Goal: Task Accomplishment & Management: Complete application form

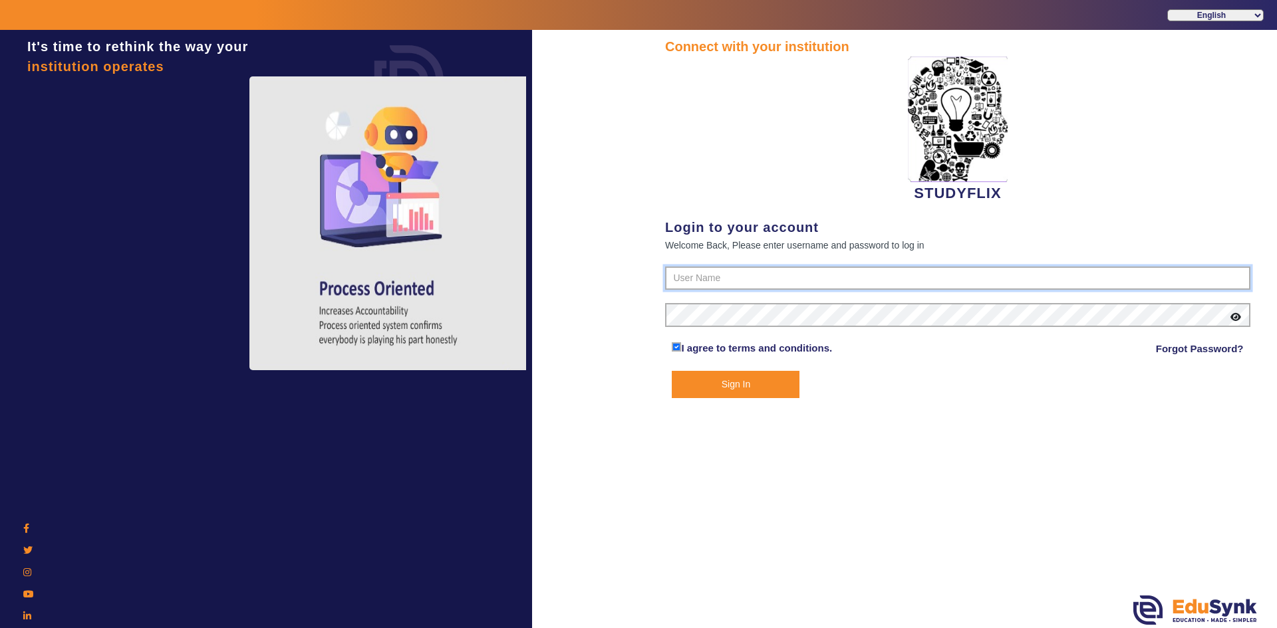
type input "6354922771"
click at [715, 392] on button "Sign In" at bounding box center [736, 384] width 128 height 27
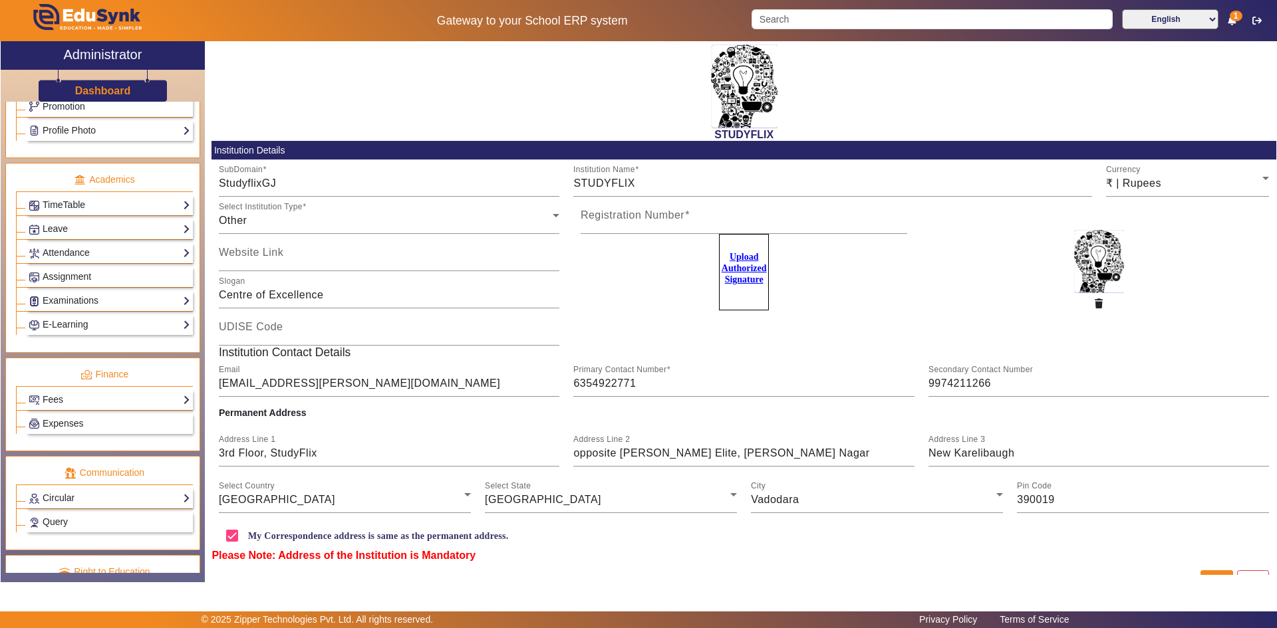
scroll to position [465, 0]
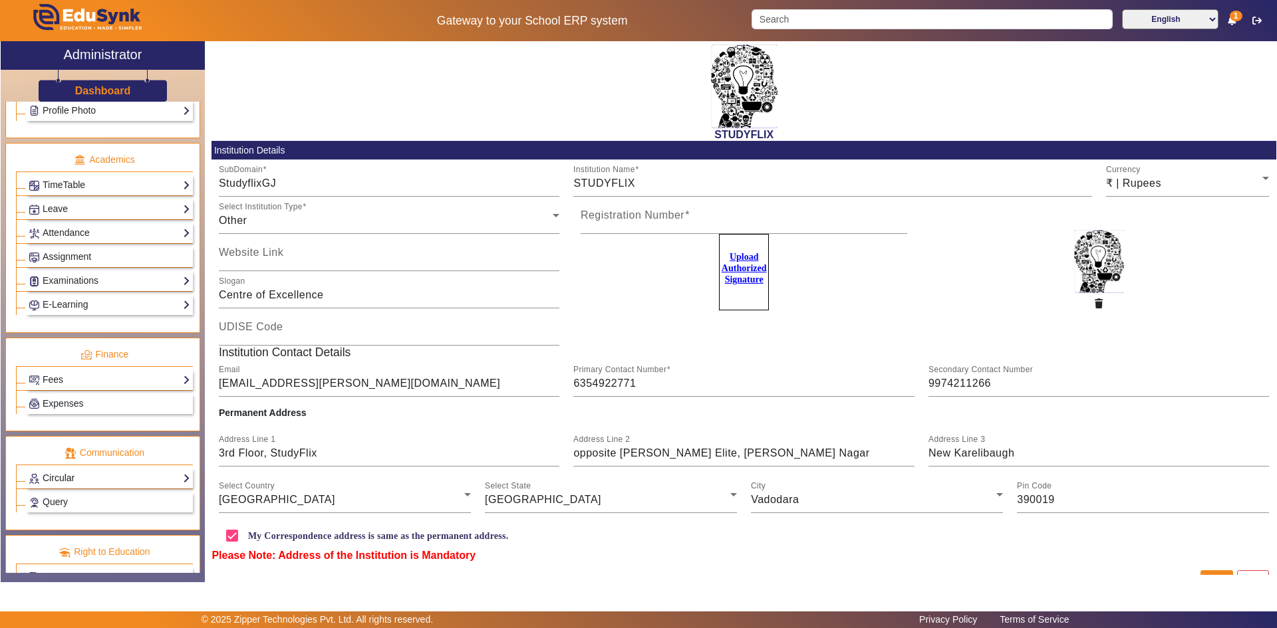
click at [61, 473] on link "Circular" at bounding box center [110, 478] width 162 height 15
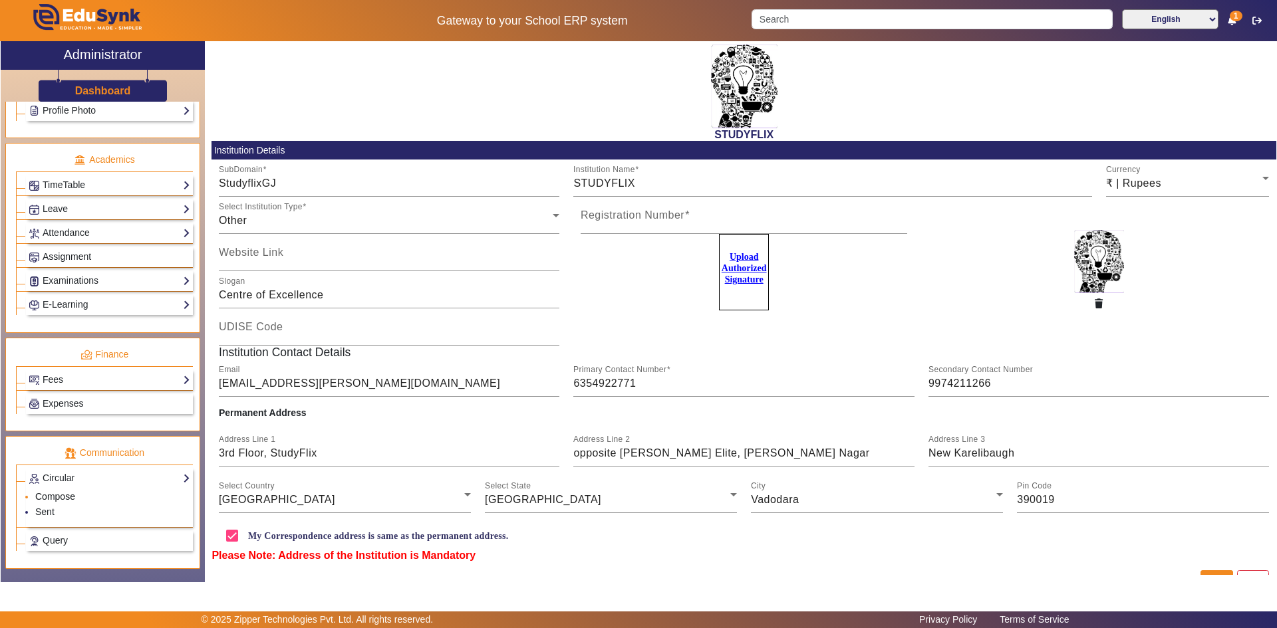
click at [53, 497] on link "Compose" at bounding box center [55, 496] width 40 height 11
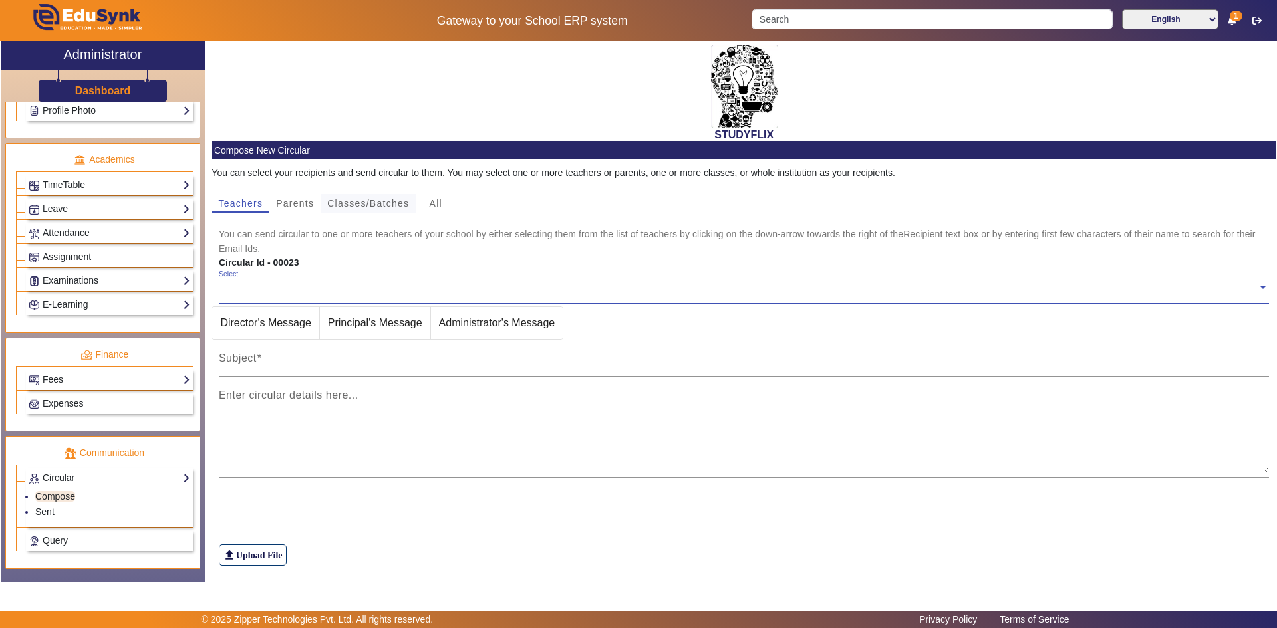
click at [353, 205] on span "Classes/Batches" at bounding box center [368, 203] width 82 height 9
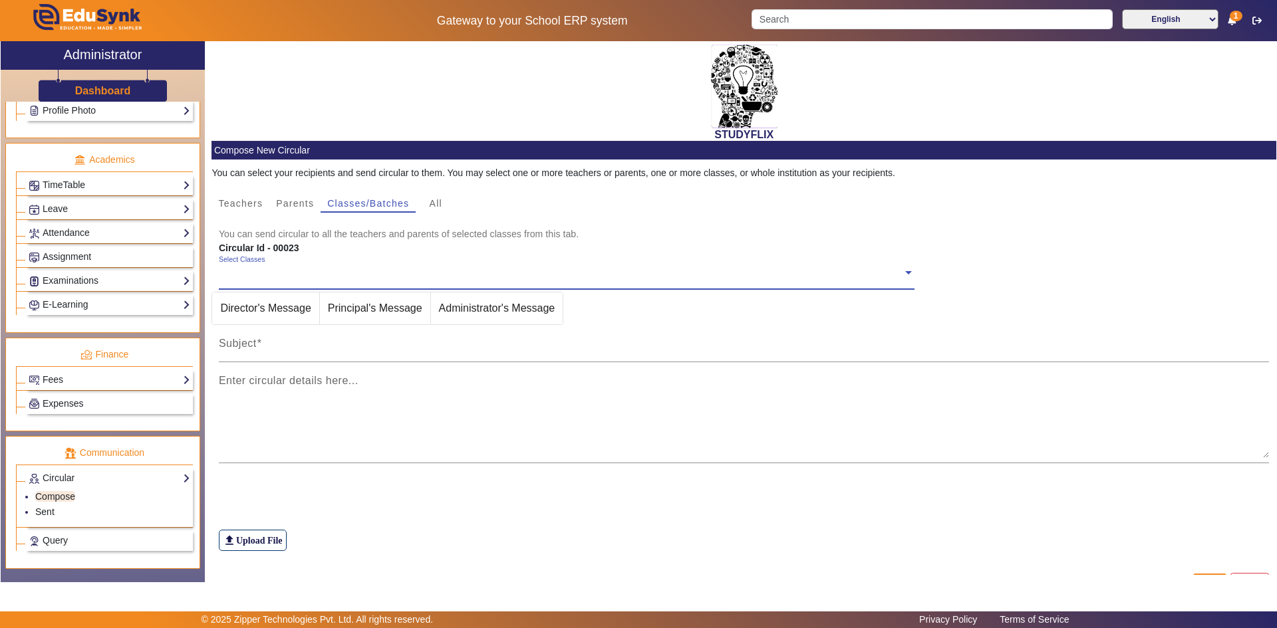
click at [302, 277] on input "text" at bounding box center [561, 273] width 684 height 13
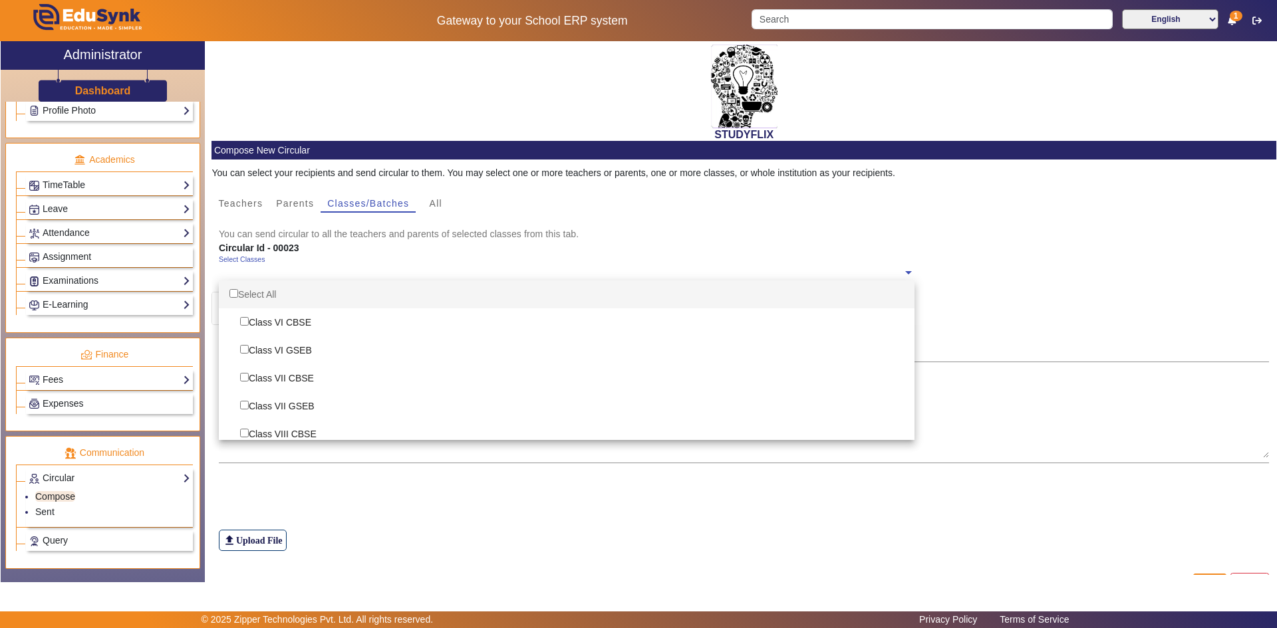
click at [274, 293] on div "Select All" at bounding box center [567, 295] width 696 height 28
checkbox input "true"
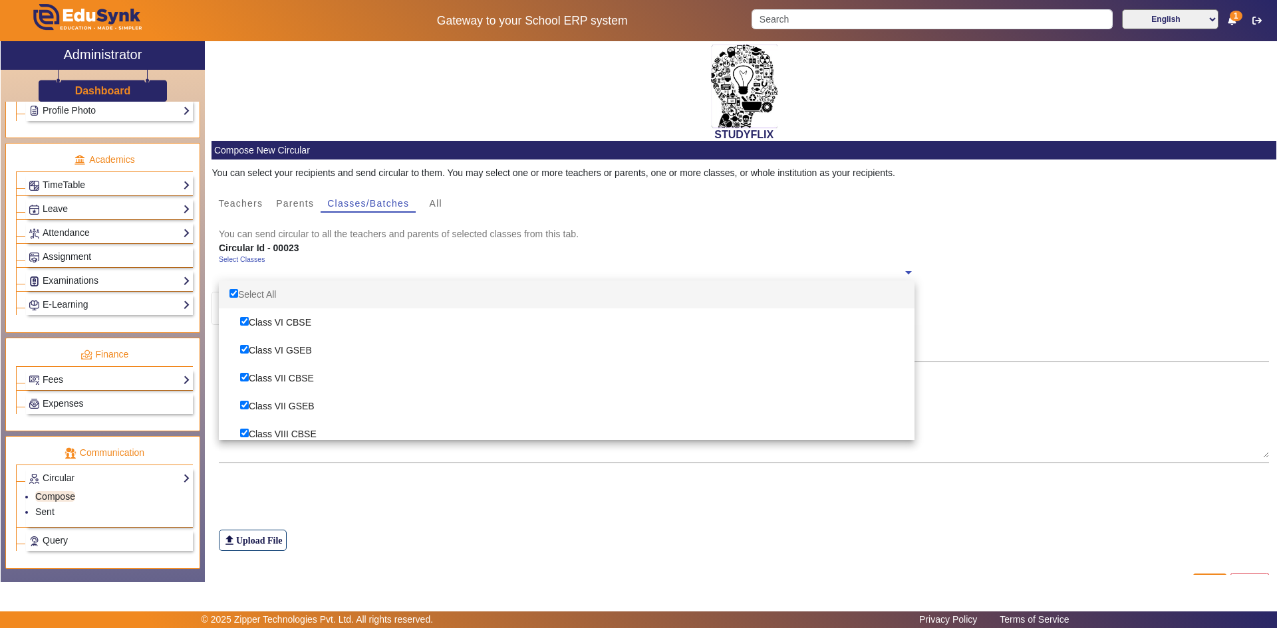
checkbox input "true"
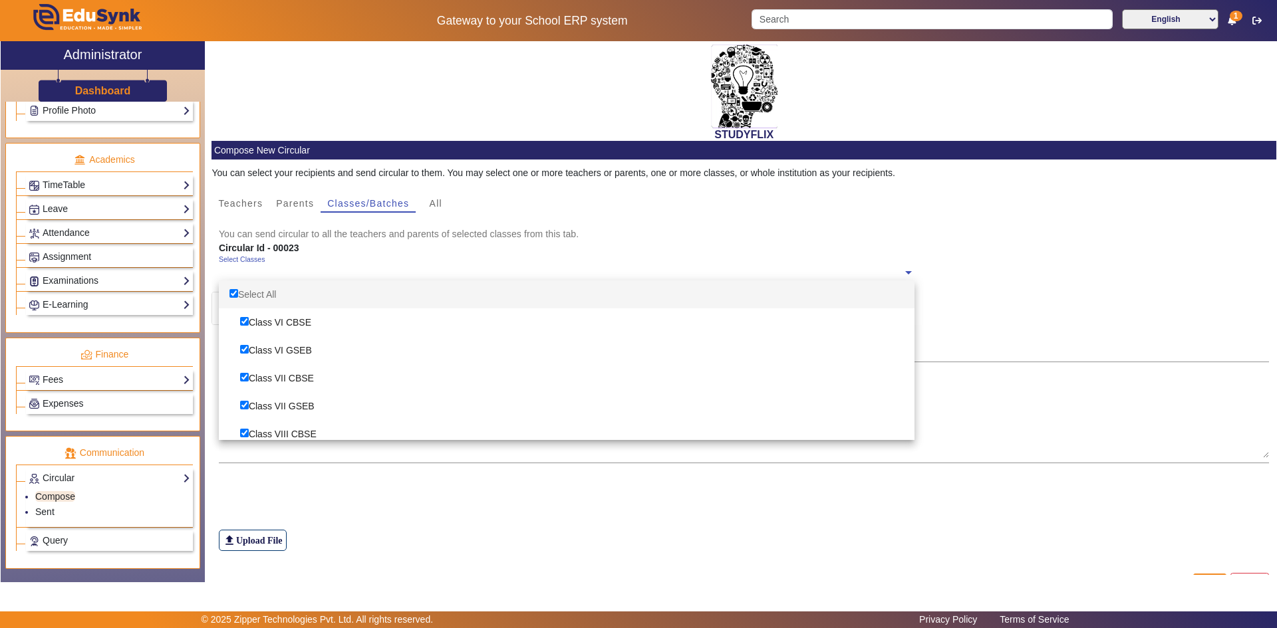
checkbox input "true"
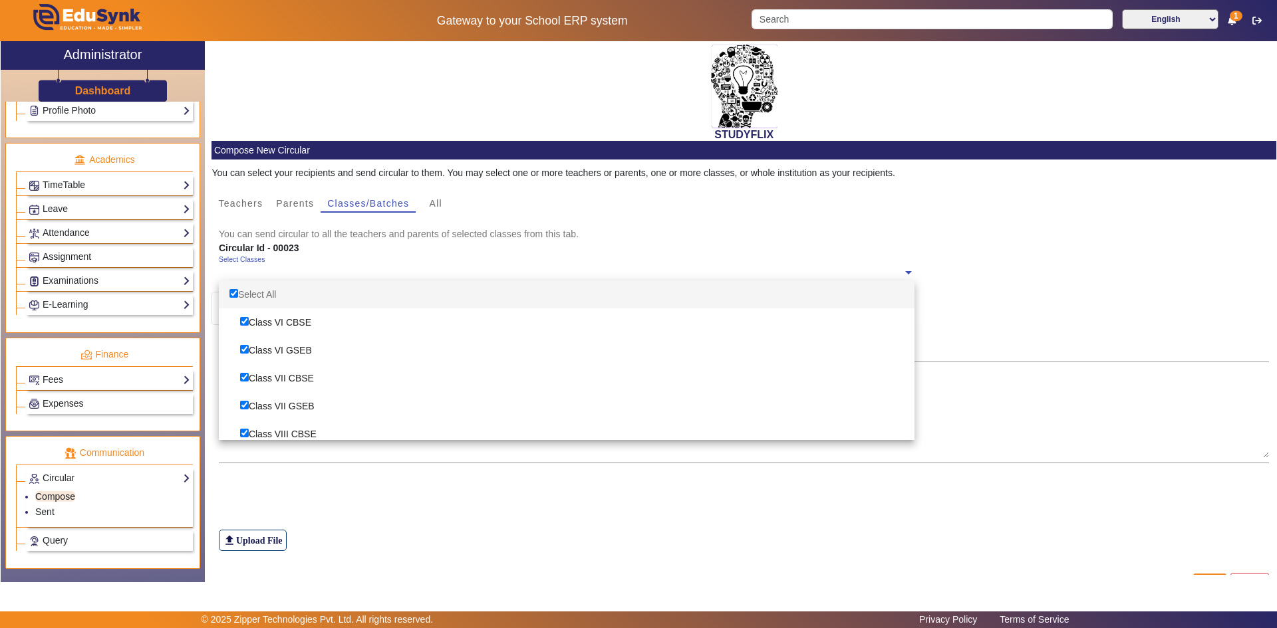
checkbox input "true"
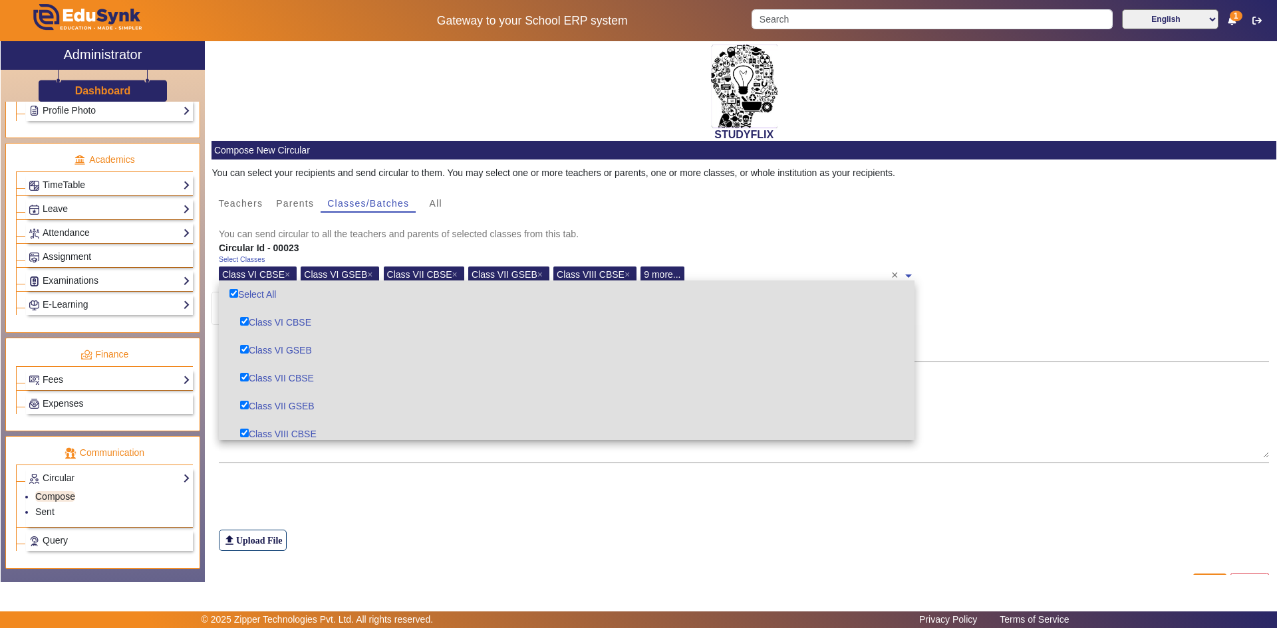
click at [361, 497] on div "file_upload Upload File" at bounding box center [744, 514] width 1051 height 74
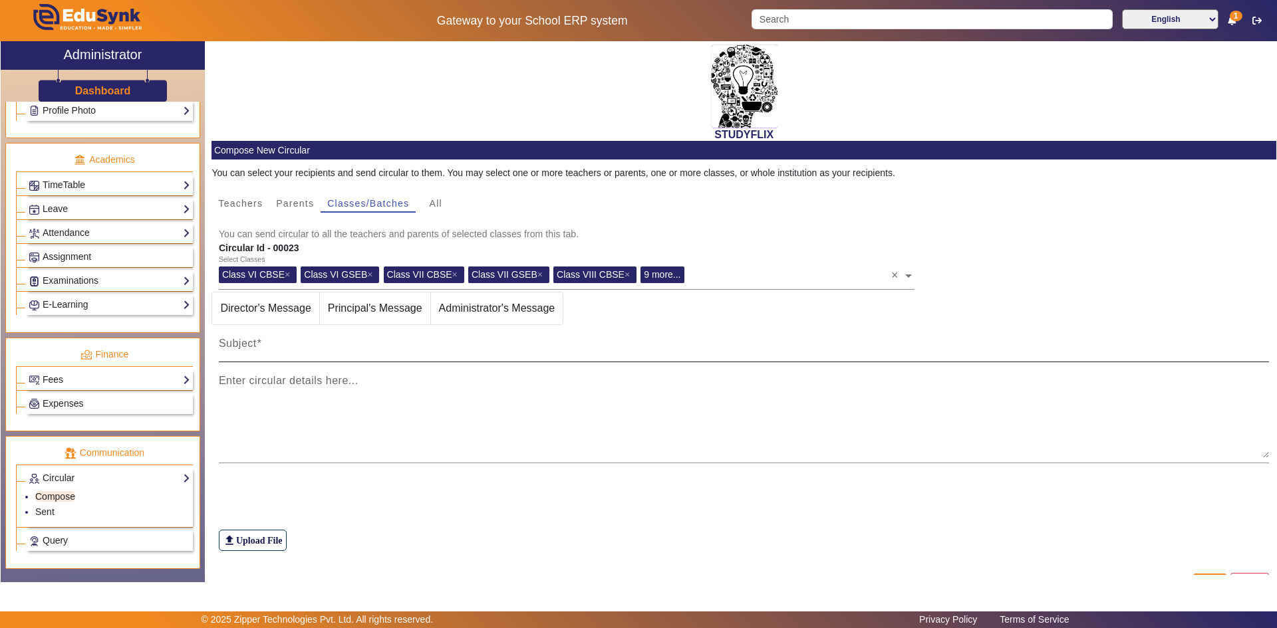
click at [302, 345] on input "Subject" at bounding box center [744, 349] width 1051 height 16
type input "TIME TABLE [DATE]"
click at [294, 386] on mat-label "Enter circular details here..." at bounding box center [289, 380] width 140 height 11
click at [294, 386] on textarea "Enter circular details here..." at bounding box center [744, 418] width 1051 height 80
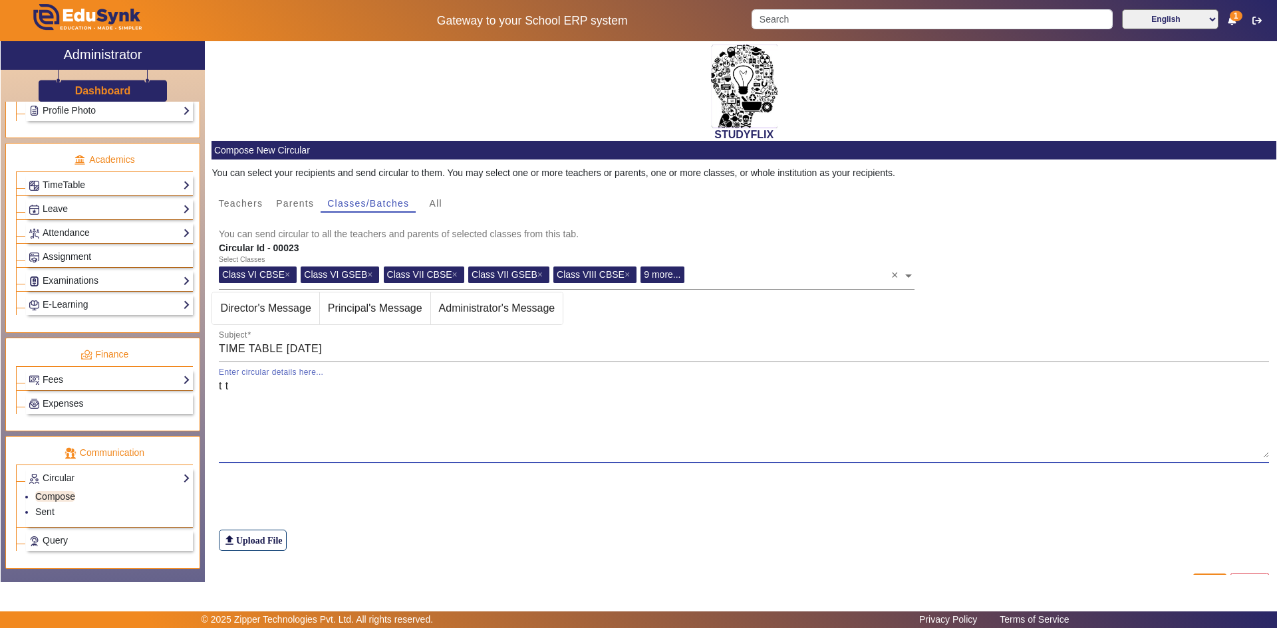
drag, startPoint x: 232, startPoint y: 384, endPoint x: 209, endPoint y: 390, distance: 24.2
click at [209, 390] on div "STUDYFLIX Compose New Circular You can select your recipients and send circular…" at bounding box center [740, 308] width 1071 height 534
type textarea "T T"
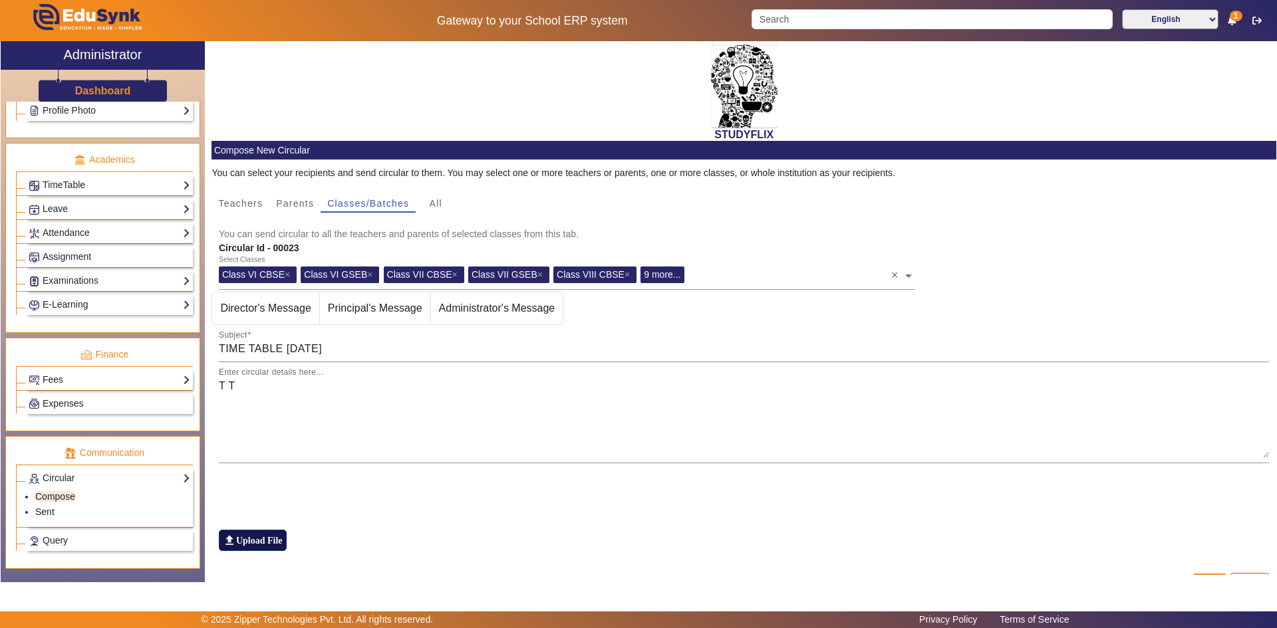
click at [252, 539] on label "file_upload Upload File" at bounding box center [253, 540] width 68 height 21
click at [0, 0] on input "file_upload Upload File" at bounding box center [0, 0] width 0 height 0
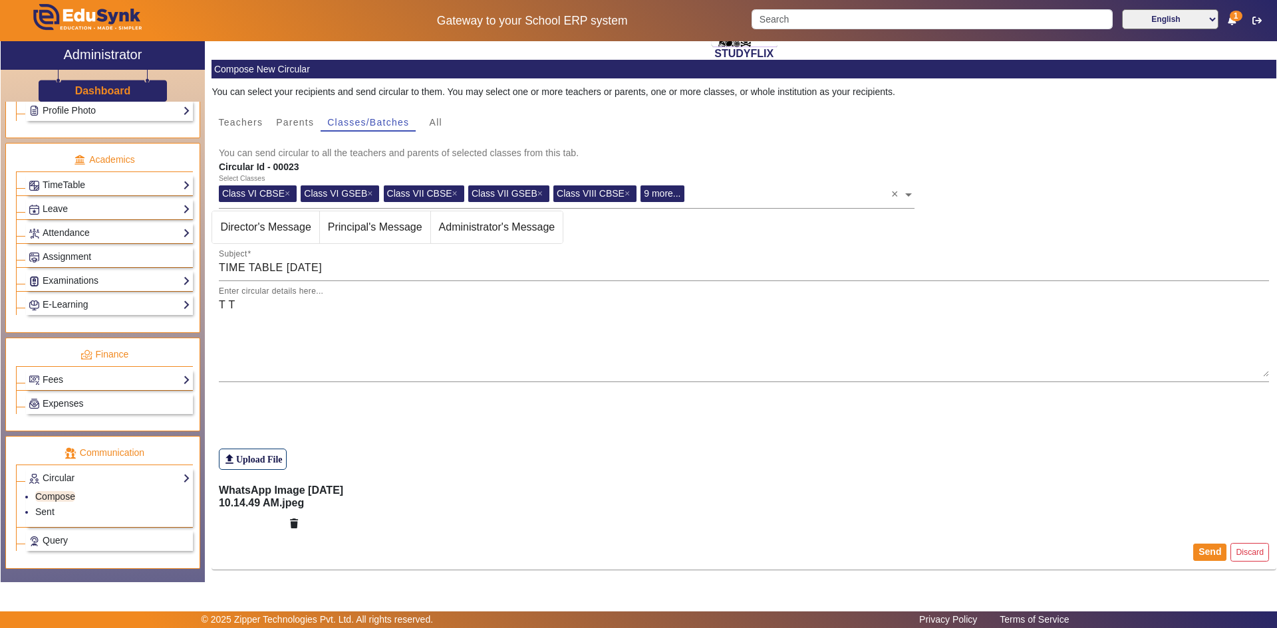
scroll to position [82, 0]
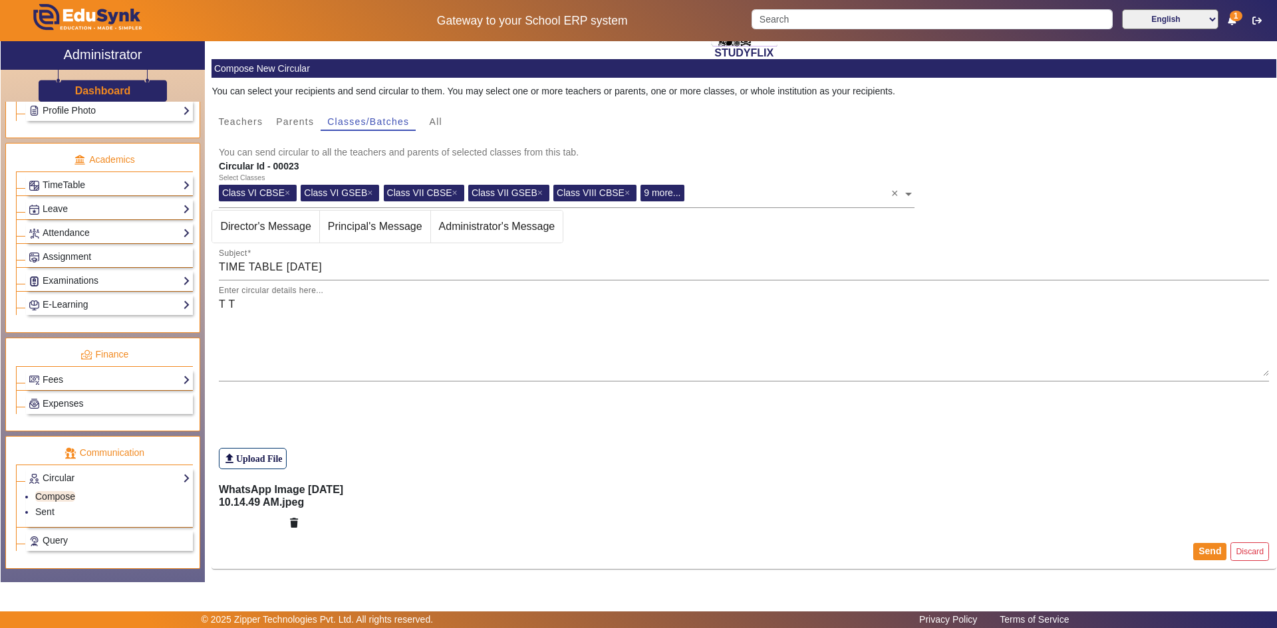
click at [526, 410] on div "file_upload Upload File" at bounding box center [744, 433] width 1051 height 74
click at [1201, 549] on button "Send" at bounding box center [1209, 551] width 33 height 17
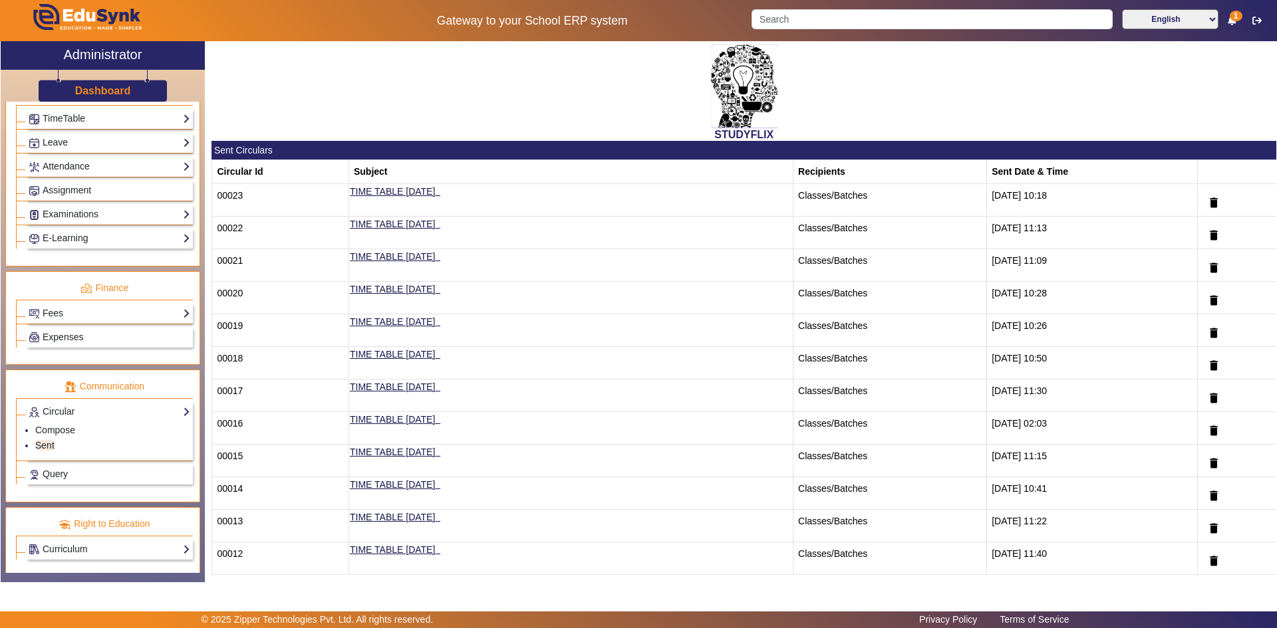
scroll to position [536, 0]
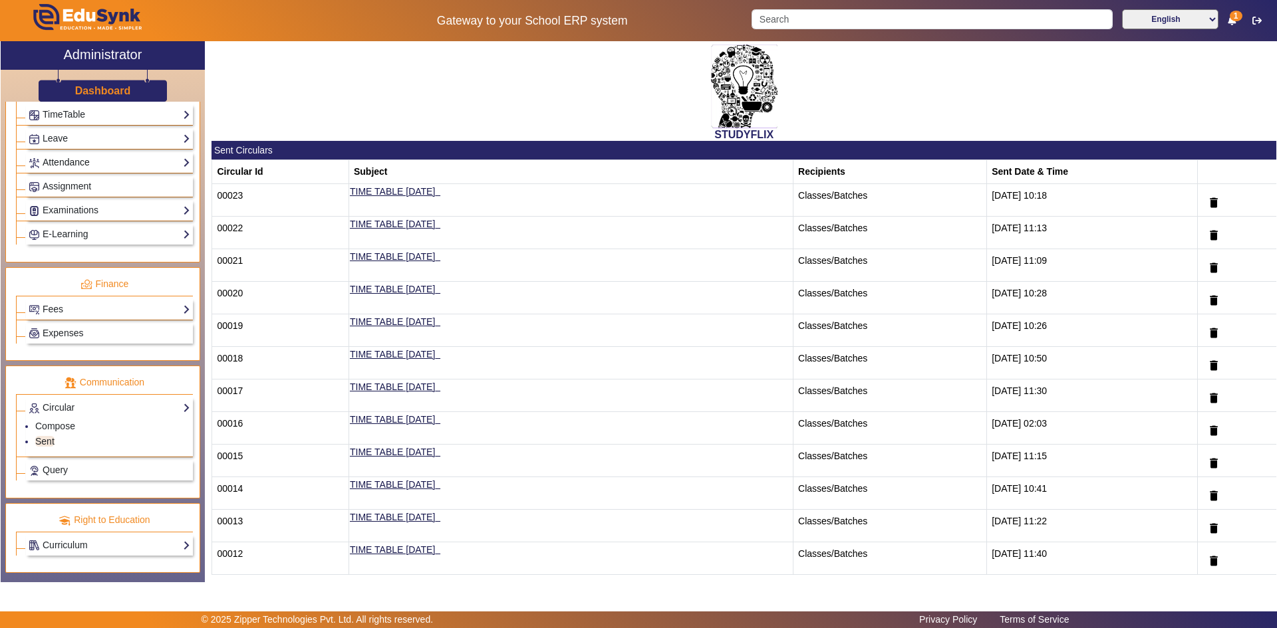
click at [60, 160] on link "Attendance" at bounding box center [110, 162] width 162 height 15
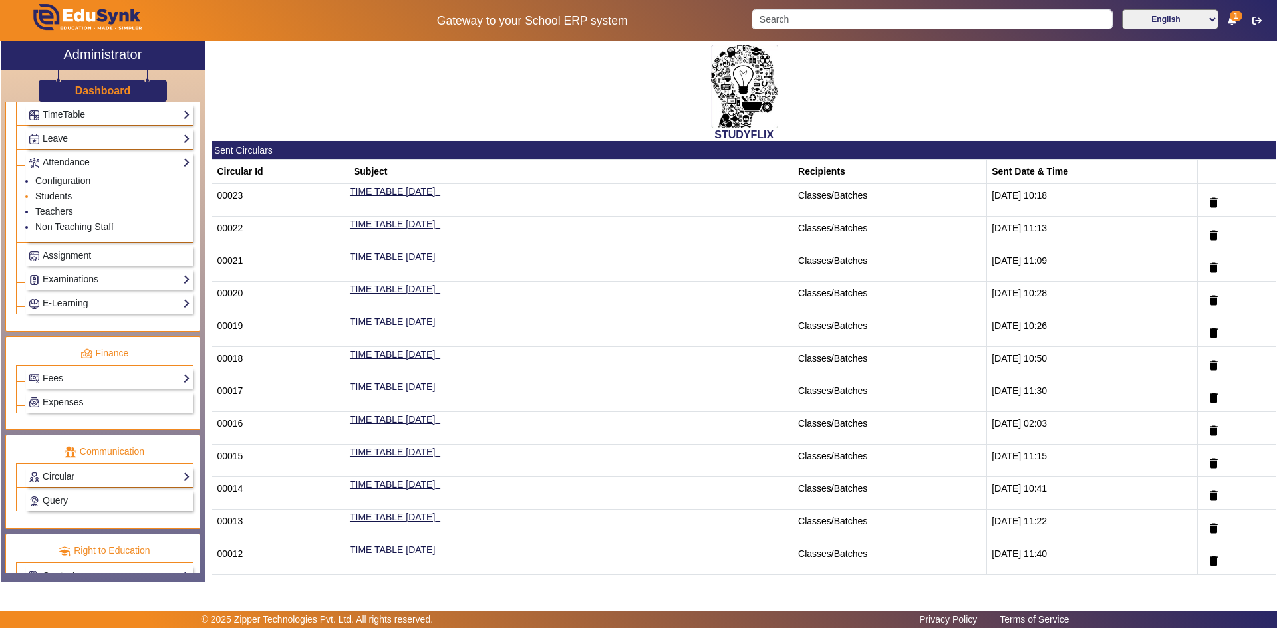
click at [54, 197] on link "Students" at bounding box center [53, 196] width 37 height 11
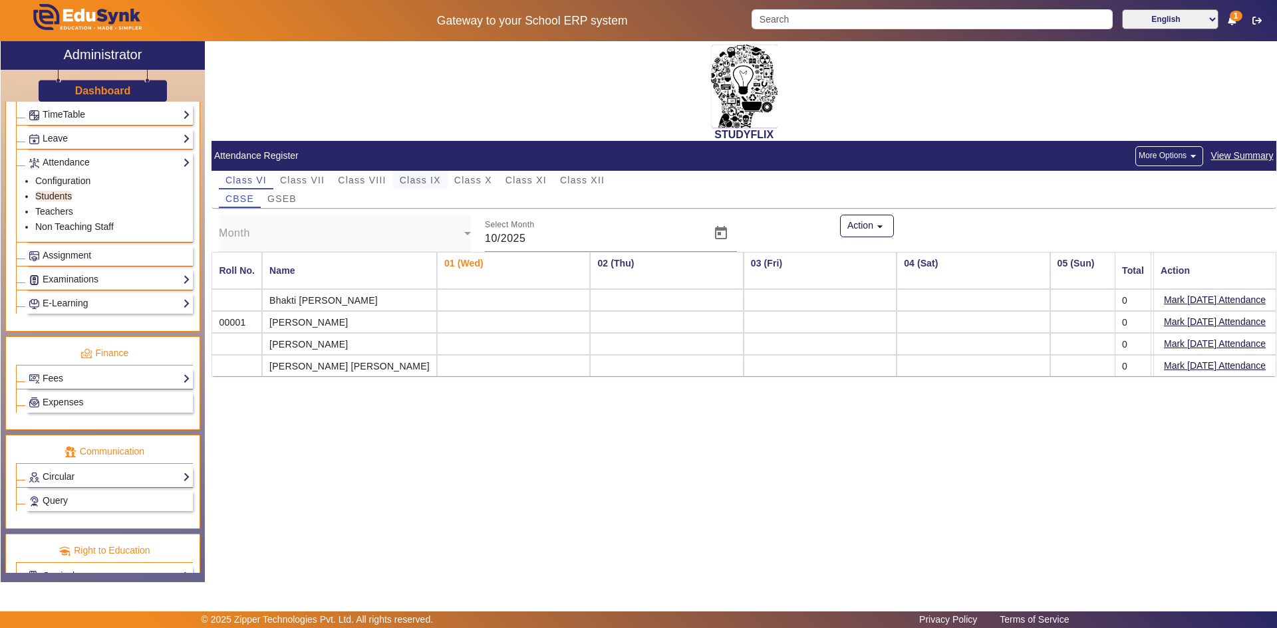
click at [417, 180] on span "Class IX" at bounding box center [420, 180] width 41 height 9
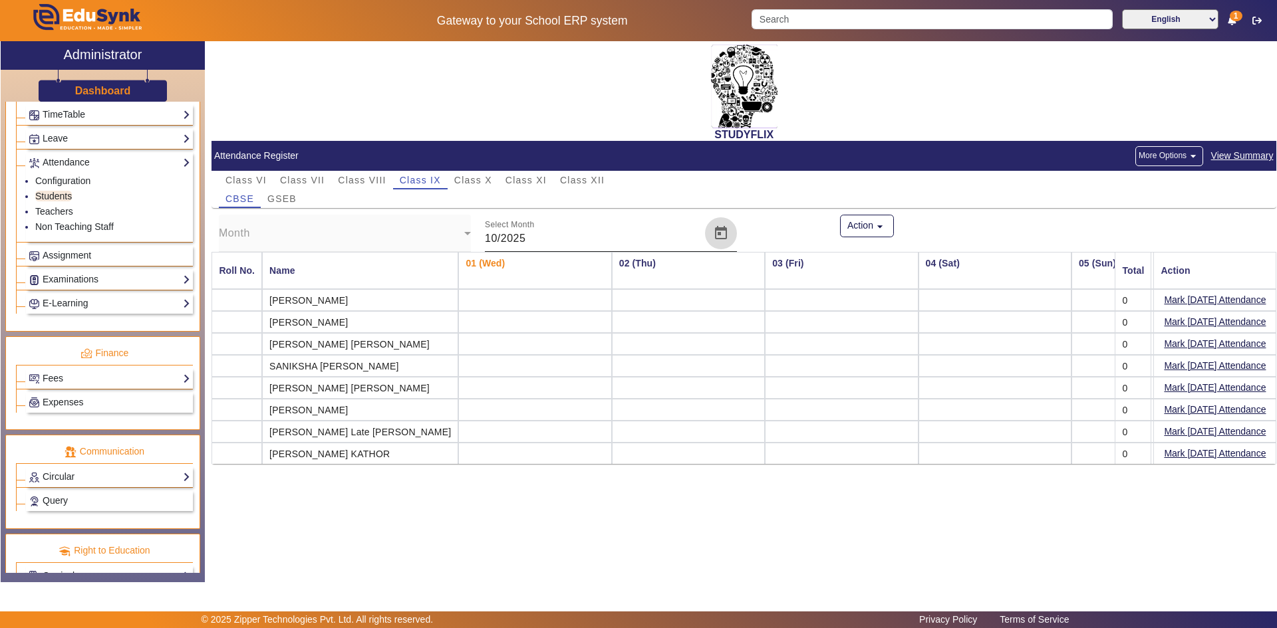
click at [721, 234] on span "Open calendar" at bounding box center [721, 233] width 32 height 32
click at [520, 394] on span "SEPT" at bounding box center [514, 401] width 42 height 24
type input "09/2025"
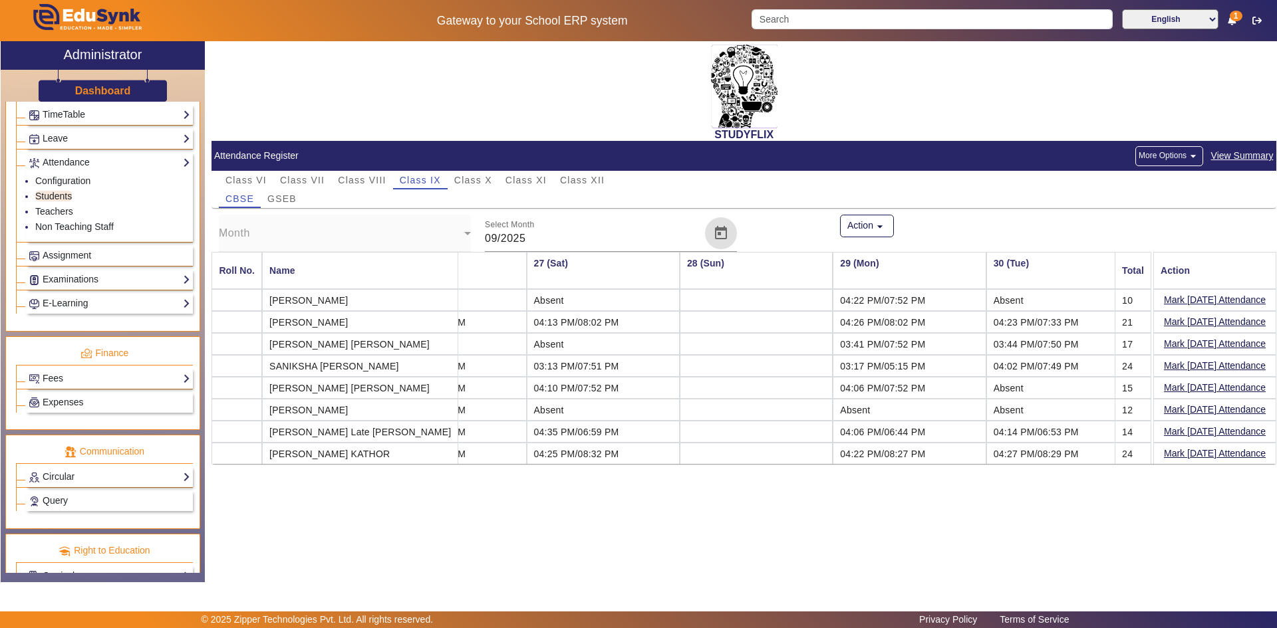
scroll to position [0, 3918]
drag, startPoint x: 819, startPoint y: 412, endPoint x: 848, endPoint y: 412, distance: 29.3
click at [848, 412] on td "Absent" at bounding box center [905, 410] width 153 height 22
drag, startPoint x: 967, startPoint y: 409, endPoint x: 1013, endPoint y: 409, distance: 46.5
click at [1013, 409] on td "Absent" at bounding box center [1059, 410] width 153 height 22
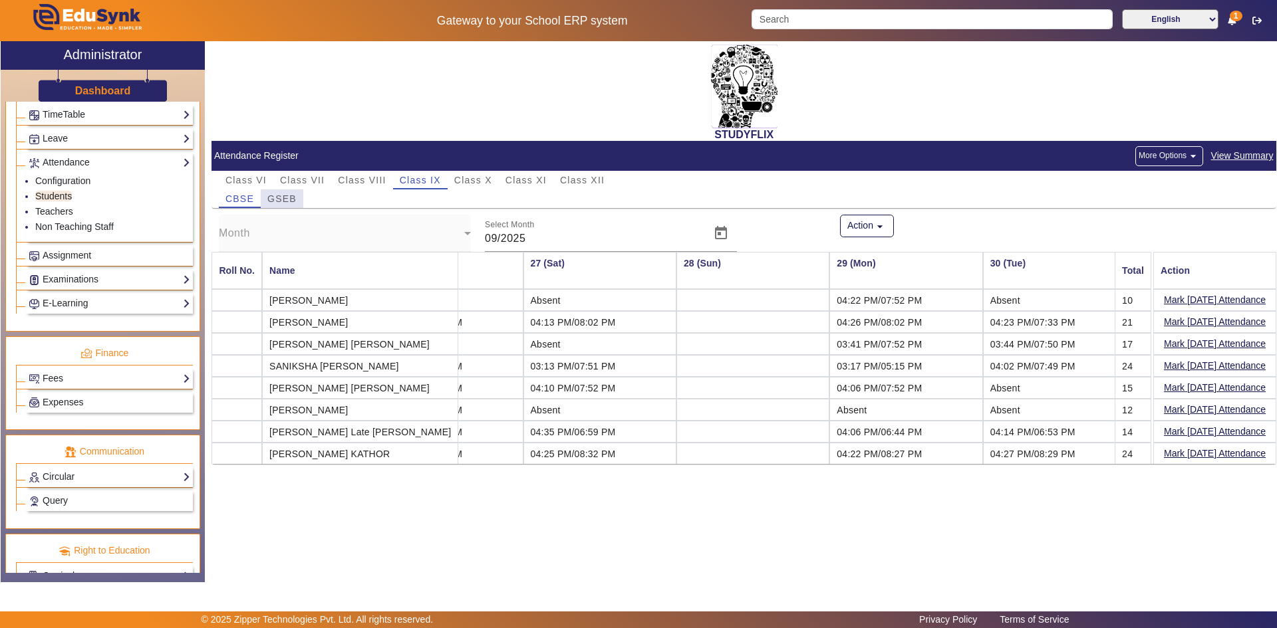
click at [285, 197] on span "GSEB" at bounding box center [281, 198] width 29 height 9
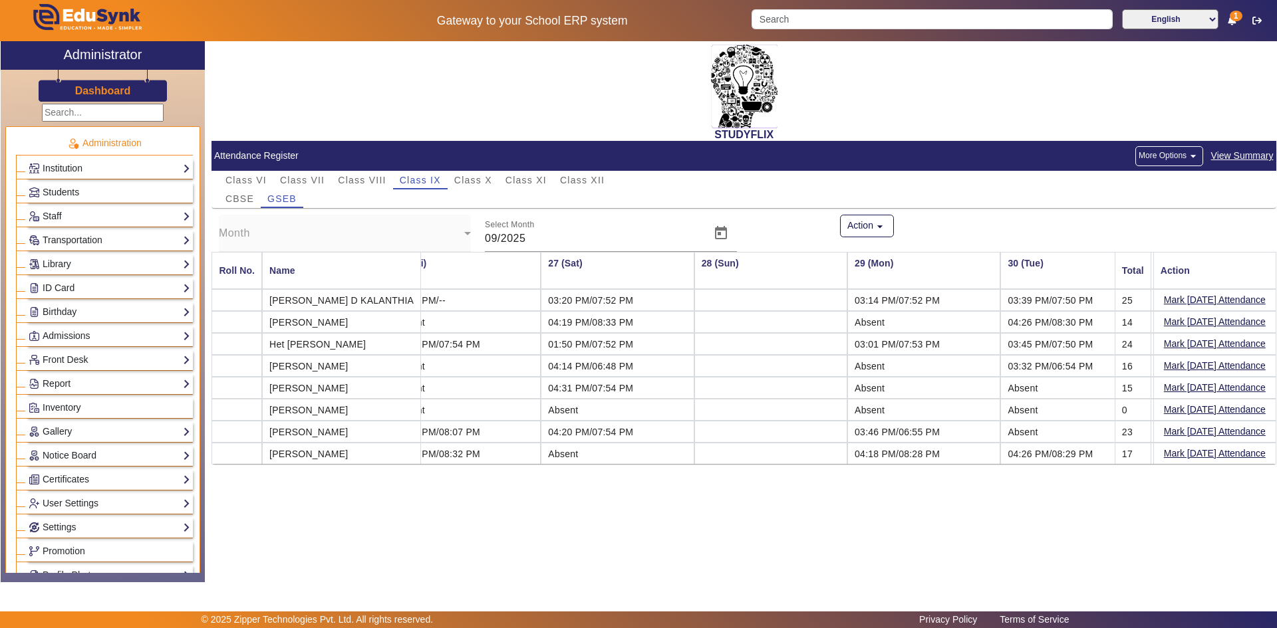
scroll to position [0, 0]
click at [98, 193] on link "Students" at bounding box center [110, 193] width 162 height 15
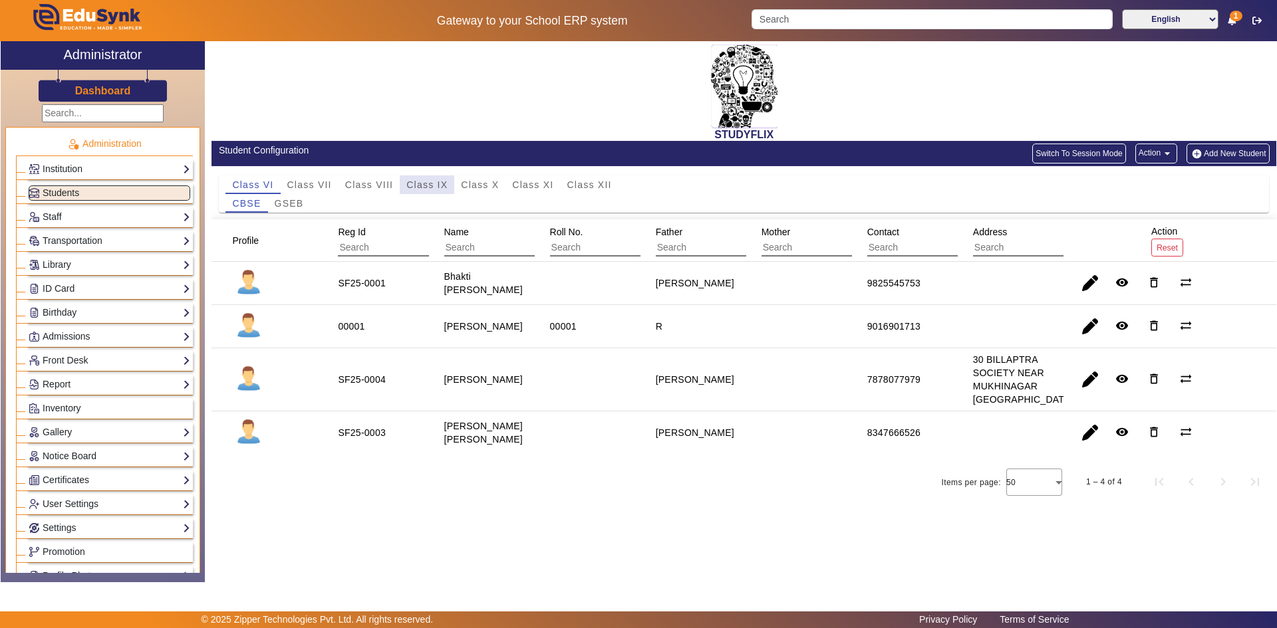
click at [420, 180] on span "Class IX" at bounding box center [426, 184] width 41 height 9
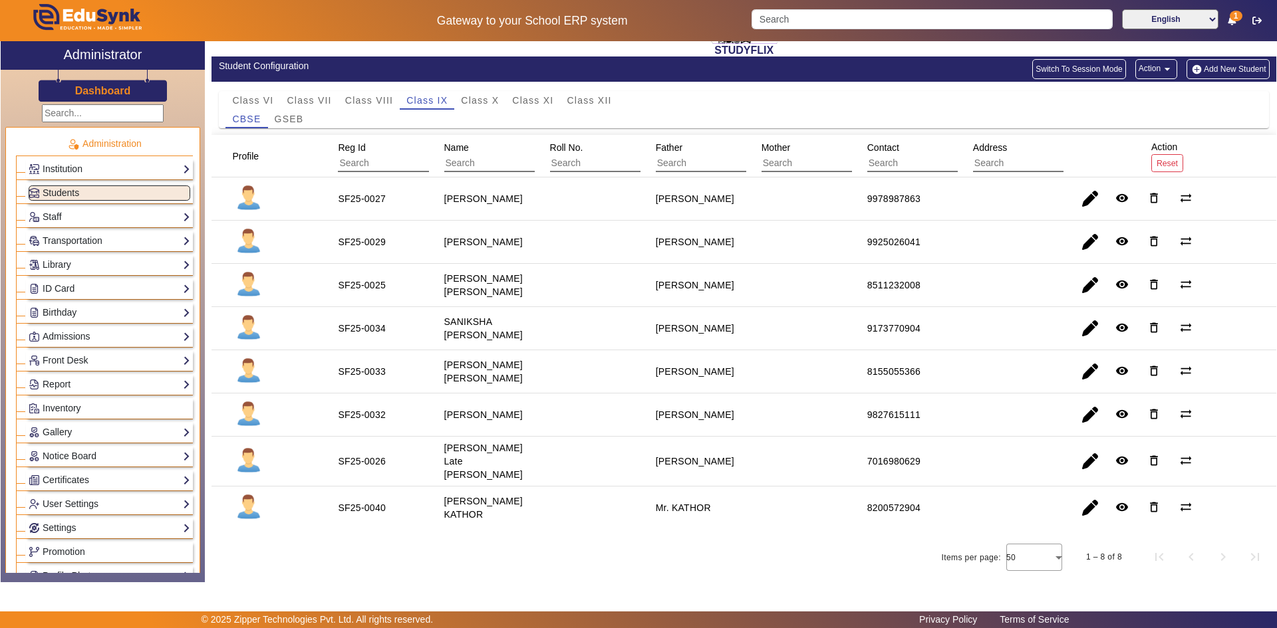
scroll to position [85, 0]
click at [76, 459] on link "Notice Board" at bounding box center [110, 456] width 162 height 15
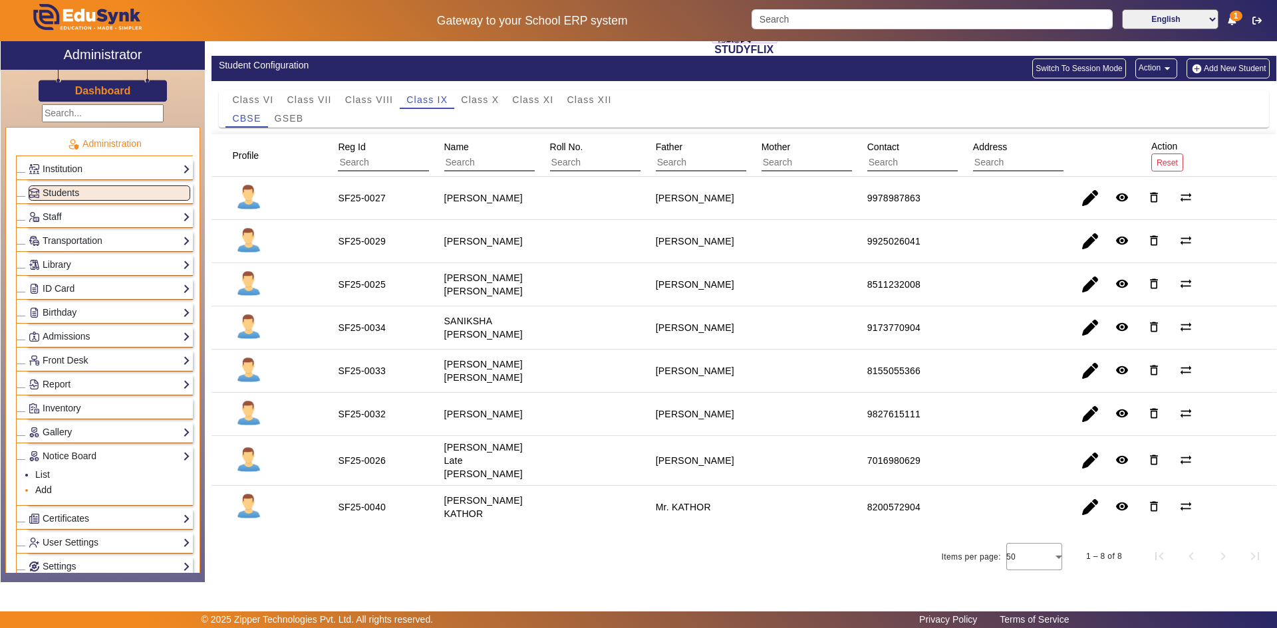
click at [40, 488] on link "Add" at bounding box center [43, 490] width 17 height 11
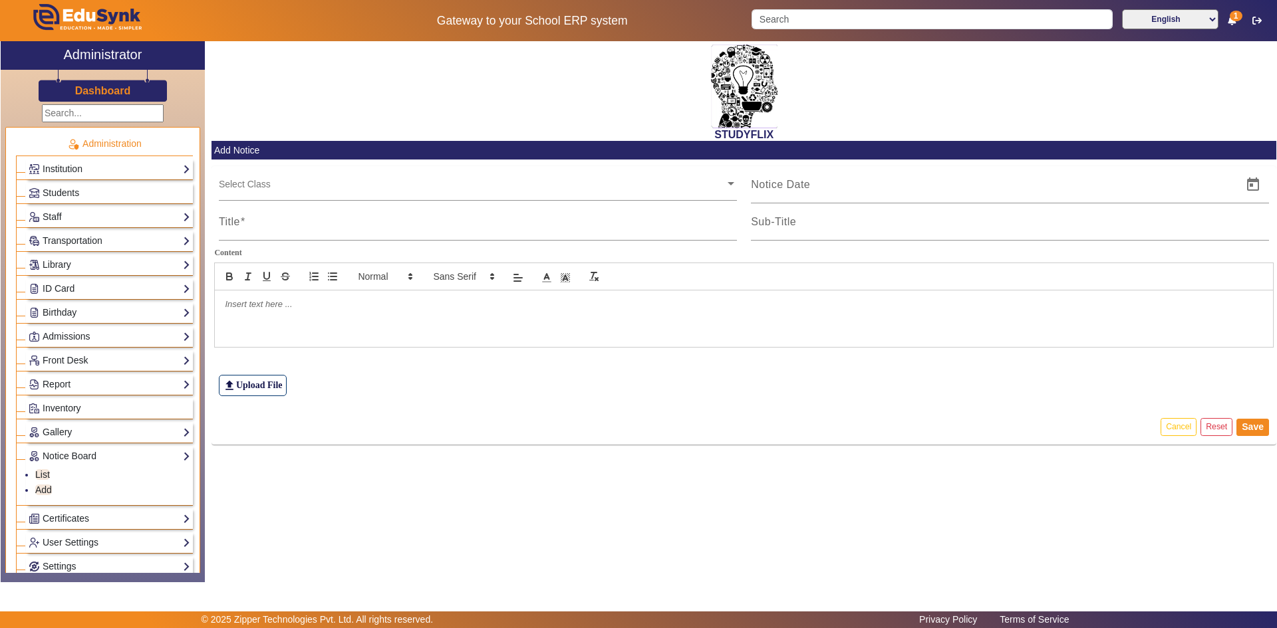
click at [279, 192] on ng-select "Select Class" at bounding box center [478, 184] width 518 height 37
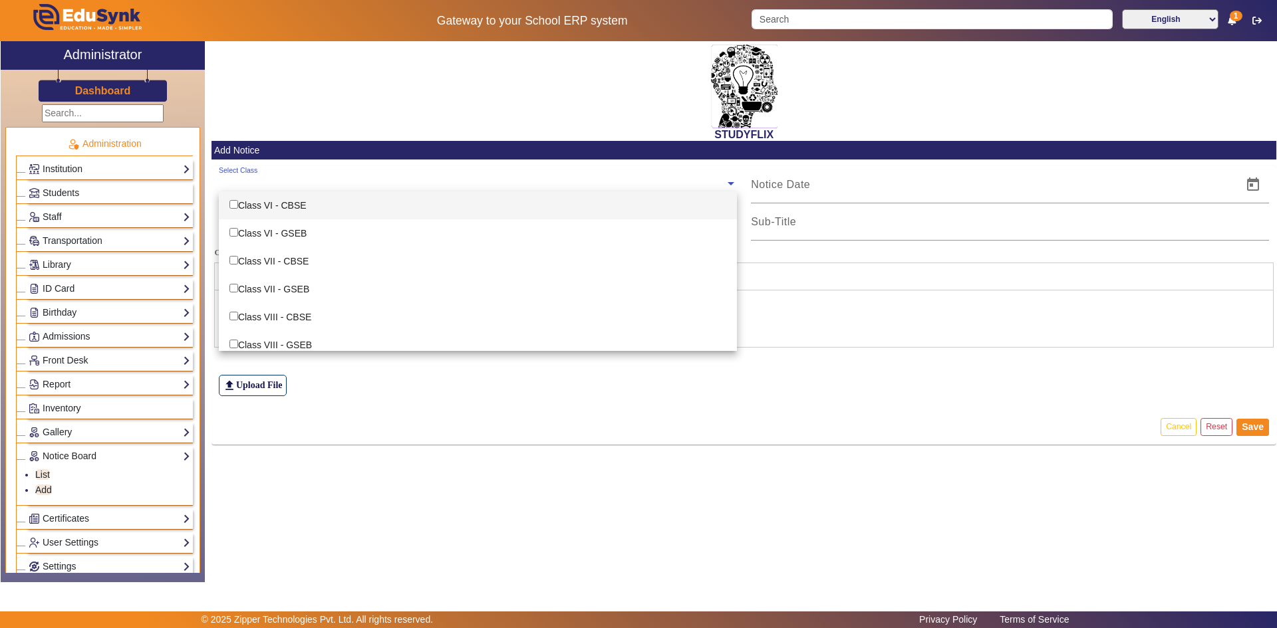
click at [279, 209] on div "Class VI - CBSE" at bounding box center [478, 205] width 518 height 28
checkbox input "true"
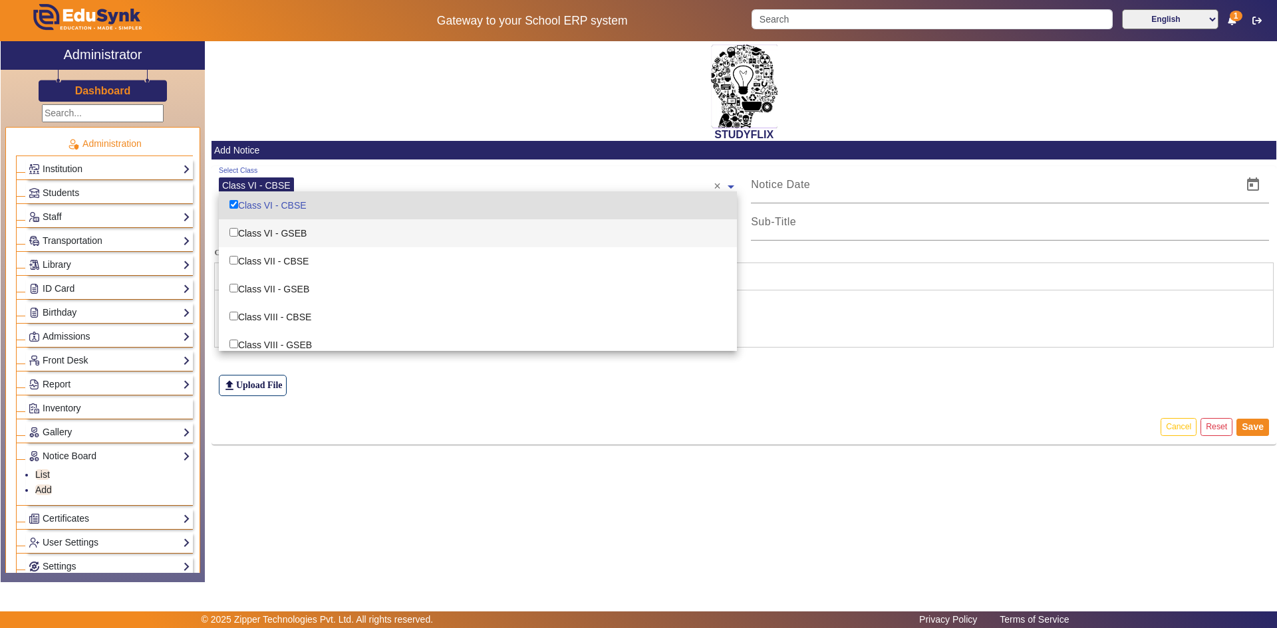
drag, startPoint x: 272, startPoint y: 233, endPoint x: 272, endPoint y: 255, distance: 21.9
click at [272, 237] on div "Class VI - GSEB" at bounding box center [478, 233] width 518 height 28
checkbox input "true"
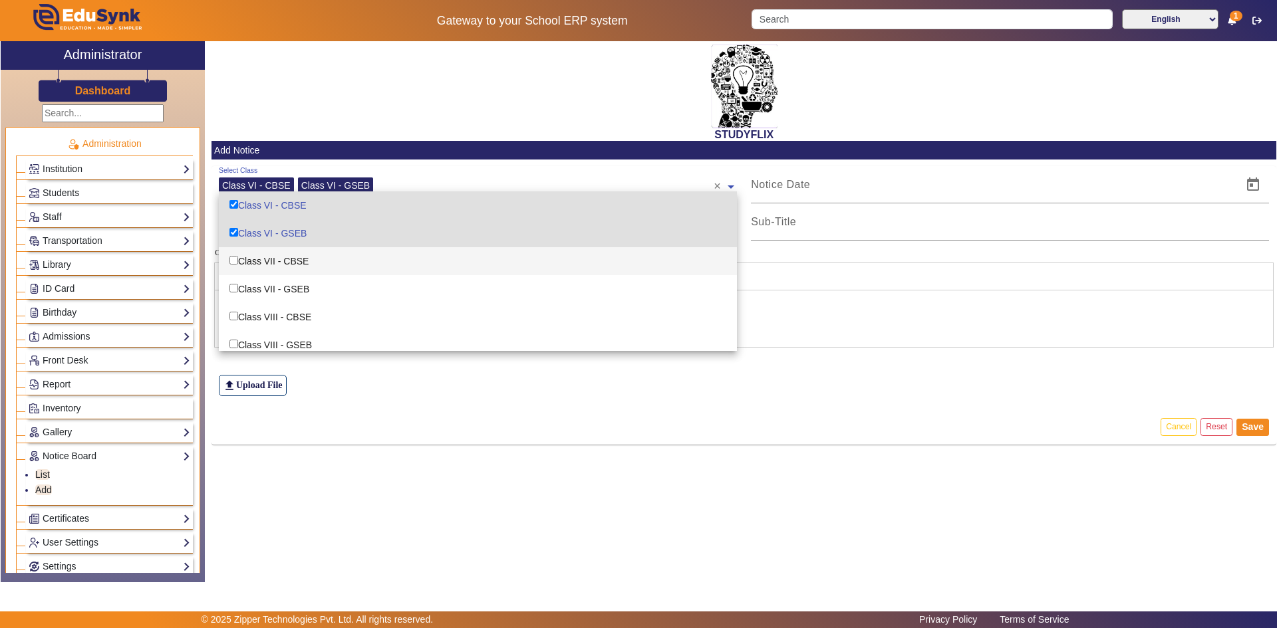
drag, startPoint x: 271, startPoint y: 260, endPoint x: 273, endPoint y: 267, distance: 6.9
click at [273, 263] on div "Class VII - CBSE" at bounding box center [478, 261] width 518 height 28
checkbox input "true"
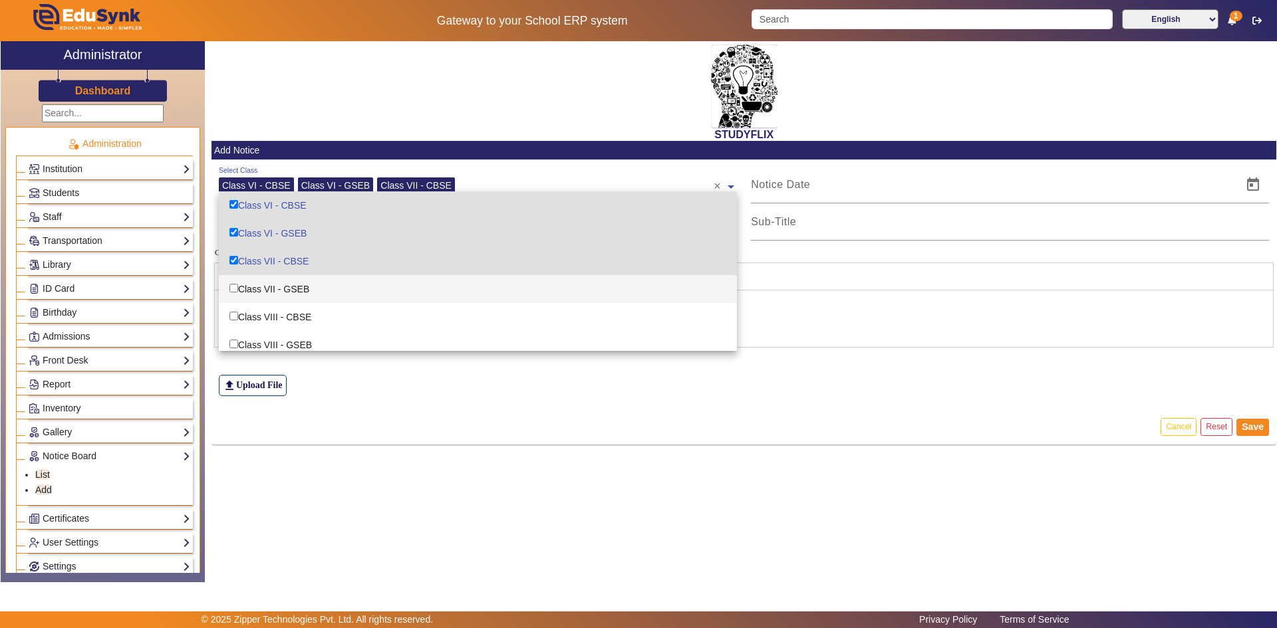
drag, startPoint x: 272, startPoint y: 286, endPoint x: 272, endPoint y: 307, distance: 20.6
click at [272, 287] on div "Class VII - GSEB" at bounding box center [478, 289] width 518 height 28
checkbox input "true"
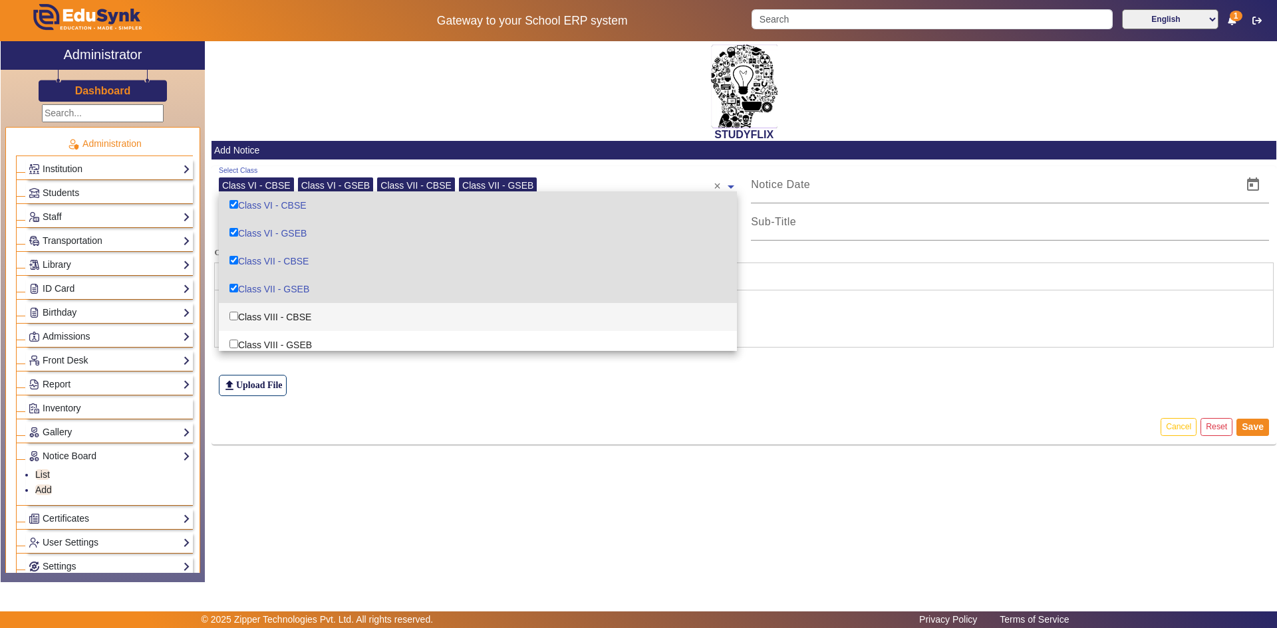
drag, startPoint x: 270, startPoint y: 314, endPoint x: 267, endPoint y: 334, distance: 20.2
click at [269, 316] on div "Class VIII - CBSE" at bounding box center [478, 317] width 518 height 28
checkbox input "true"
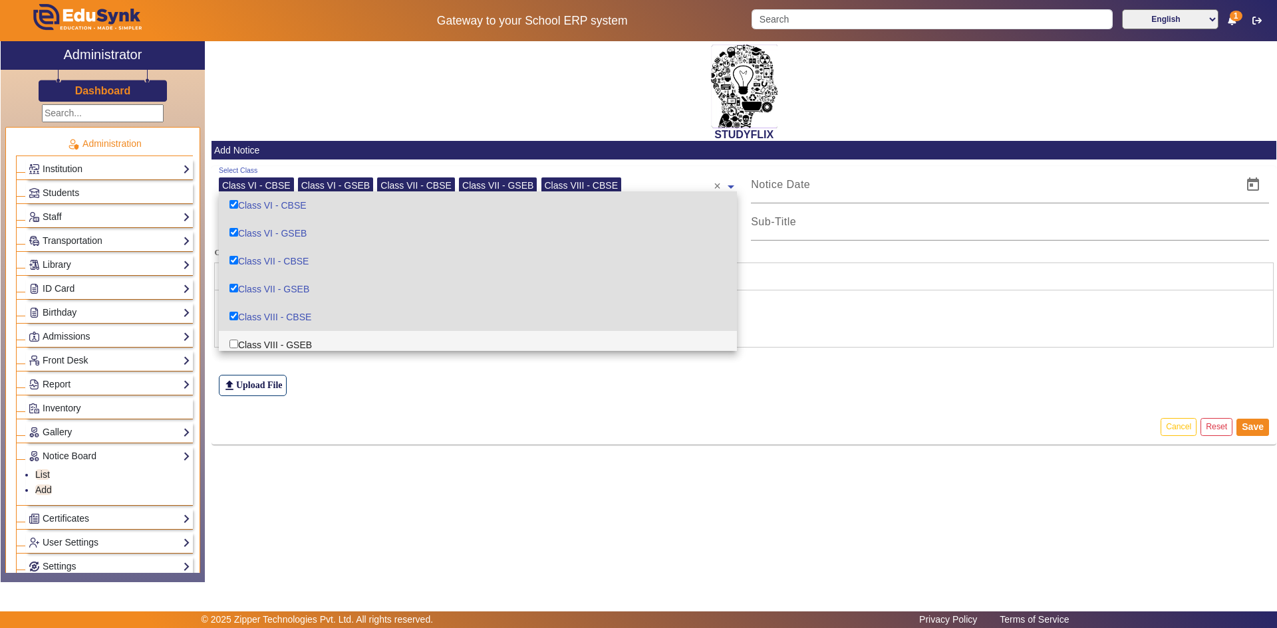
click at [266, 340] on div "Class VIII - GSEB" at bounding box center [478, 345] width 518 height 28
checkbox input "true"
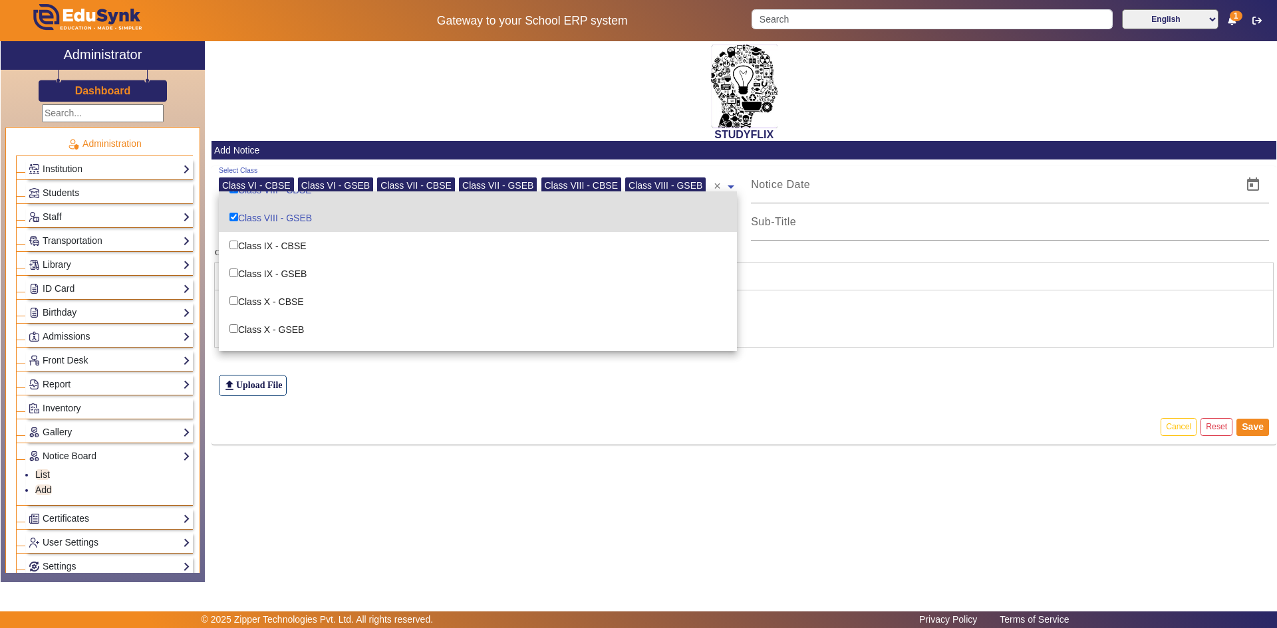
scroll to position [133, 0]
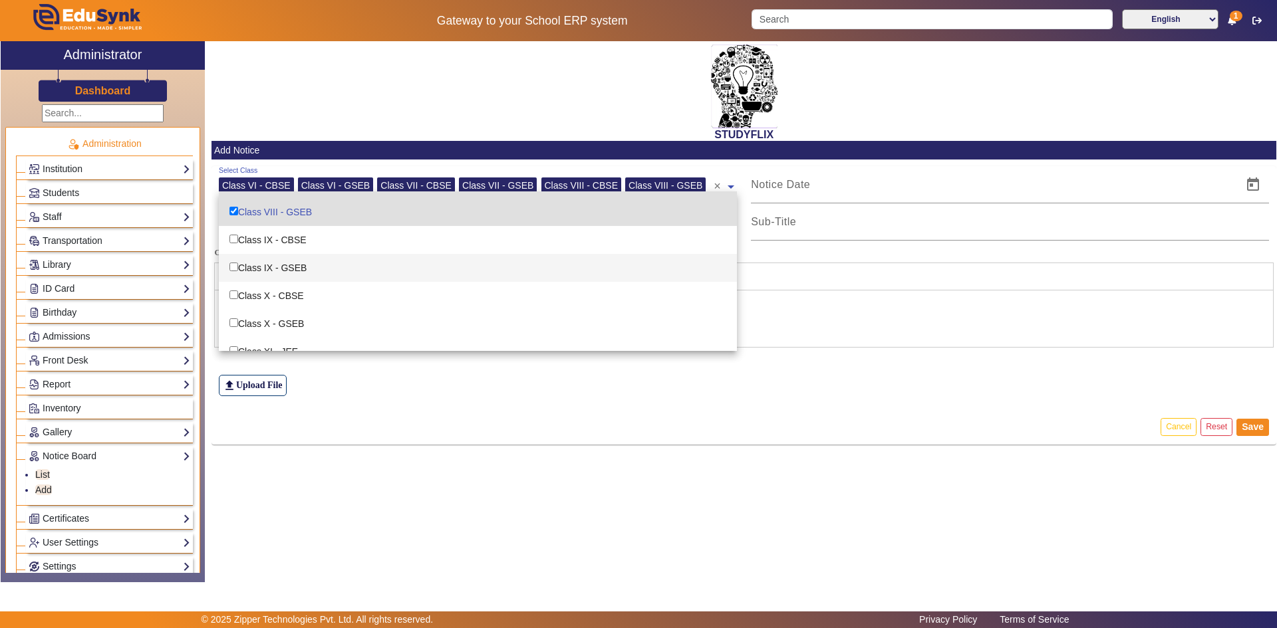
click at [272, 273] on div "Class IX - GSEB" at bounding box center [478, 268] width 518 height 28
checkbox input "true"
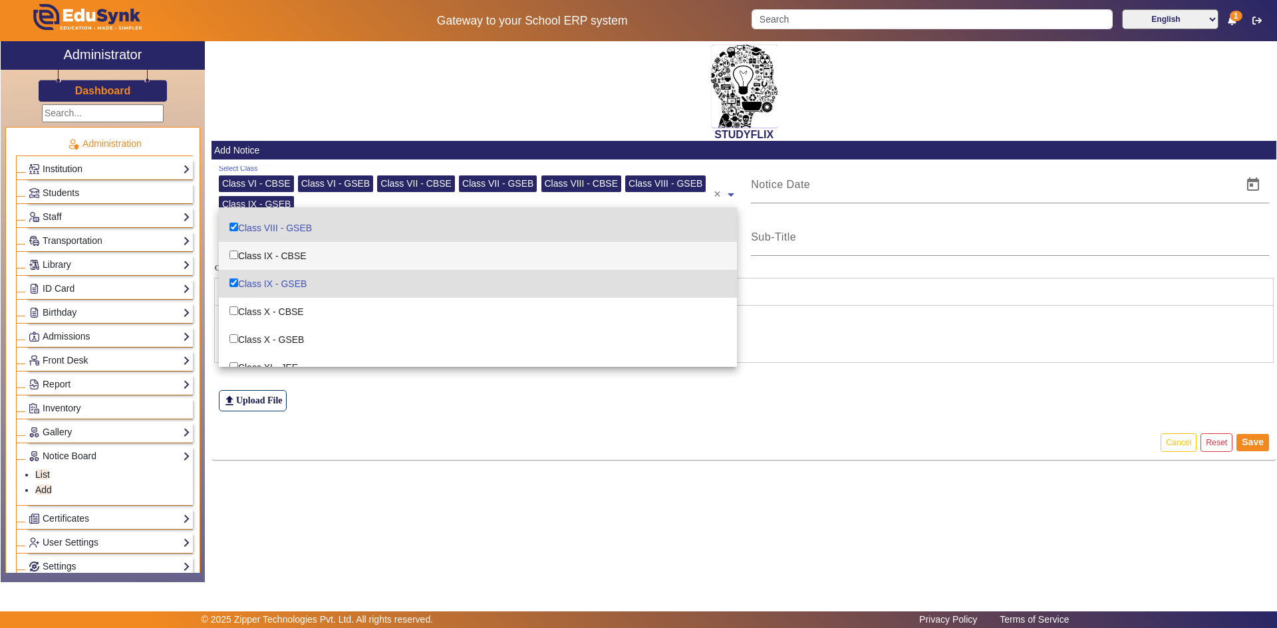
click at [277, 255] on div "Class IX - CBSE" at bounding box center [478, 256] width 518 height 28
checkbox input "true"
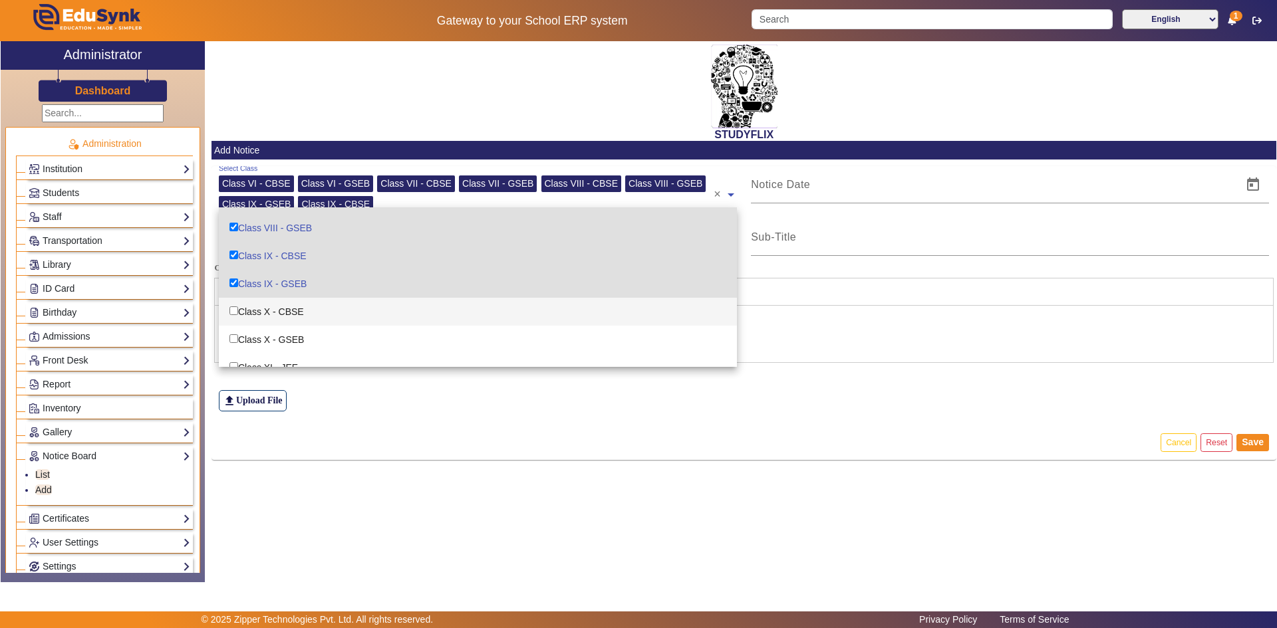
click at [276, 315] on div "Class X - CBSE" at bounding box center [478, 312] width 518 height 28
checkbox input "true"
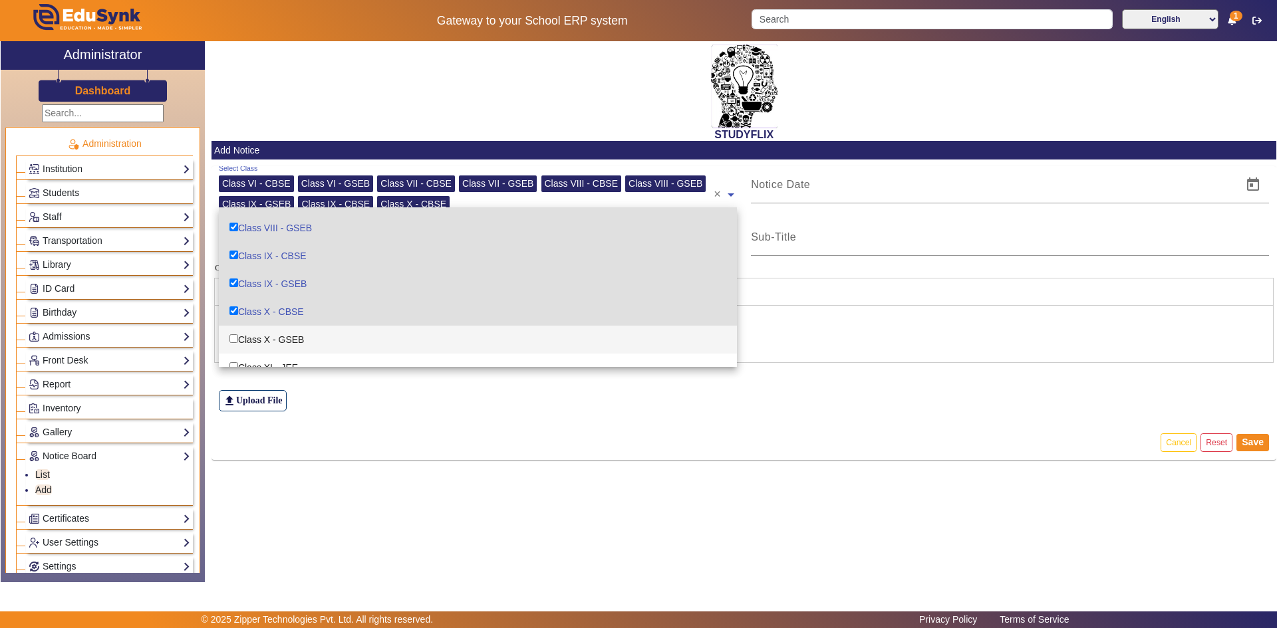
click at [288, 343] on div "Class X - GSEB" at bounding box center [478, 340] width 518 height 28
checkbox input "true"
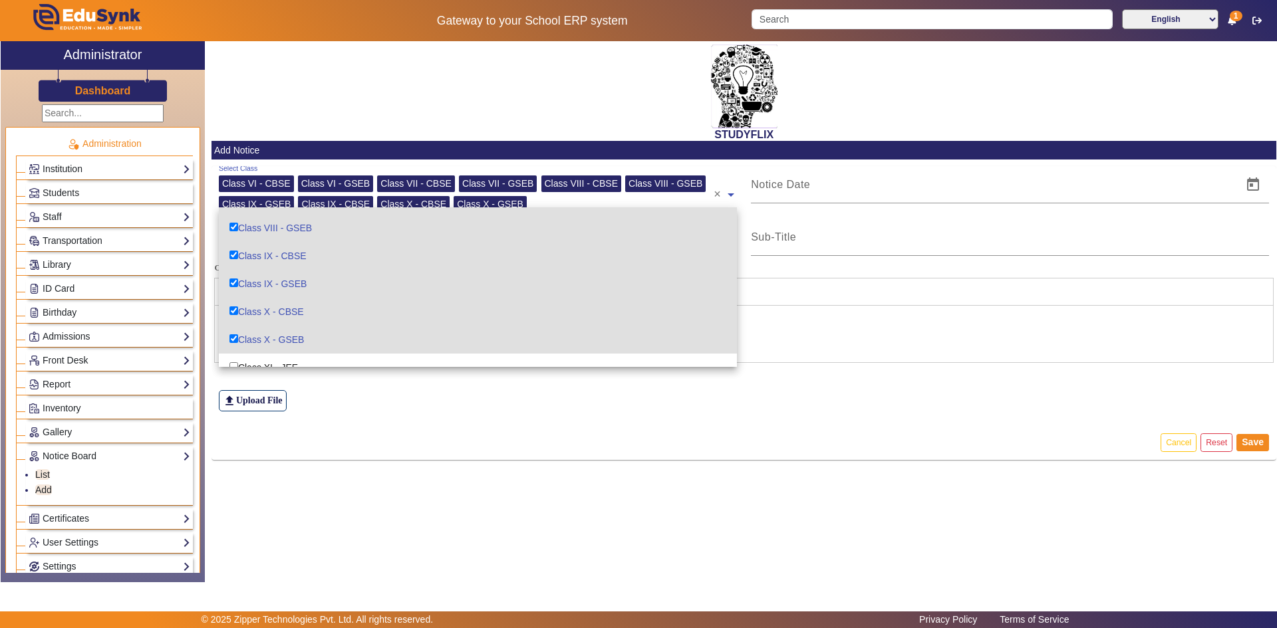
scroll to position [199, 0]
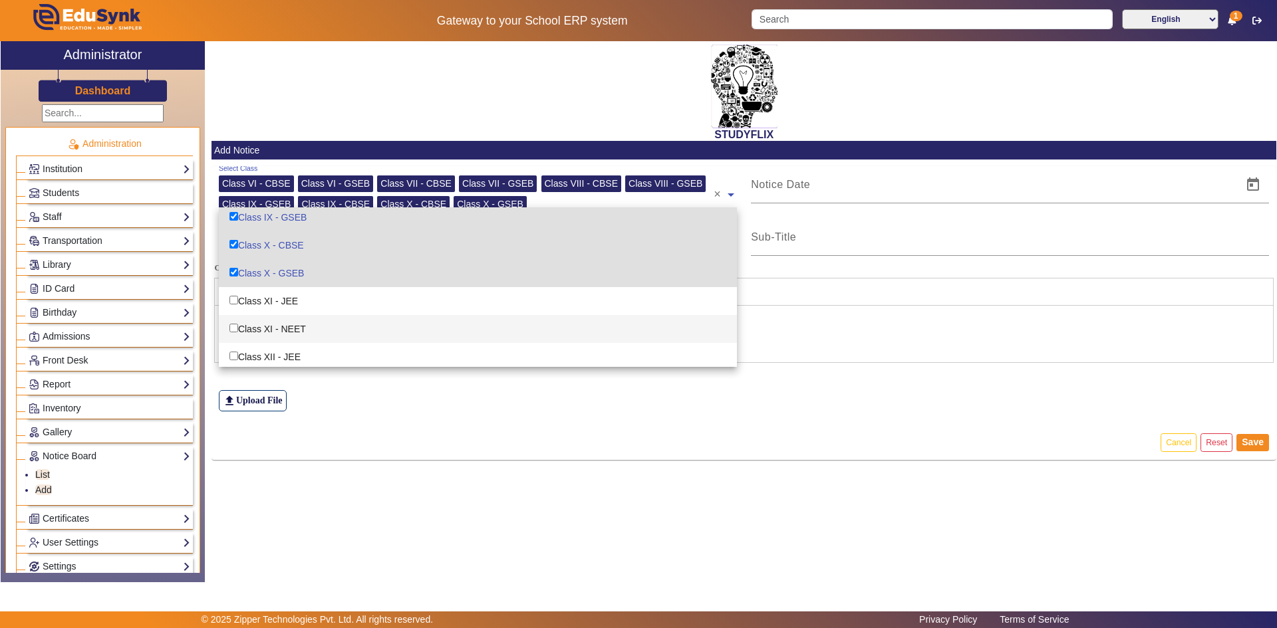
click at [297, 327] on div "Class XI - NEET" at bounding box center [478, 329] width 518 height 28
checkbox input "true"
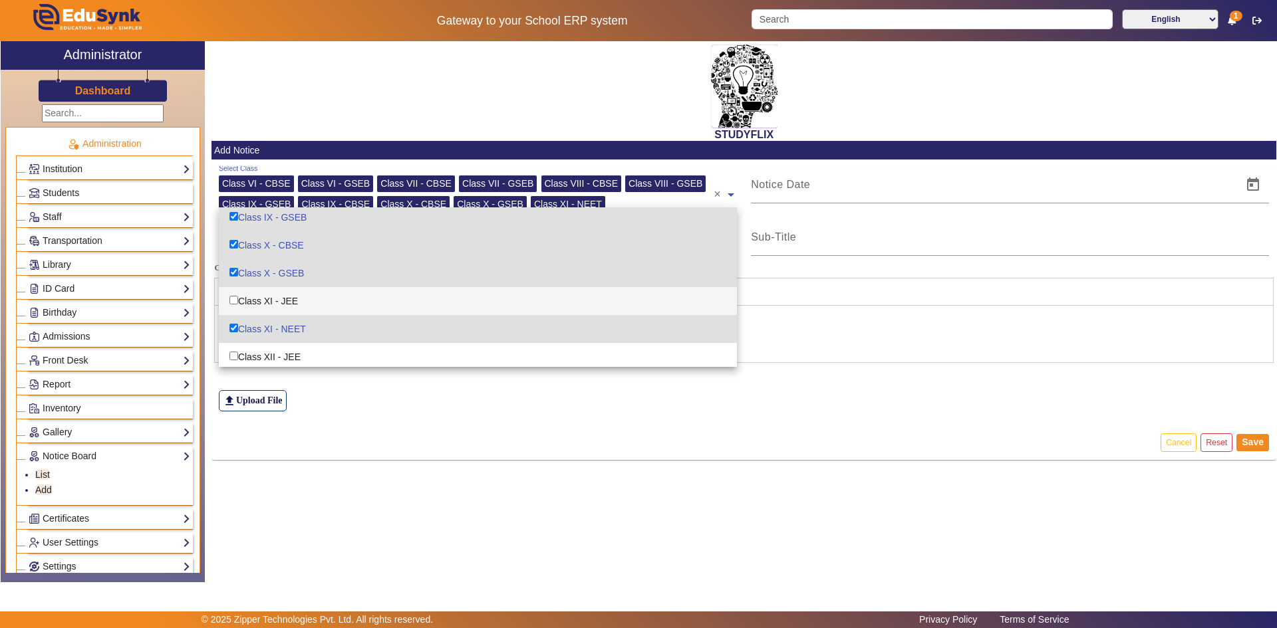
click at [297, 302] on div "Class XI - JEE" at bounding box center [478, 301] width 518 height 28
checkbox input "true"
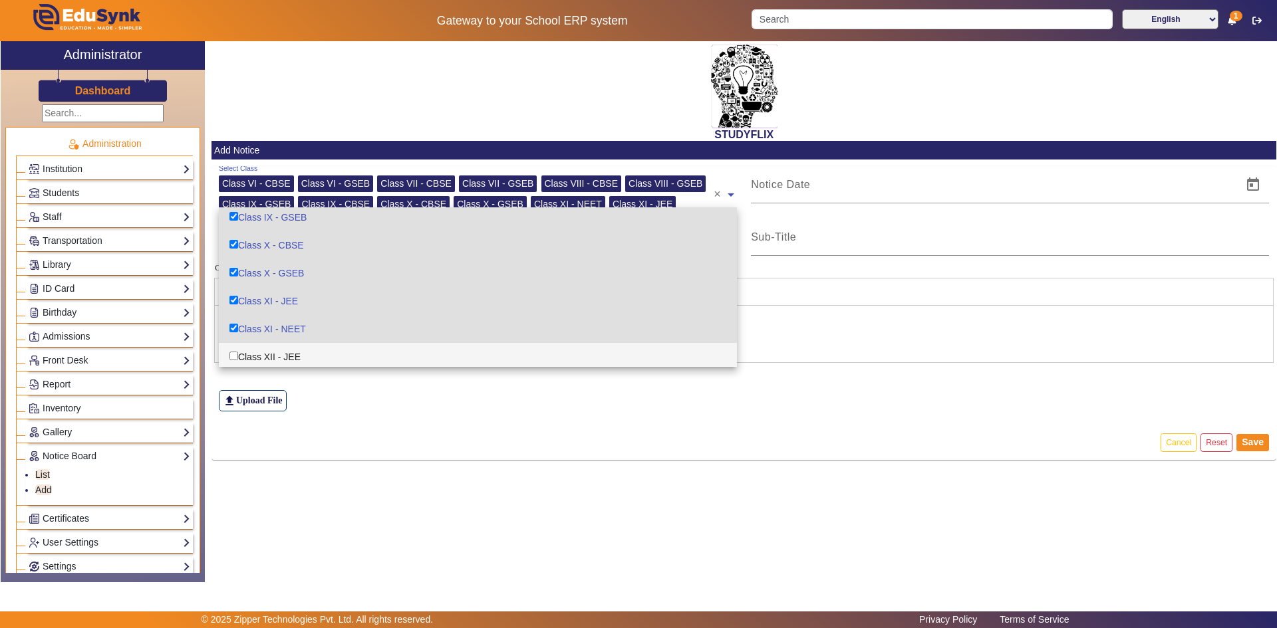
click at [290, 354] on div "Class XII - JEE" at bounding box center [478, 357] width 518 height 28
checkbox input "true"
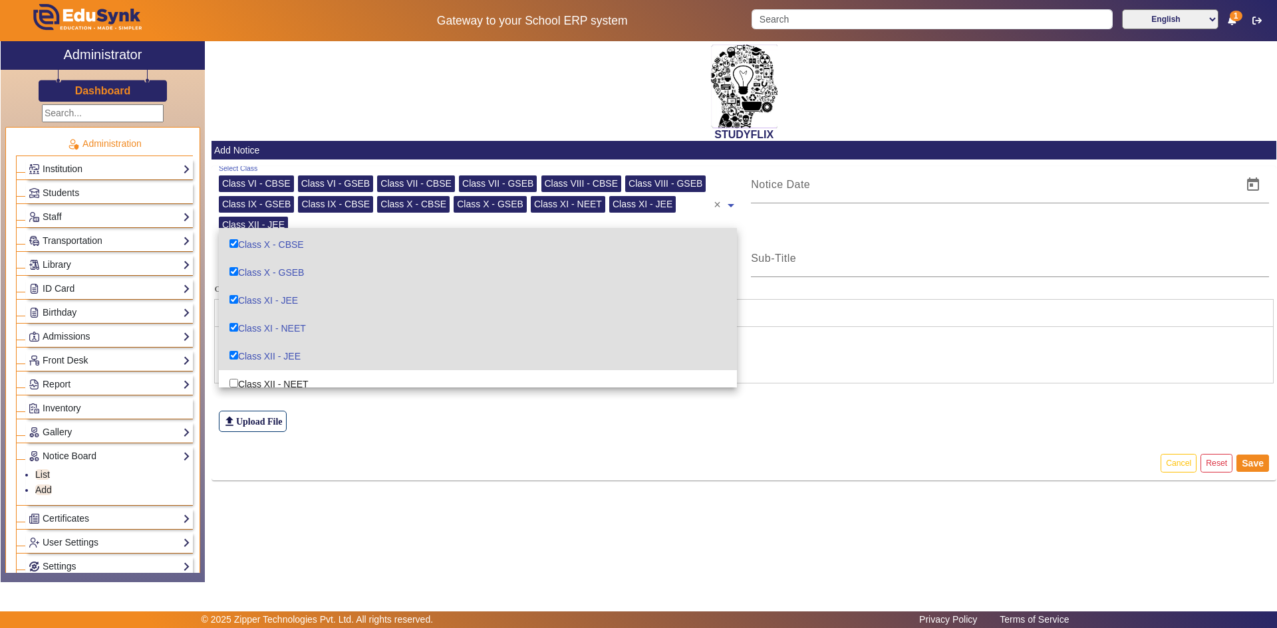
scroll to position [231, 0]
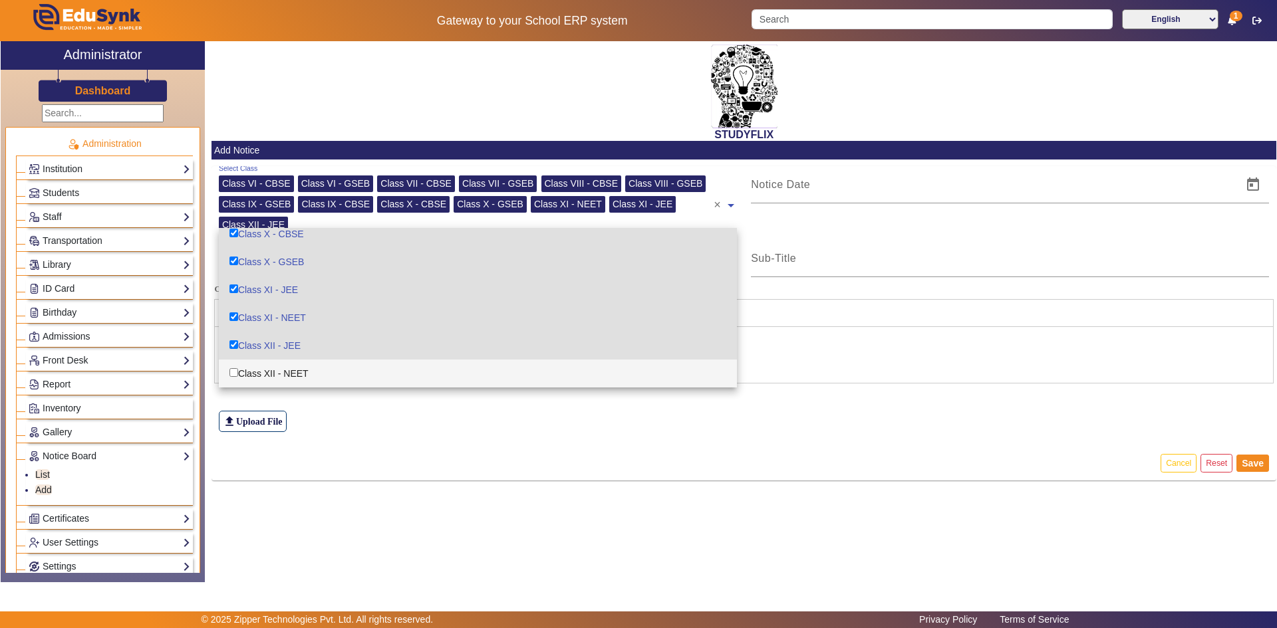
click at [290, 366] on div "Class XII - NEET" at bounding box center [478, 374] width 518 height 28
checkbox input "true"
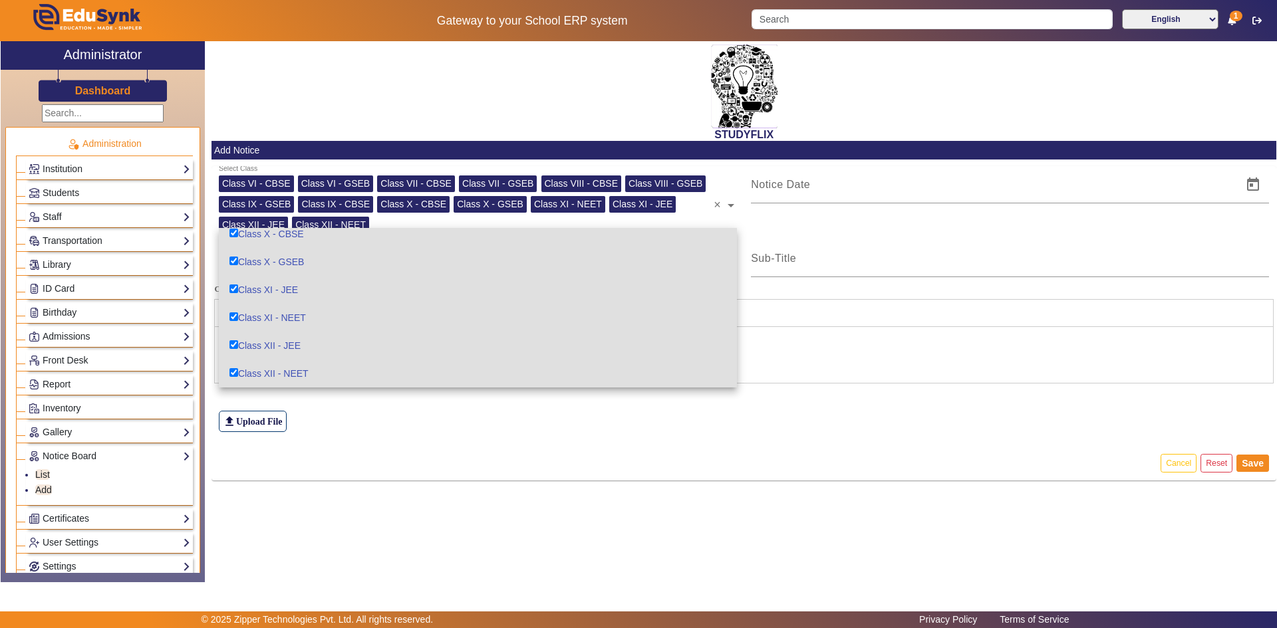
click at [315, 409] on div "file_upload Upload File" at bounding box center [744, 395] width 1051 height 74
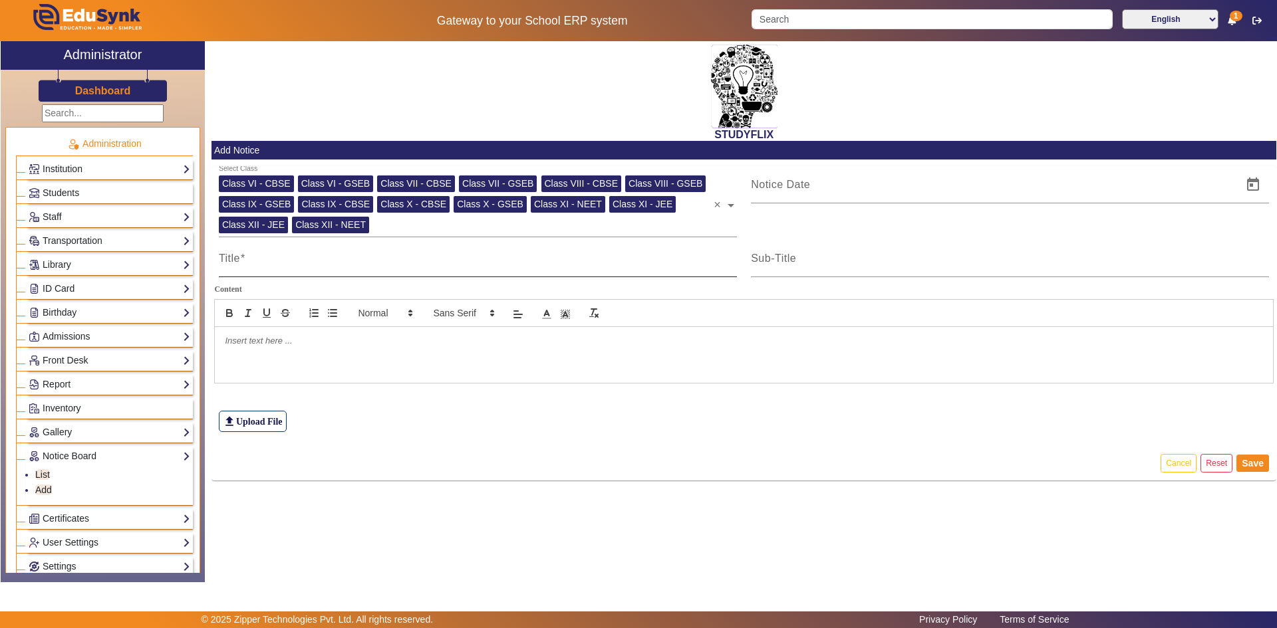
click at [328, 264] on input "Title" at bounding box center [478, 264] width 518 height 16
type input "TIME TABLE"
click at [795, 253] on mat-label "Sub-Title" at bounding box center [773, 258] width 45 height 11
click at [795, 256] on input "Sub-Title" at bounding box center [1010, 264] width 518 height 16
type input "TIME TABLE"
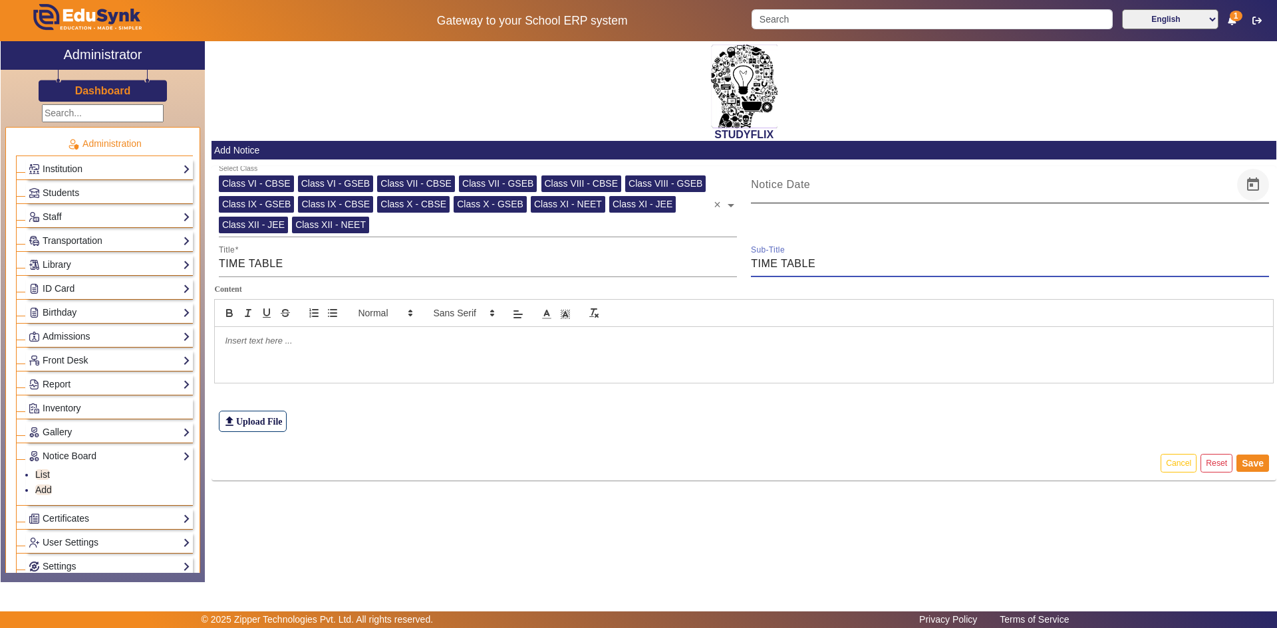
click at [1259, 193] on span "Open calendar" at bounding box center [1253, 185] width 32 height 32
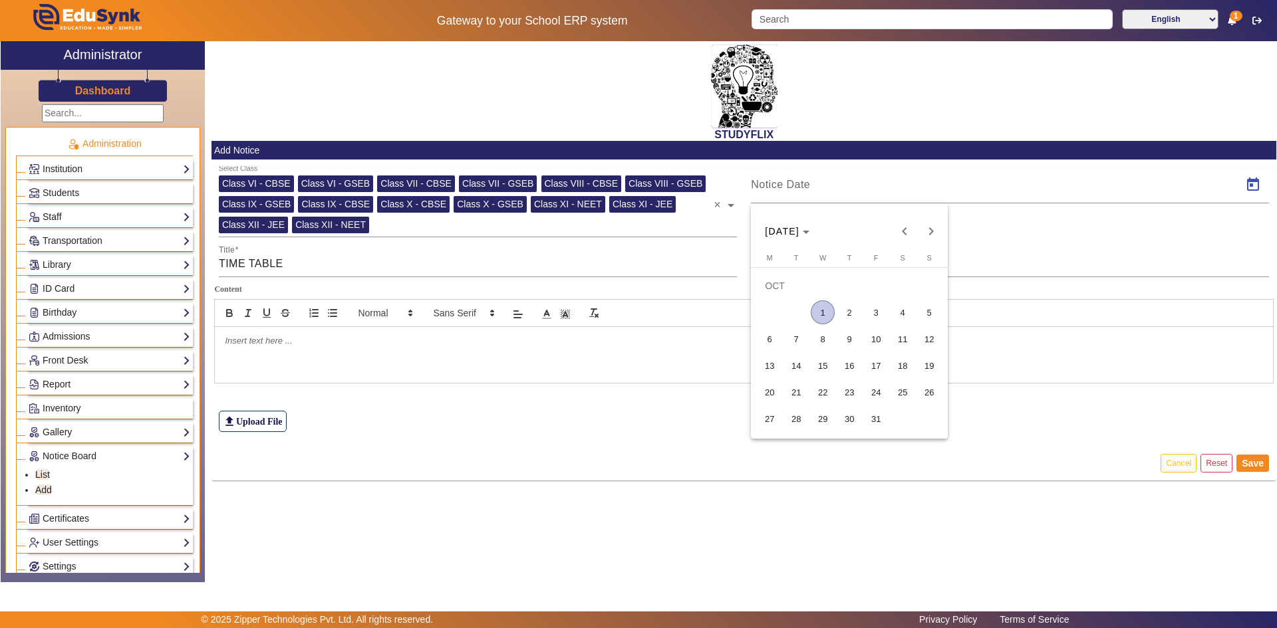
click at [821, 315] on span "1" at bounding box center [823, 313] width 24 height 24
type input "[DATE]"
click at [402, 360] on div at bounding box center [744, 355] width 1058 height 56
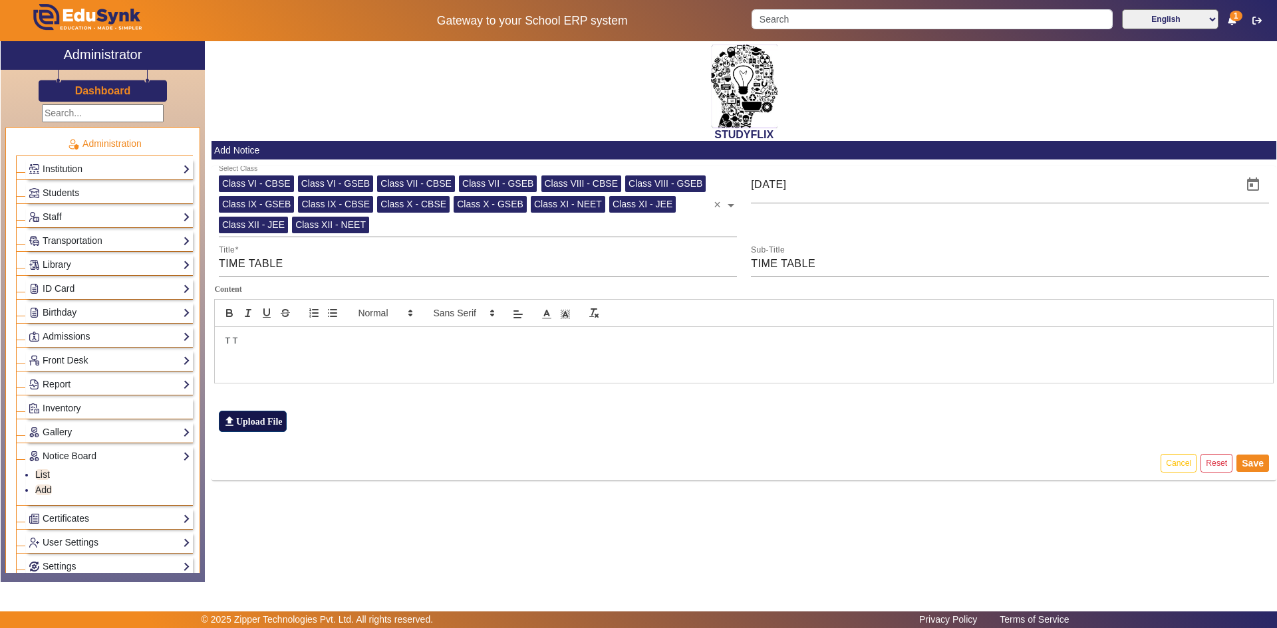
click at [259, 421] on label "file_upload Upload File" at bounding box center [253, 421] width 68 height 21
click at [0, 0] on input "file_upload Upload File" at bounding box center [0, 0] width 0 height 0
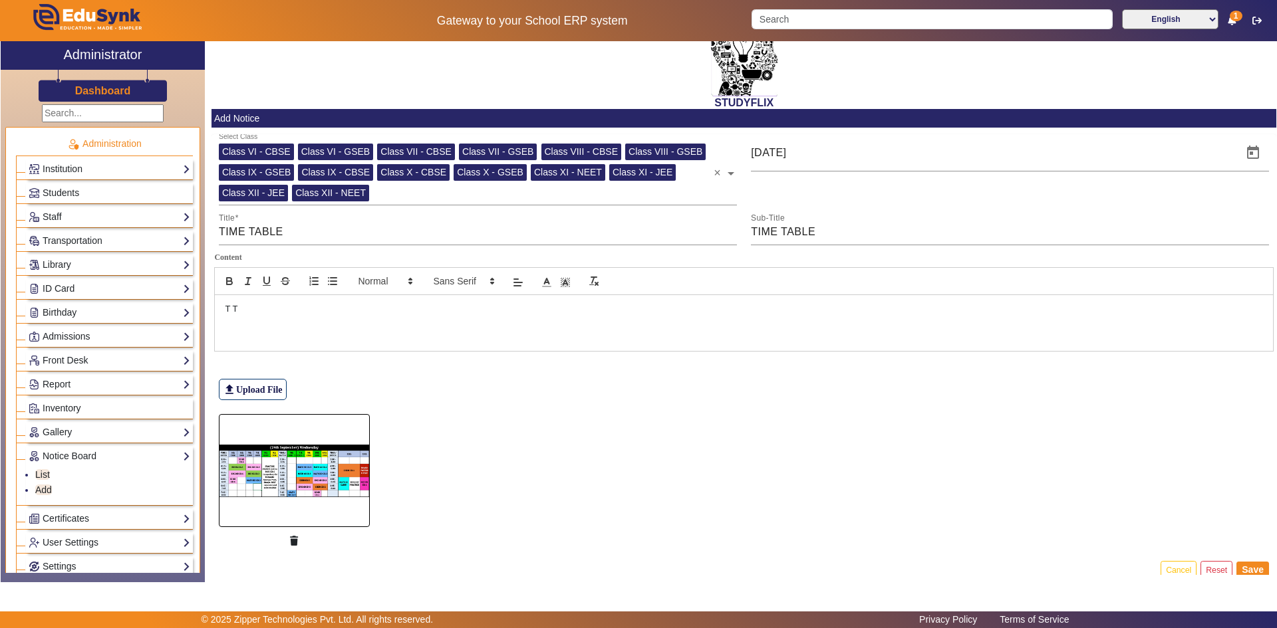
scroll to position [50, 0]
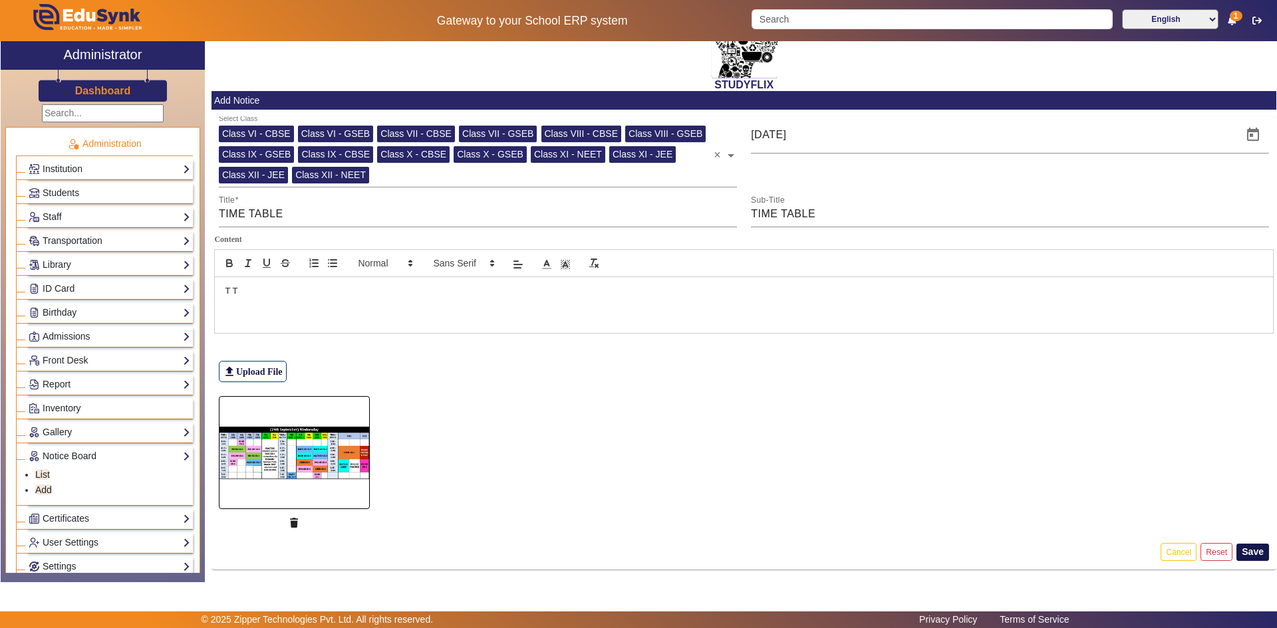
click at [1245, 550] on button "Save" at bounding box center [1252, 552] width 33 height 17
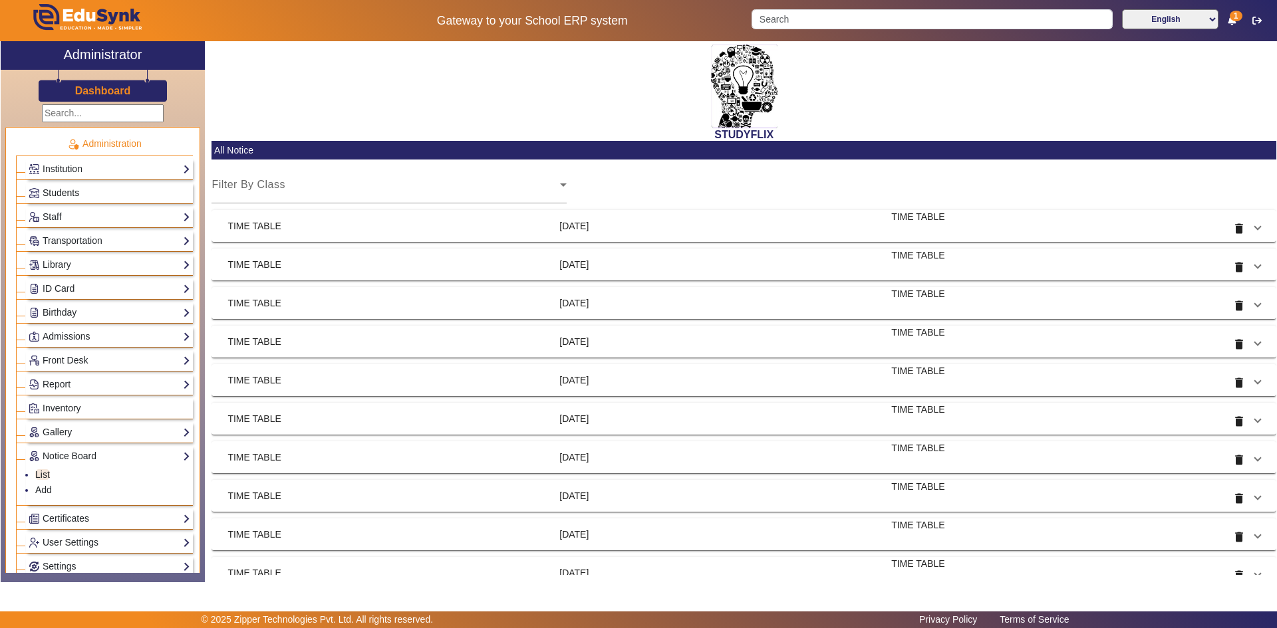
click at [78, 193] on span "Students" at bounding box center [61, 193] width 37 height 11
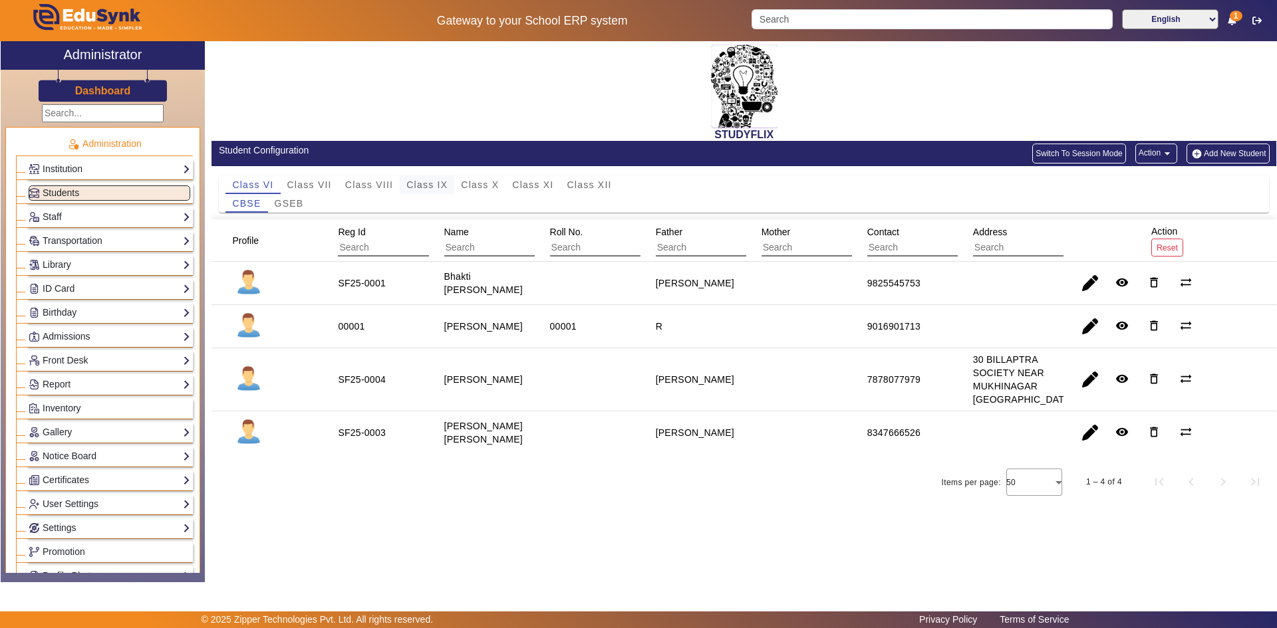
click at [445, 187] on span "Class IX" at bounding box center [426, 184] width 41 height 9
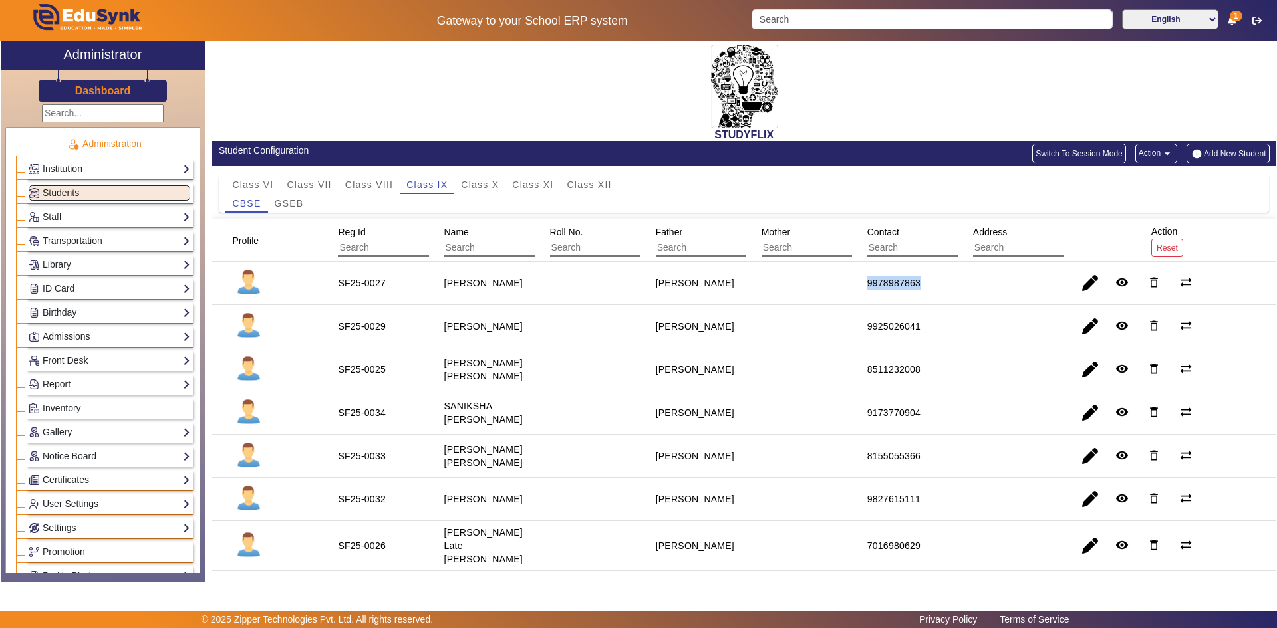
drag, startPoint x: 856, startPoint y: 285, endPoint x: 947, endPoint y: 291, distance: 90.6
click at [947, 291] on mat-row "SF25-0027 [PERSON_NAME] [PERSON_NAME] 9978987863 remove_red_eye delete_outline …" at bounding box center [743, 283] width 1065 height 43
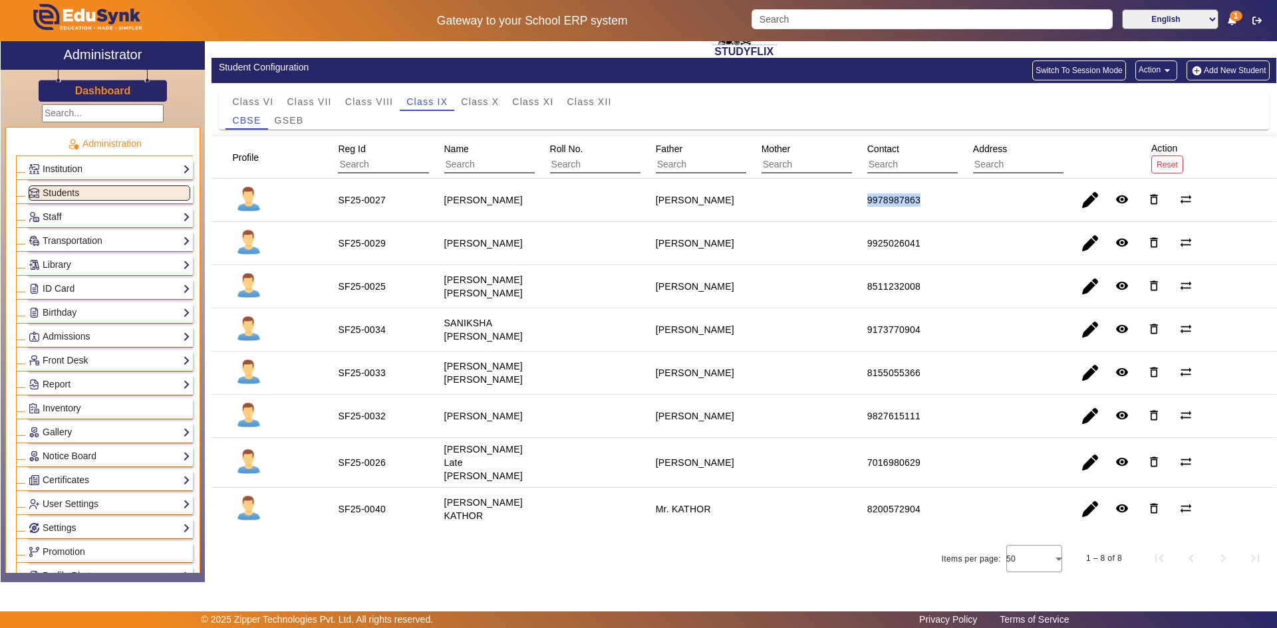
scroll to position [85, 0]
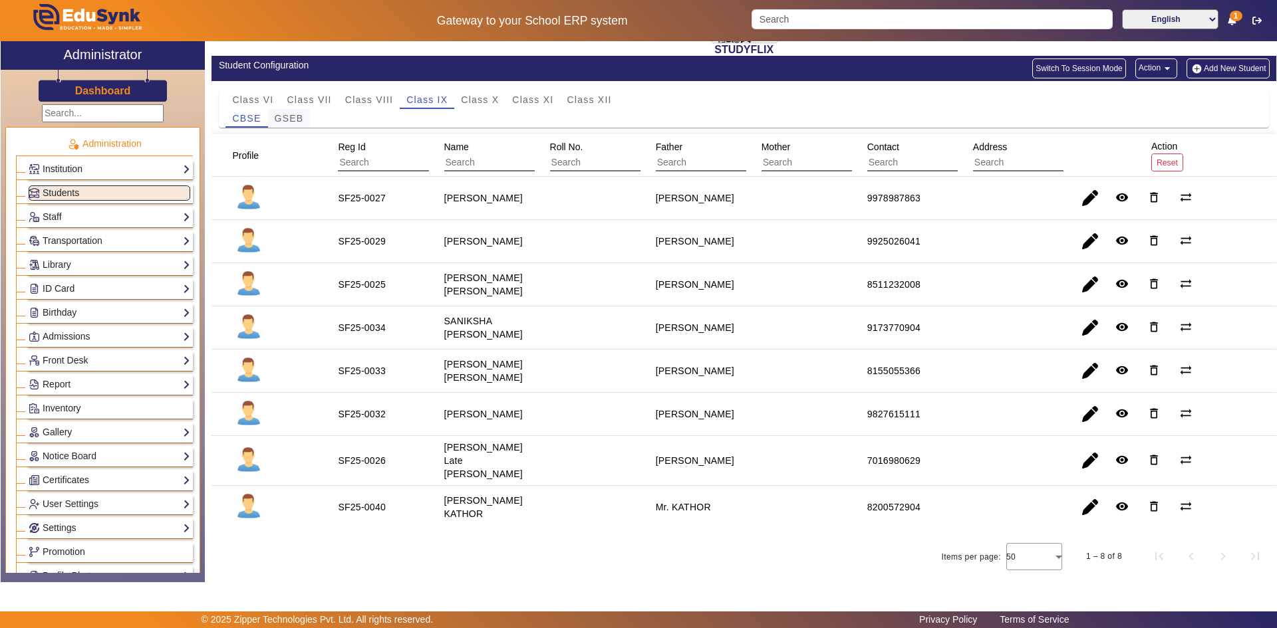
click at [290, 122] on span "GSEB" at bounding box center [289, 118] width 29 height 9
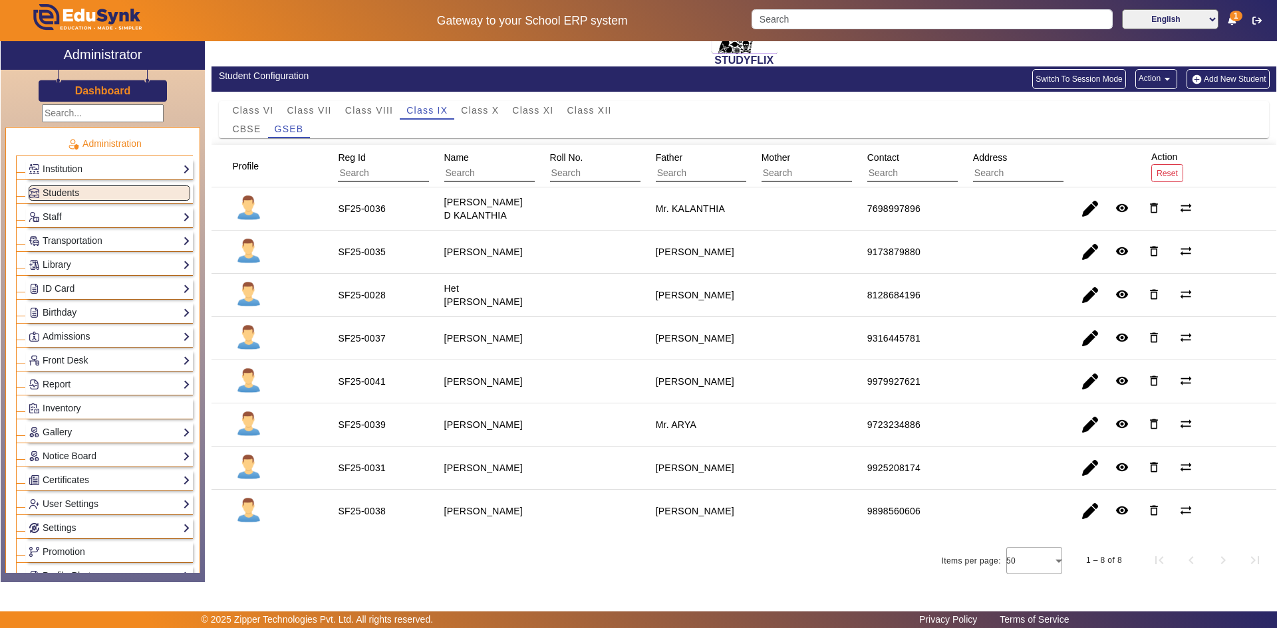
scroll to position [78, 0]
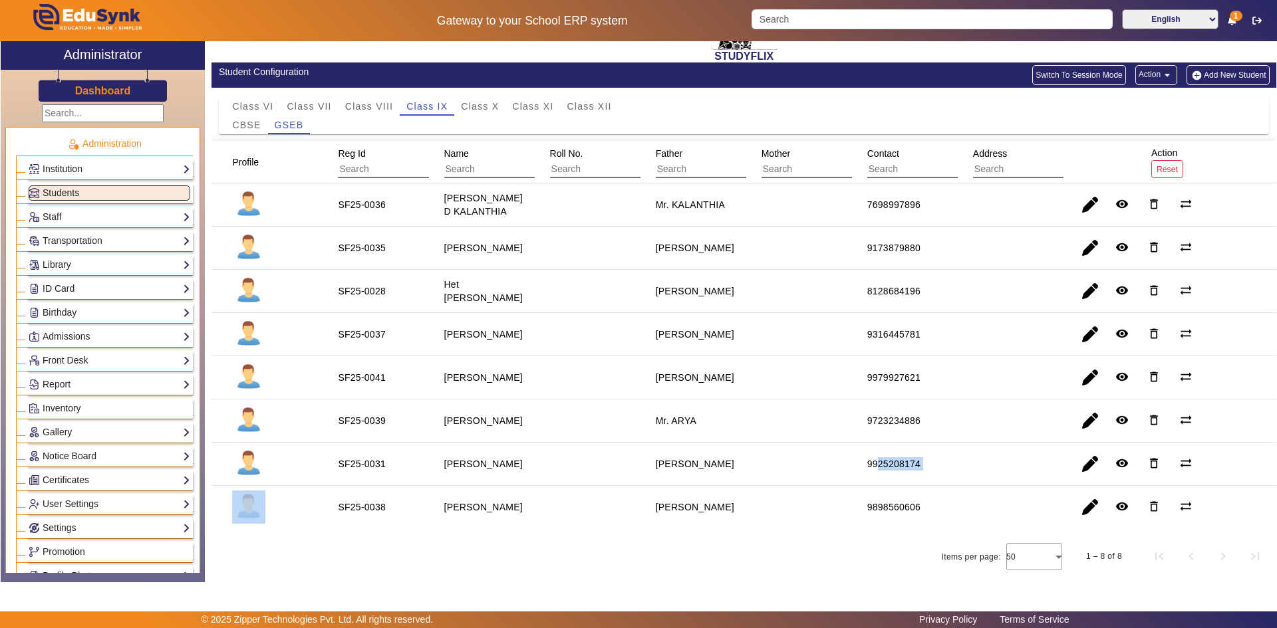
drag, startPoint x: 886, startPoint y: 464, endPoint x: 985, endPoint y: 473, distance: 100.1
click at [985, 473] on mat-row "SF25-0031 [PERSON_NAME] [PERSON_NAME] 9925208174 remove_red_eye delete_outline …" at bounding box center [743, 464] width 1065 height 43
drag, startPoint x: 862, startPoint y: 465, endPoint x: 955, endPoint y: 470, distance: 92.5
click at [955, 470] on mat-row "SF25-0031 [PERSON_NAME] [PERSON_NAME] 9925208174 remove_red_eye delete_outline …" at bounding box center [743, 464] width 1065 height 43
drag, startPoint x: 850, startPoint y: 366, endPoint x: 967, endPoint y: 386, distance: 118.7
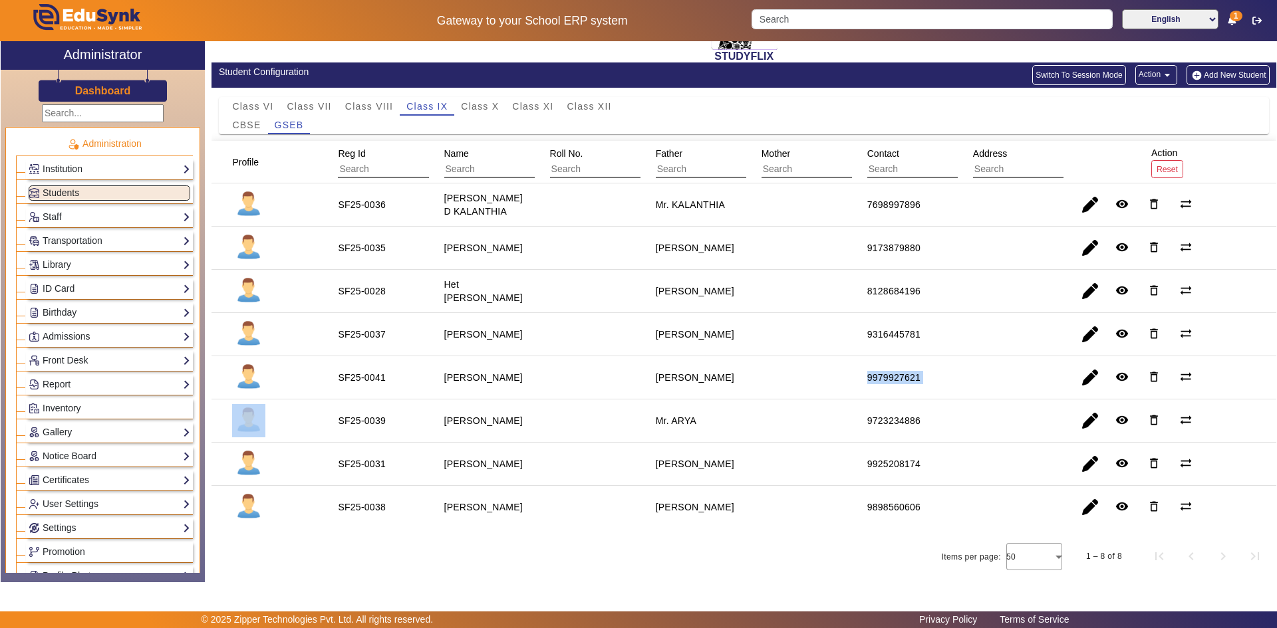
click at [967, 386] on mat-row "SF25-0041 [PERSON_NAME] [PERSON_NAME] 9979927621 remove_red_eye delete_outline …" at bounding box center [743, 377] width 1065 height 43
click at [1083, 380] on span "button" at bounding box center [1090, 378] width 32 height 32
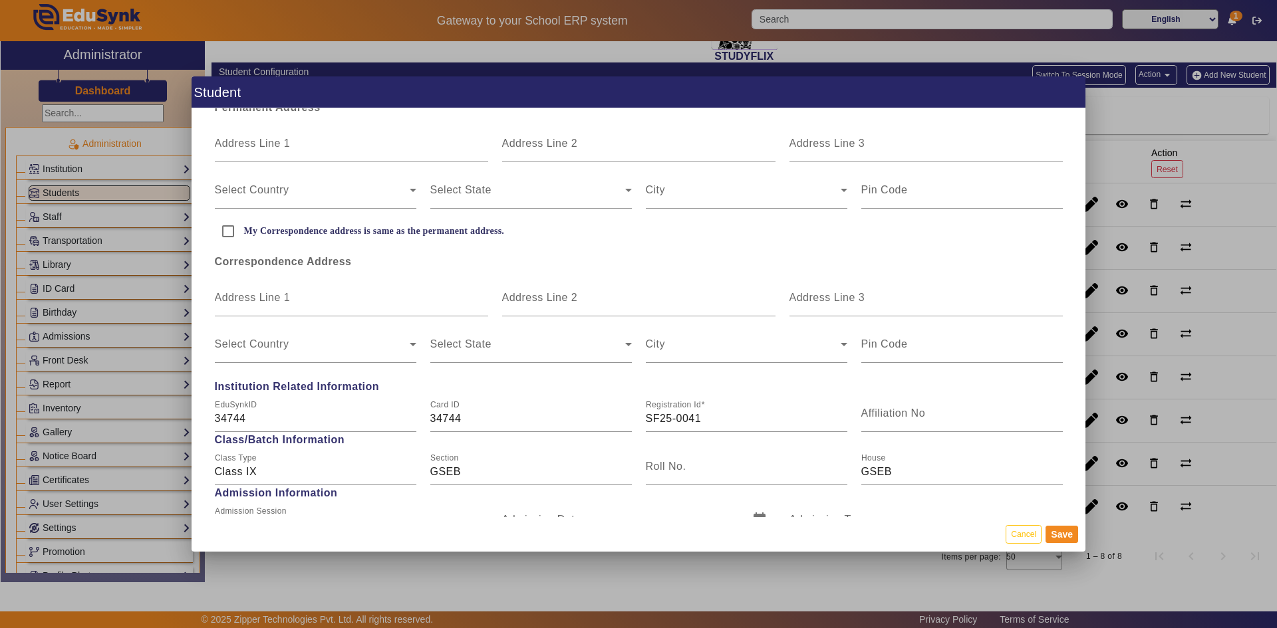
scroll to position [532, 0]
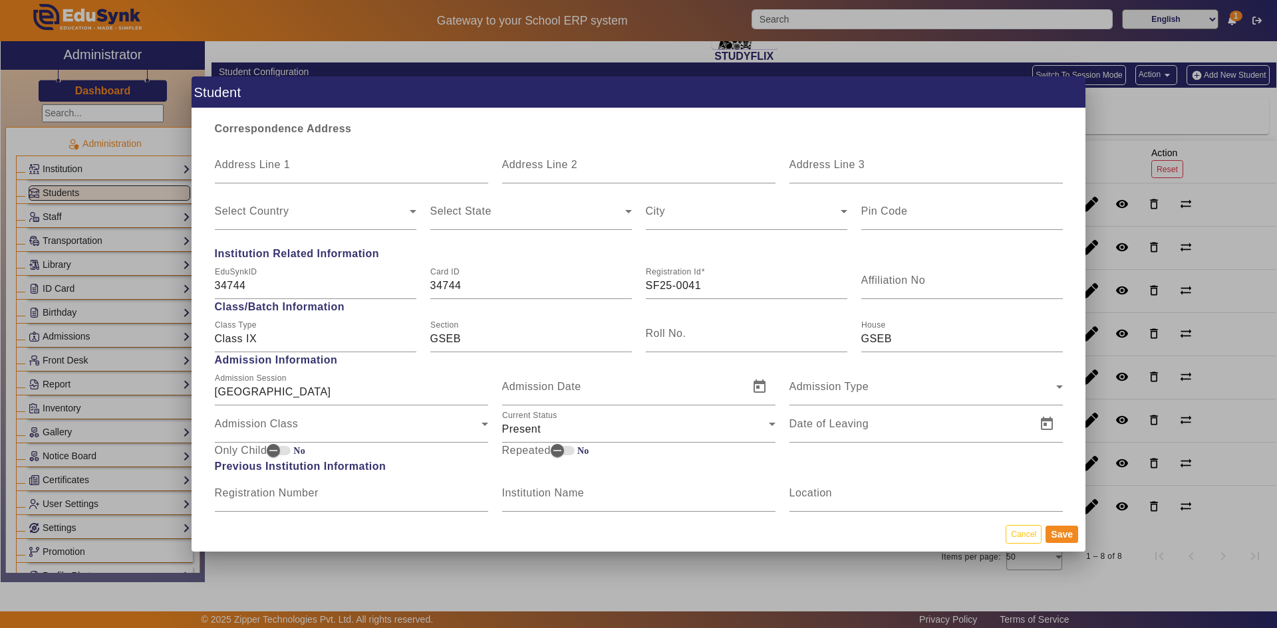
click at [1111, 112] on div at bounding box center [638, 314] width 1277 height 628
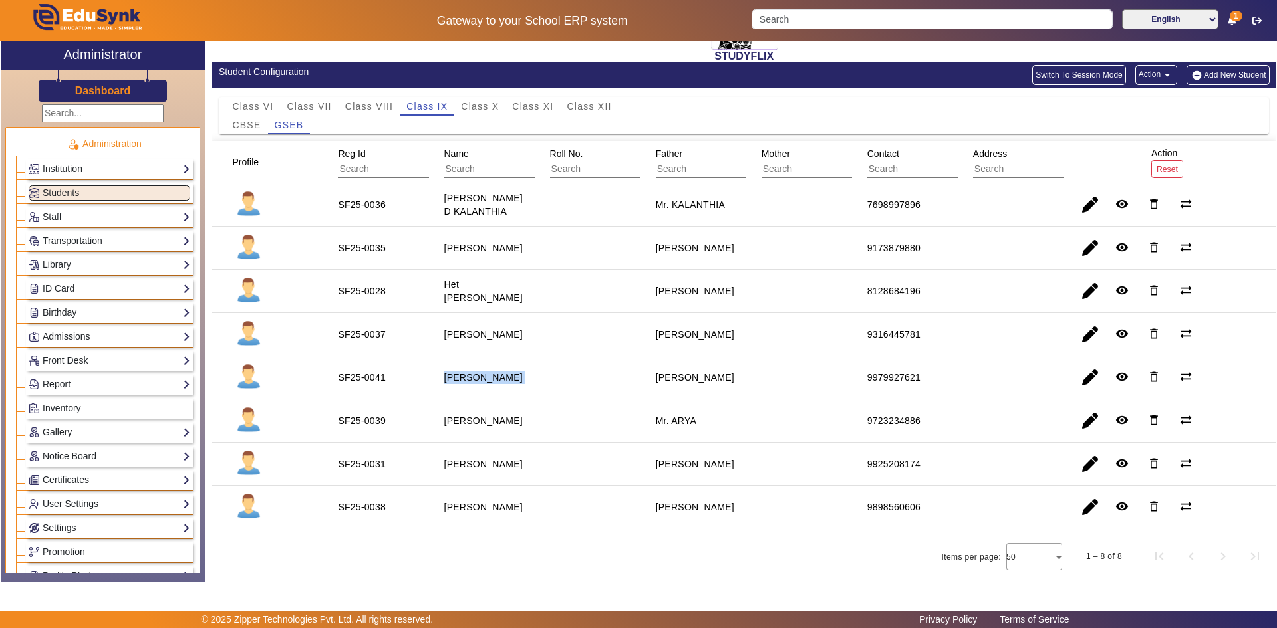
drag, startPoint x: 442, startPoint y: 371, endPoint x: 593, endPoint y: 370, distance: 150.9
click at [593, 370] on mat-row "SF25-0041 [PERSON_NAME] [PERSON_NAME] 9979927621 remove_red_eye delete_outline …" at bounding box center [743, 377] width 1065 height 43
click at [247, 119] on span "CBSE" at bounding box center [246, 125] width 29 height 19
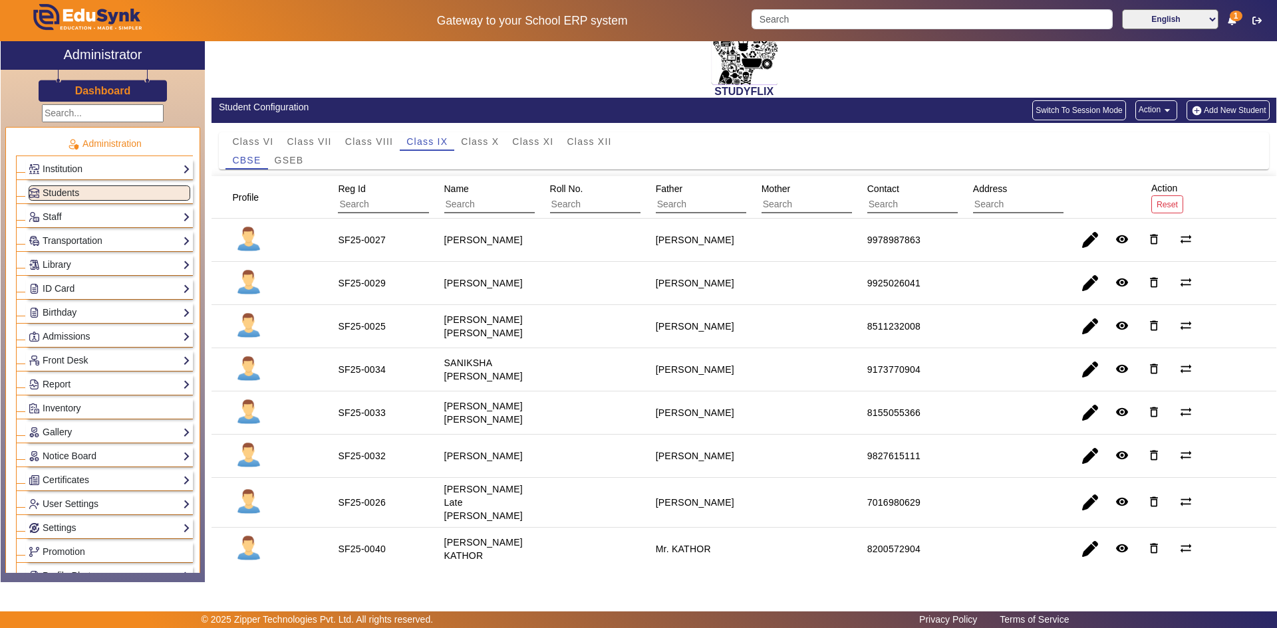
scroll to position [66, 0]
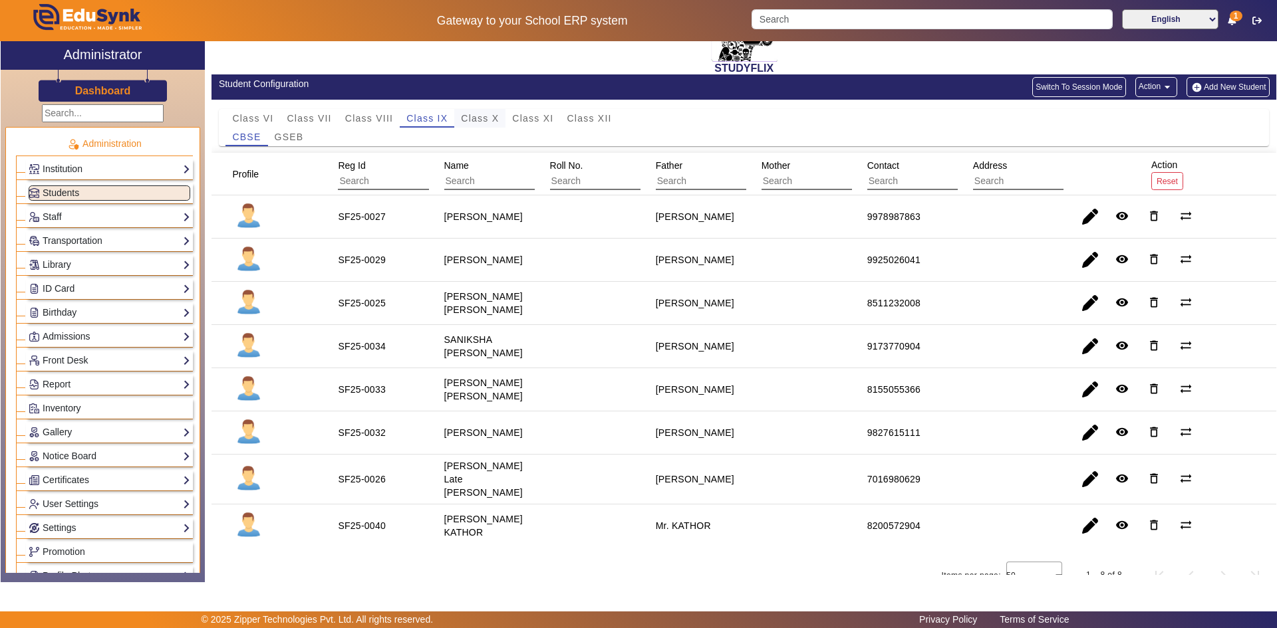
click at [489, 118] on span "Class X" at bounding box center [480, 118] width 38 height 9
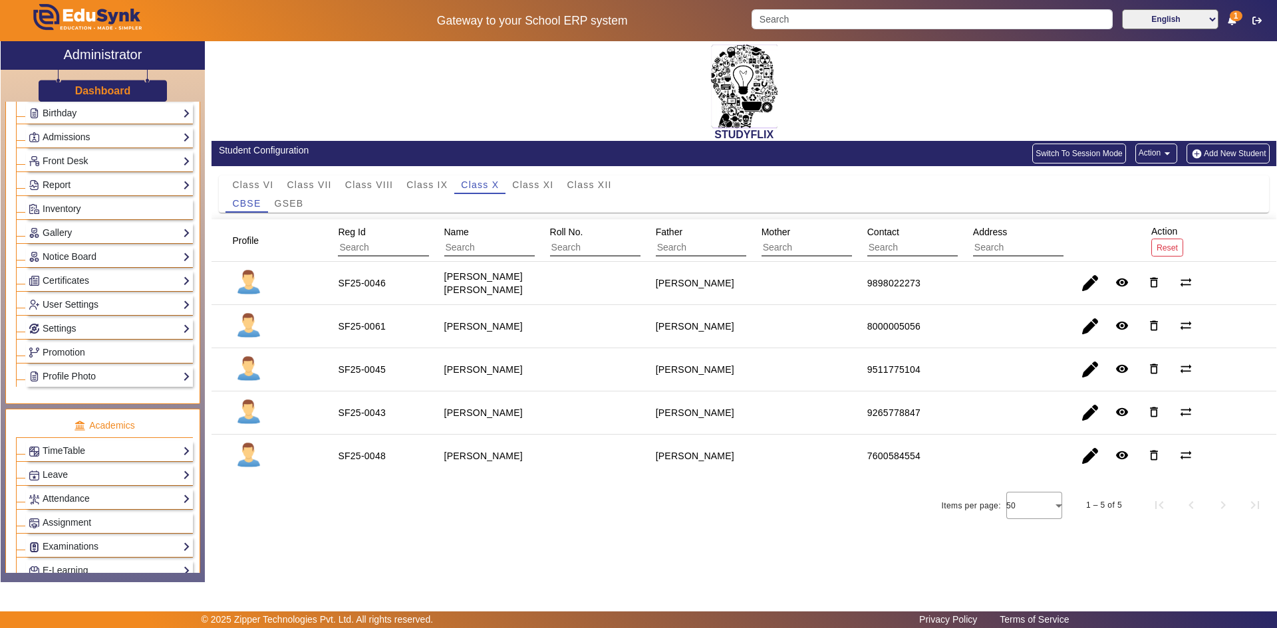
scroll to position [266, 0]
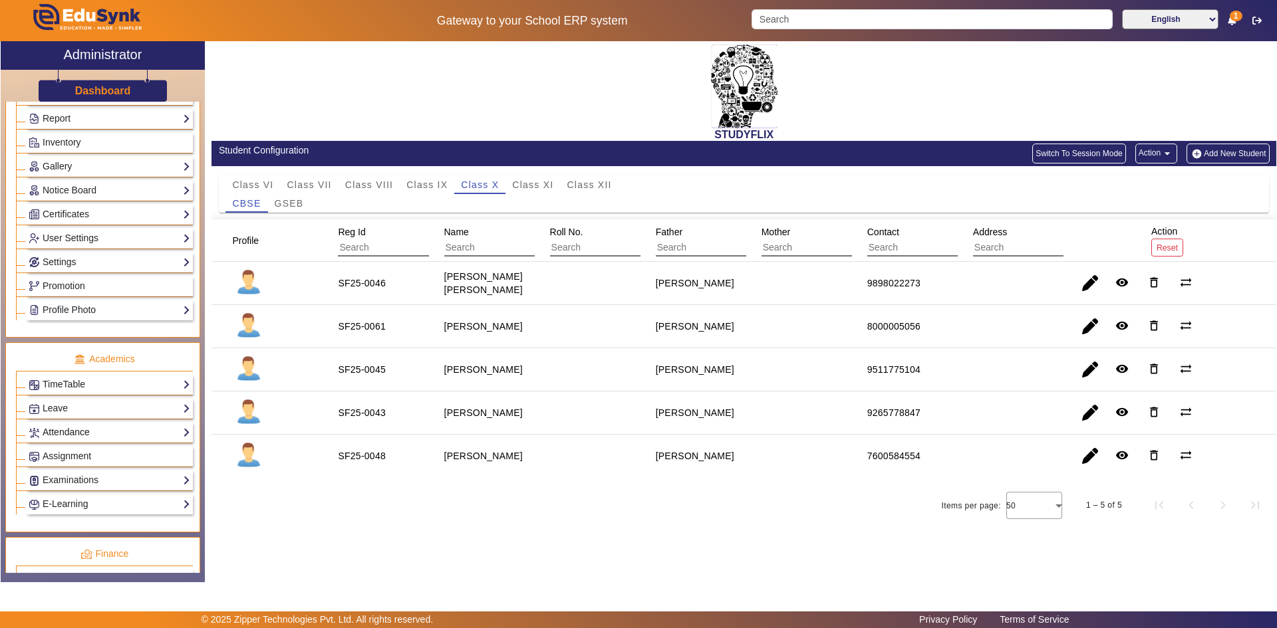
click at [78, 431] on link "Attendance" at bounding box center [110, 432] width 162 height 15
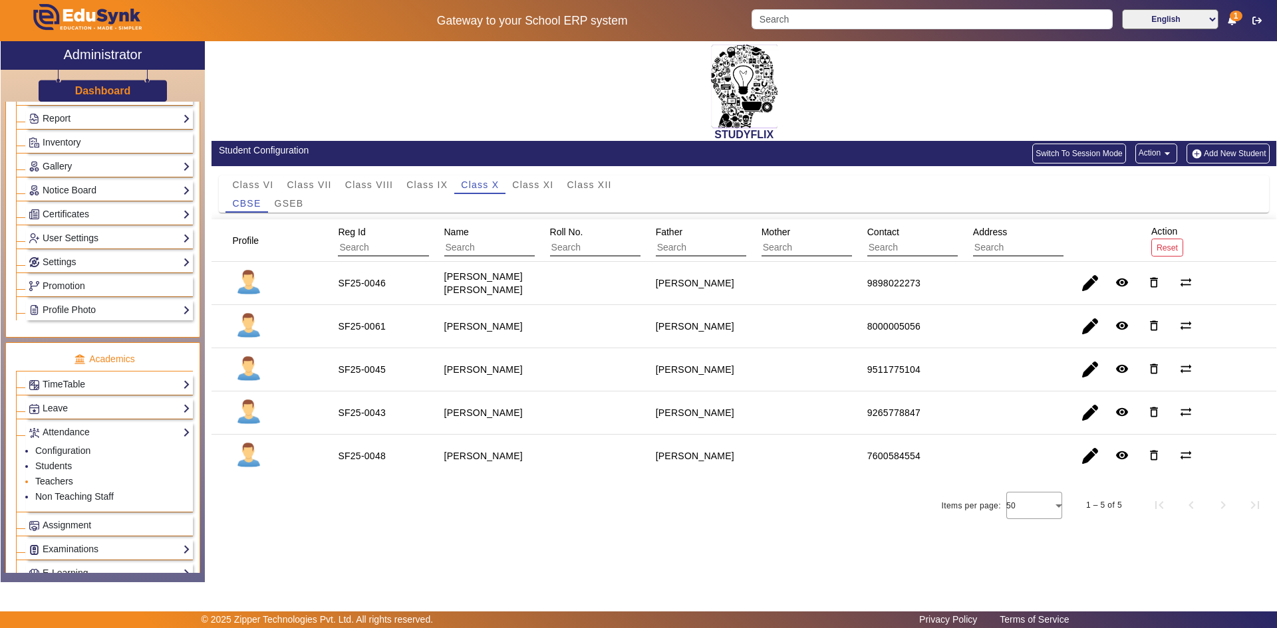
click at [51, 481] on link "Teachers" at bounding box center [54, 481] width 38 height 11
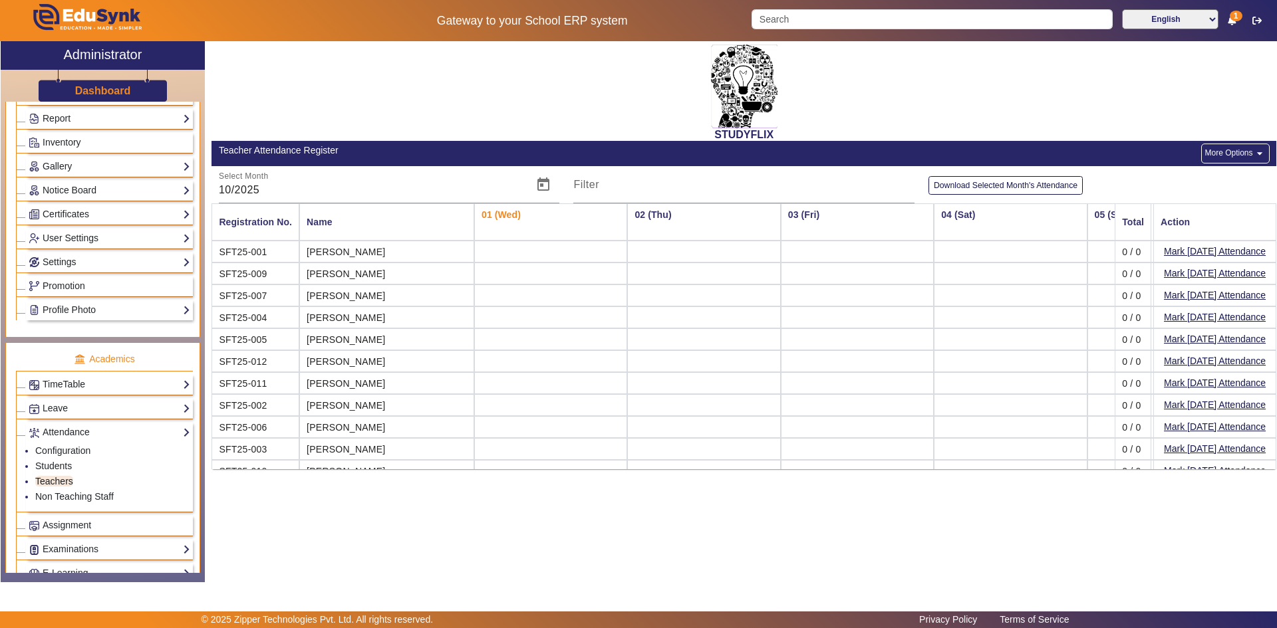
scroll to position [41, 0]
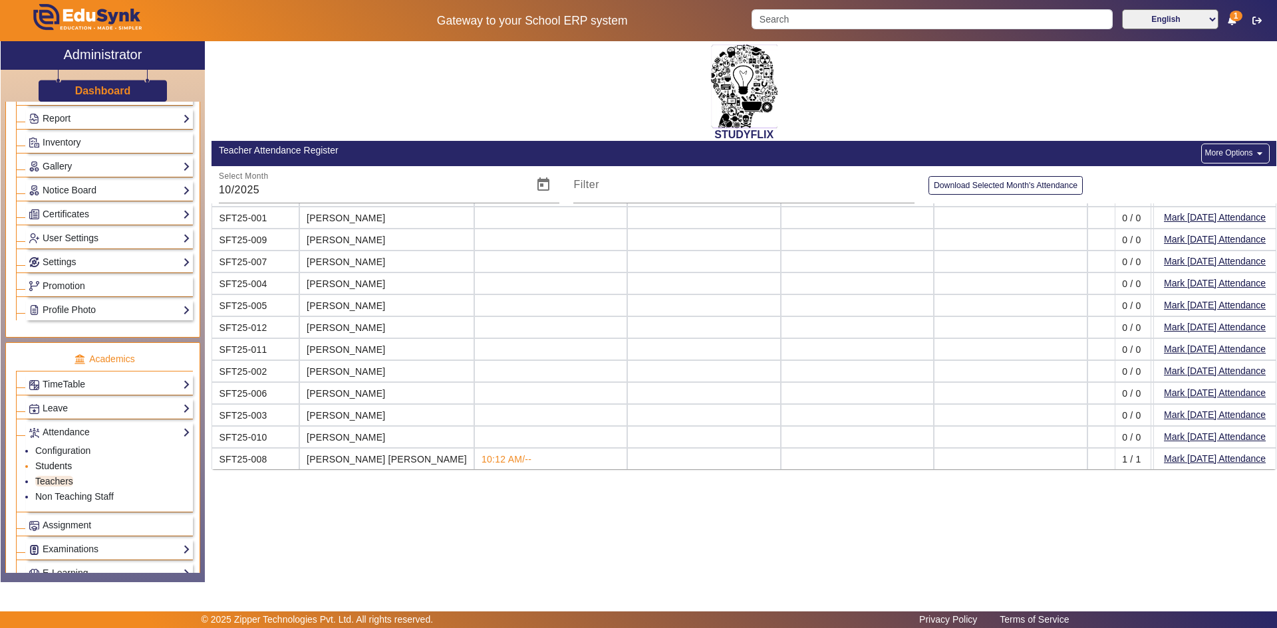
click at [64, 465] on link "Students" at bounding box center [53, 466] width 37 height 11
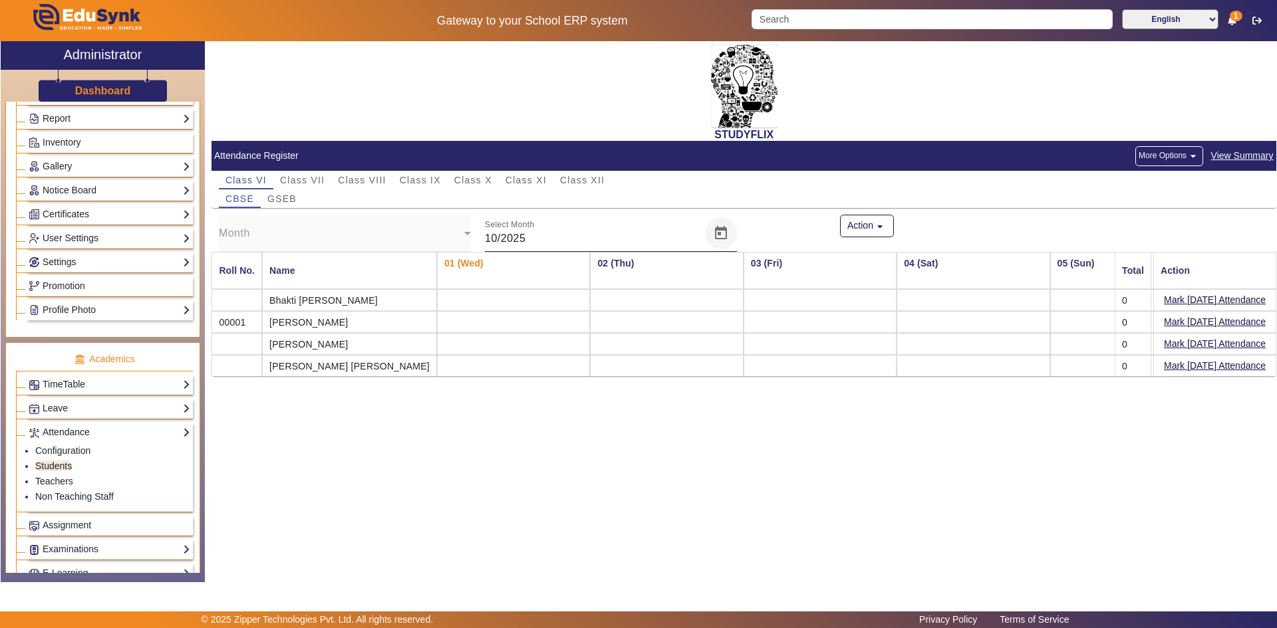
click at [722, 229] on span "Open calendar" at bounding box center [721, 233] width 32 height 32
click at [521, 392] on span "SEPT" at bounding box center [514, 401] width 42 height 24
type input "09/2025"
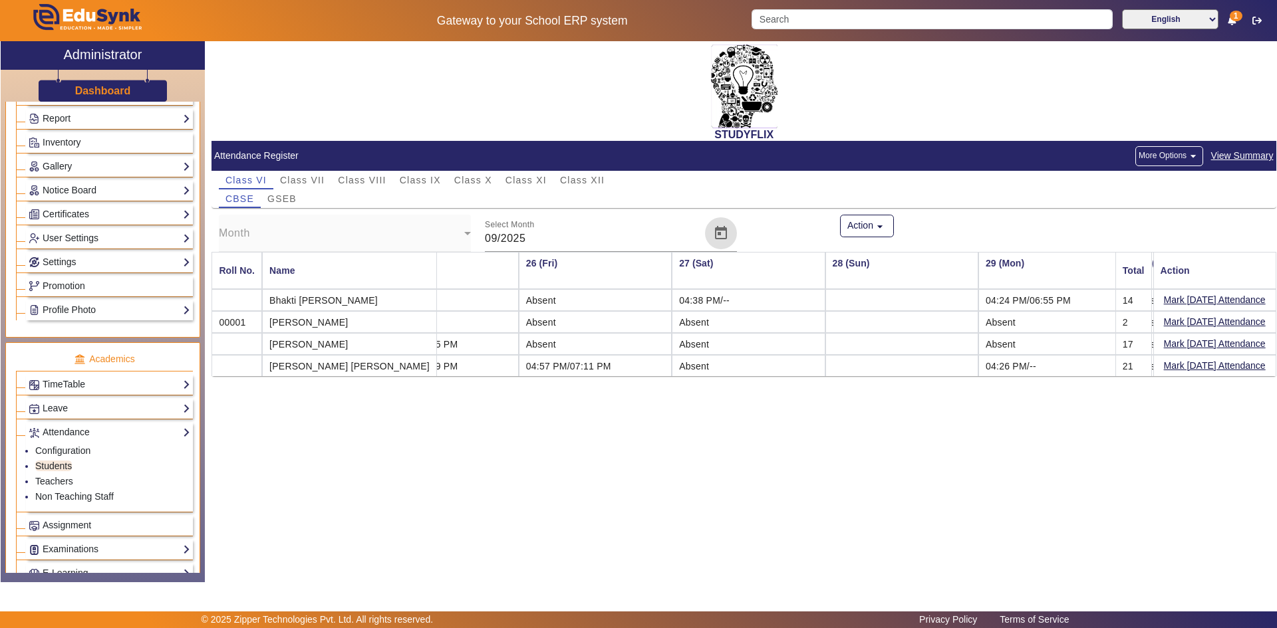
scroll to position [0, 3890]
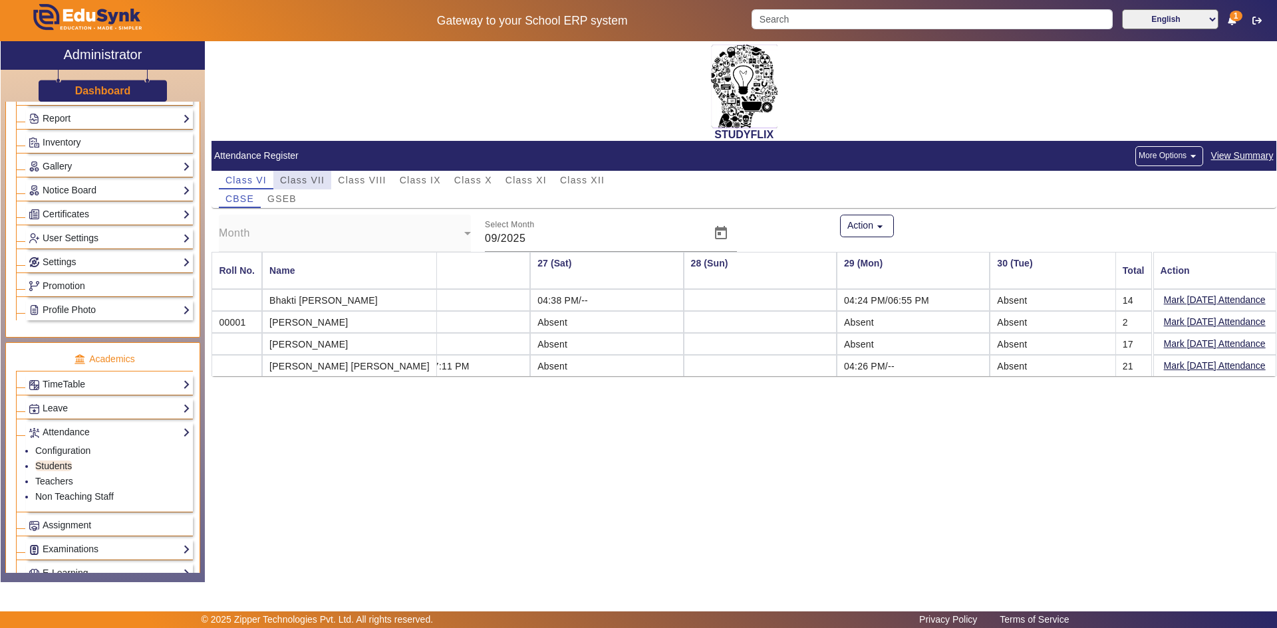
click at [315, 179] on span "Class VII" at bounding box center [302, 180] width 45 height 9
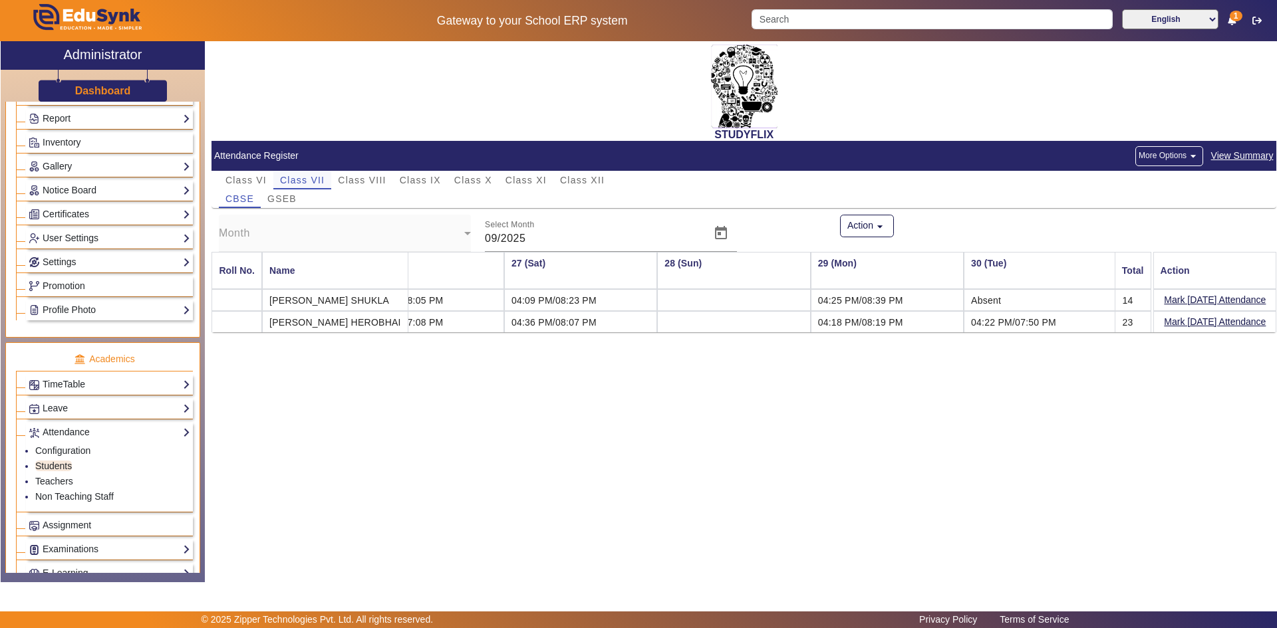
scroll to position [0, 3884]
click at [291, 199] on span "GSEB" at bounding box center [281, 198] width 29 height 9
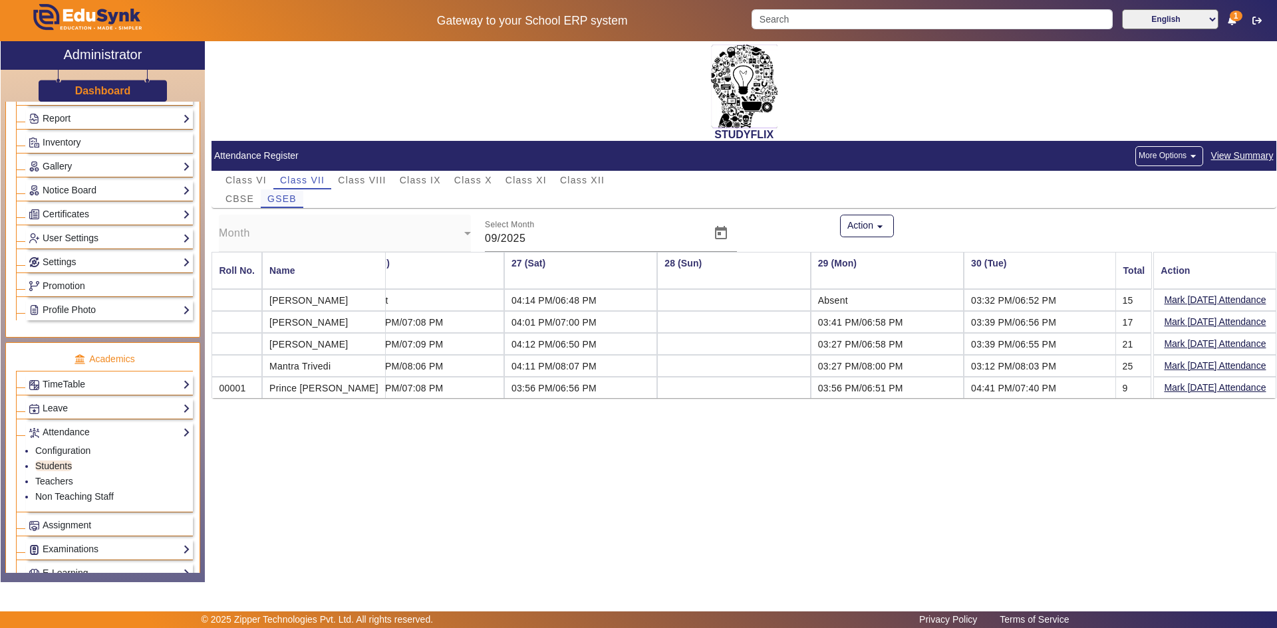
scroll to position [0, 3838]
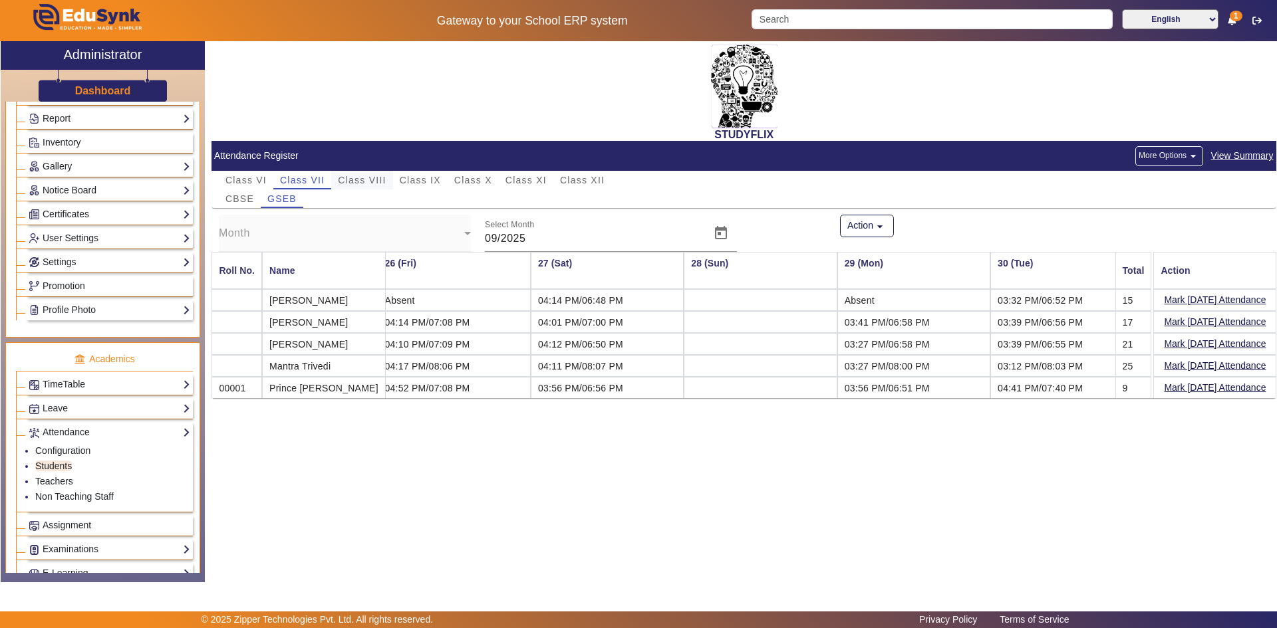
click at [354, 177] on span "Class VIII" at bounding box center [362, 180] width 48 height 9
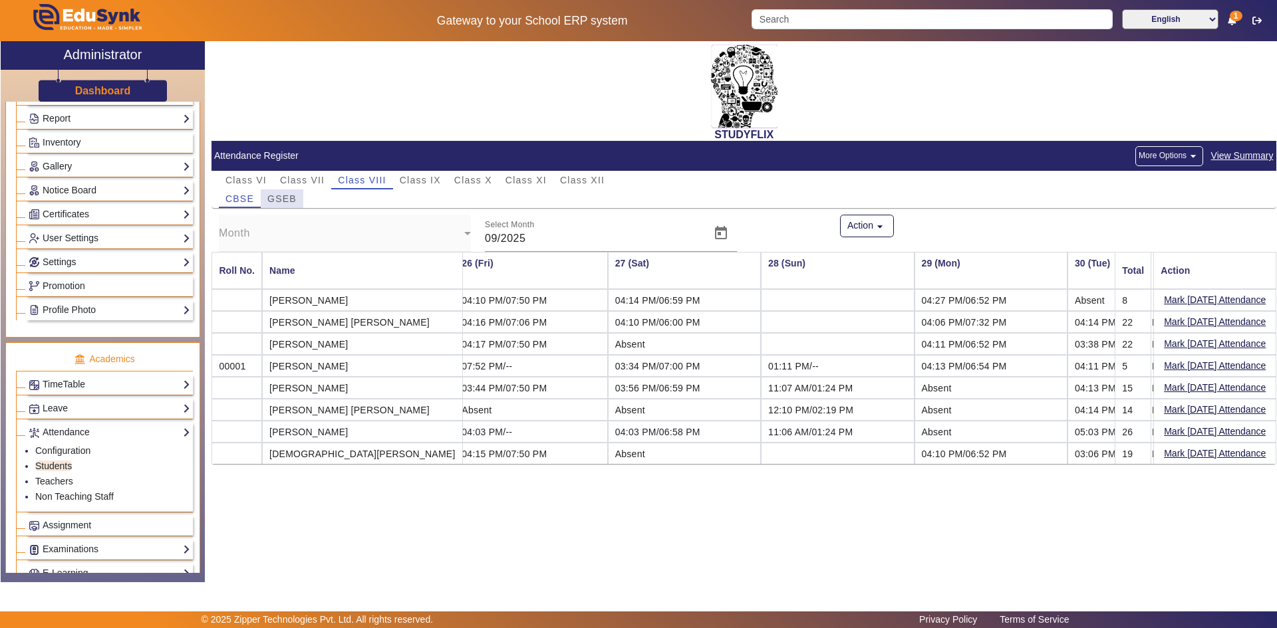
click at [275, 198] on span "GSEB" at bounding box center [281, 198] width 29 height 9
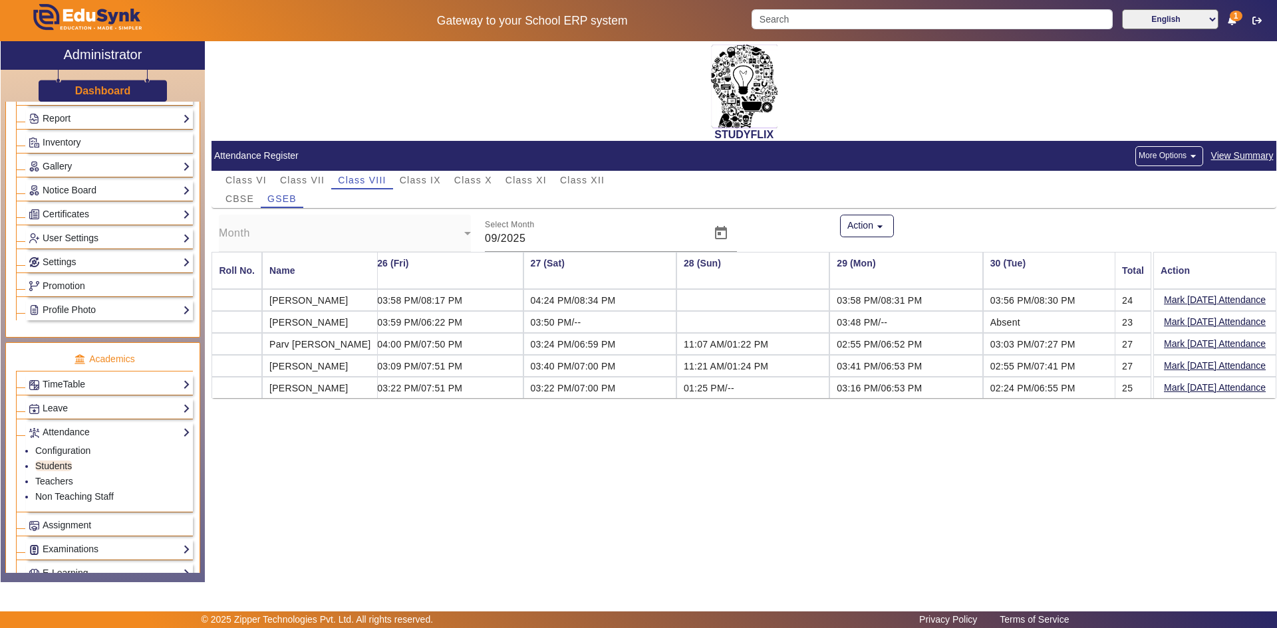
scroll to position [0, 3855]
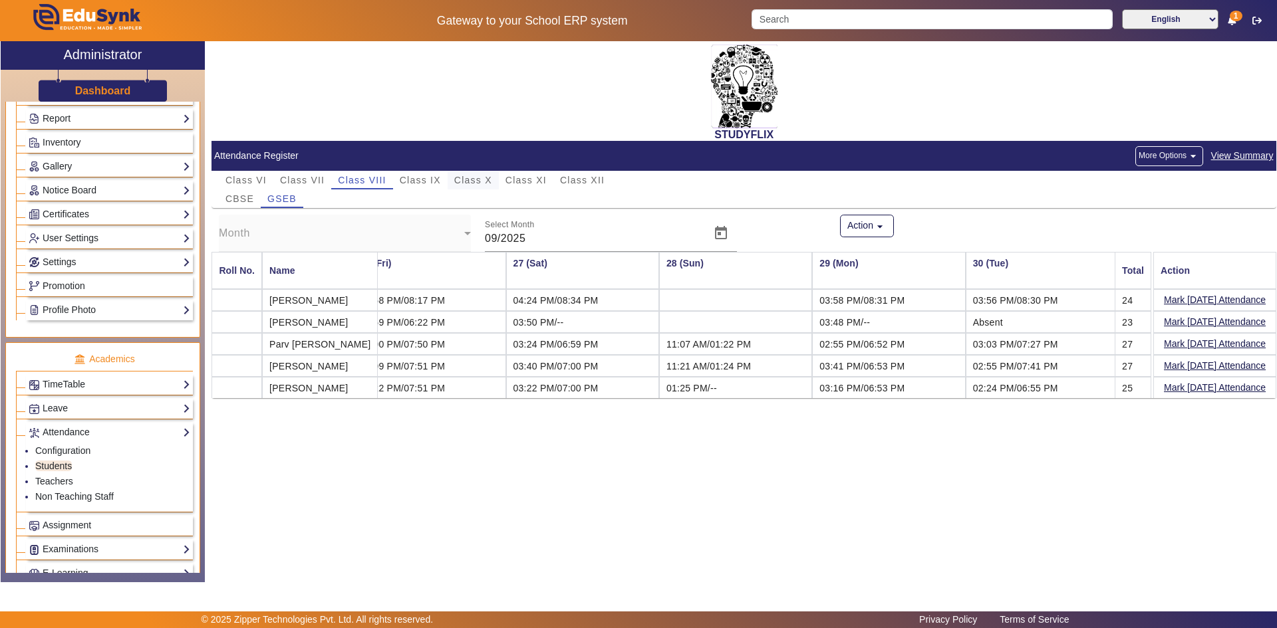
click at [487, 182] on span "Class X" at bounding box center [473, 180] width 38 height 9
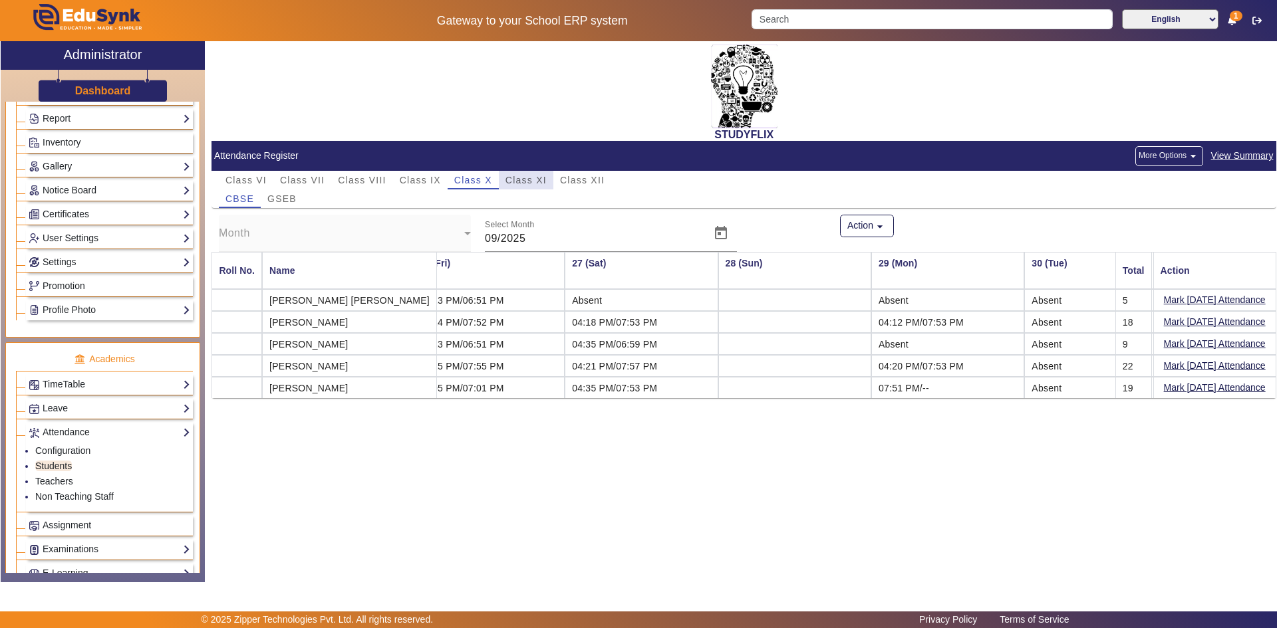
click at [507, 182] on span "Class XI" at bounding box center [525, 180] width 41 height 9
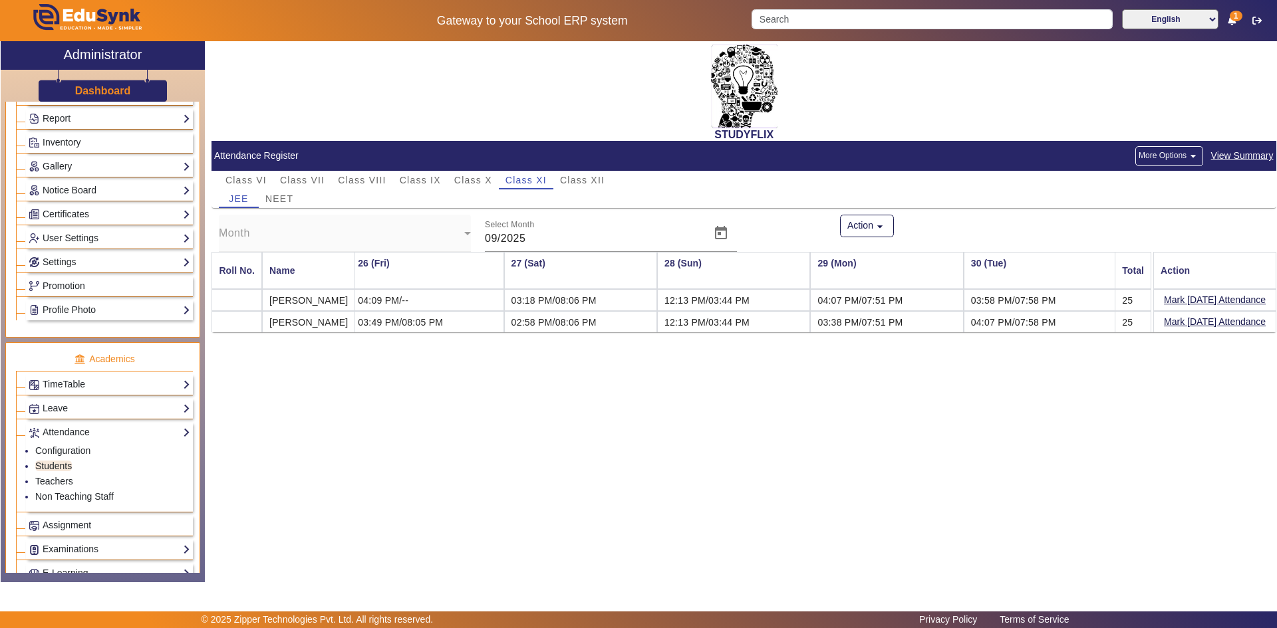
scroll to position [0, 3860]
click at [590, 185] on span "Class XII" at bounding box center [582, 180] width 45 height 9
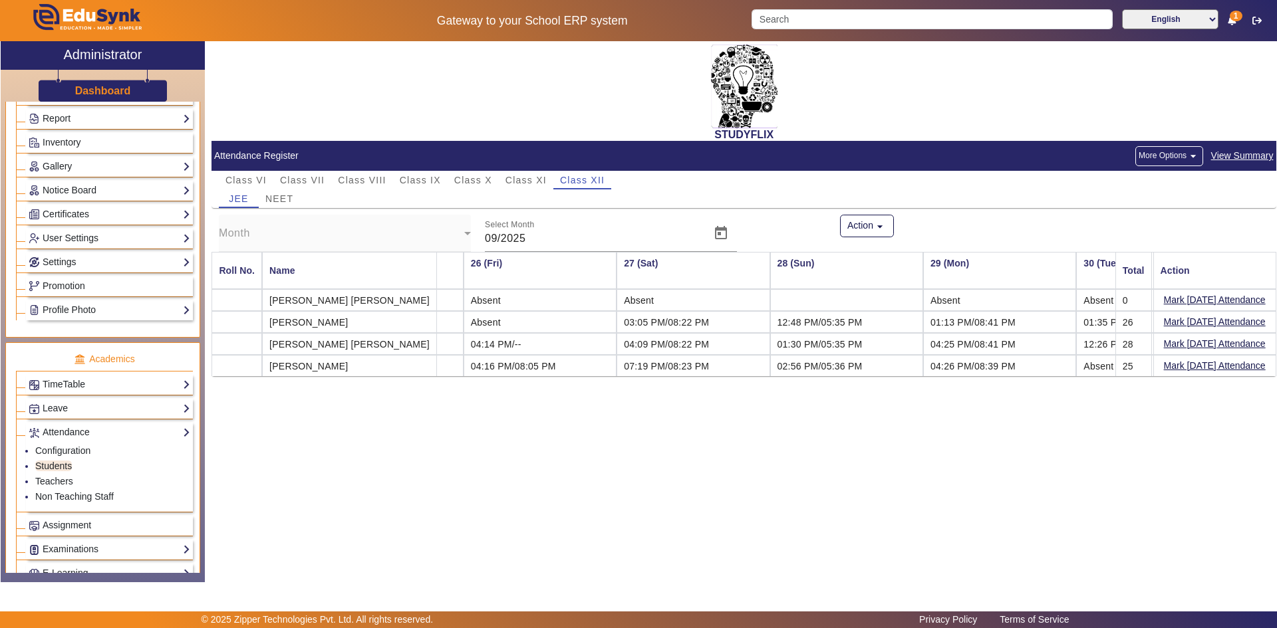
scroll to position [0, 3866]
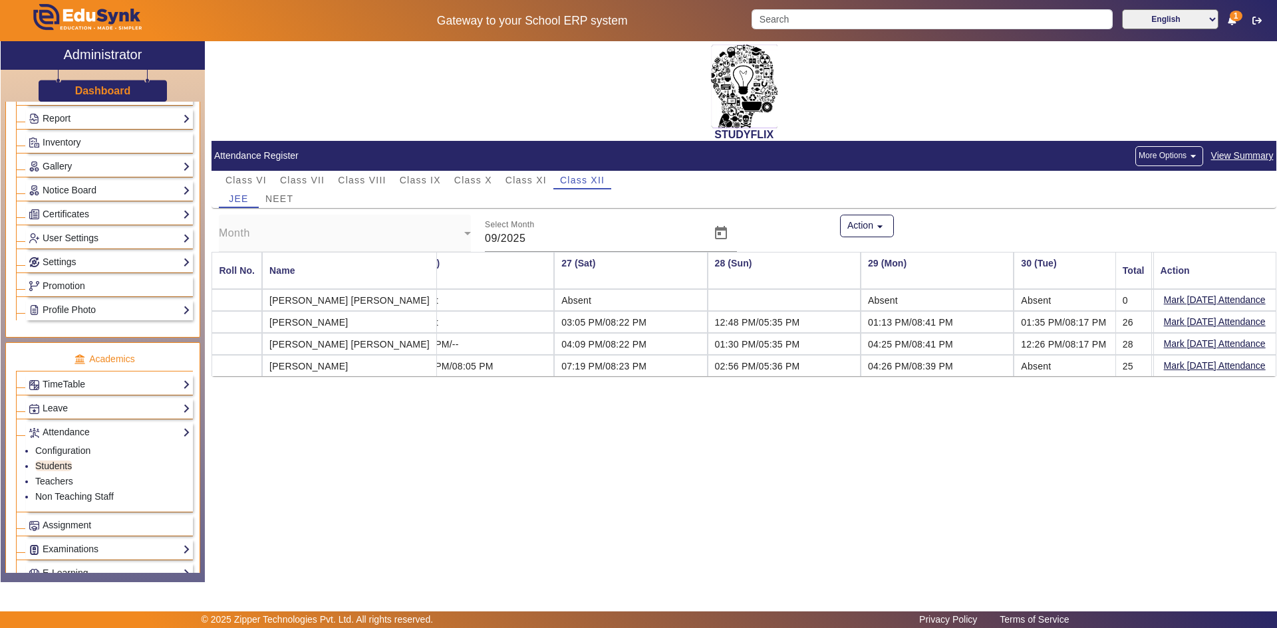
click at [1017, 326] on td "01:35 PM/08:17 PM" at bounding box center [1089, 322] width 153 height 22
click at [432, 185] on span "Class IX" at bounding box center [420, 180] width 41 height 9
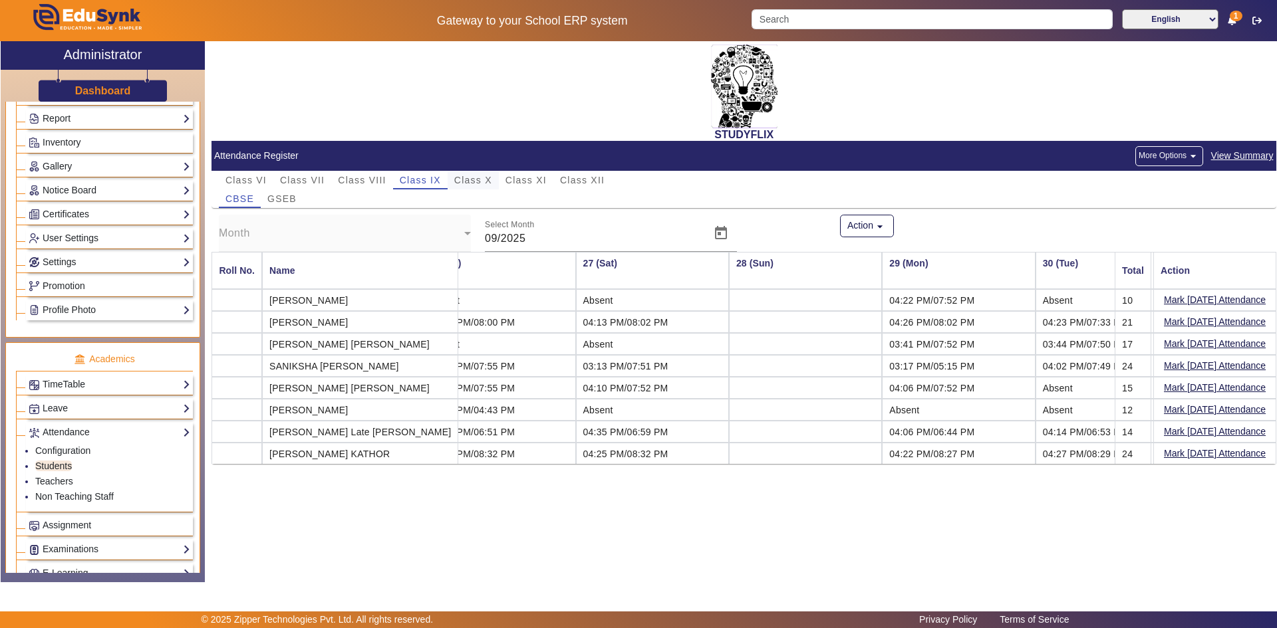
click at [478, 180] on span "Class X" at bounding box center [473, 180] width 38 height 9
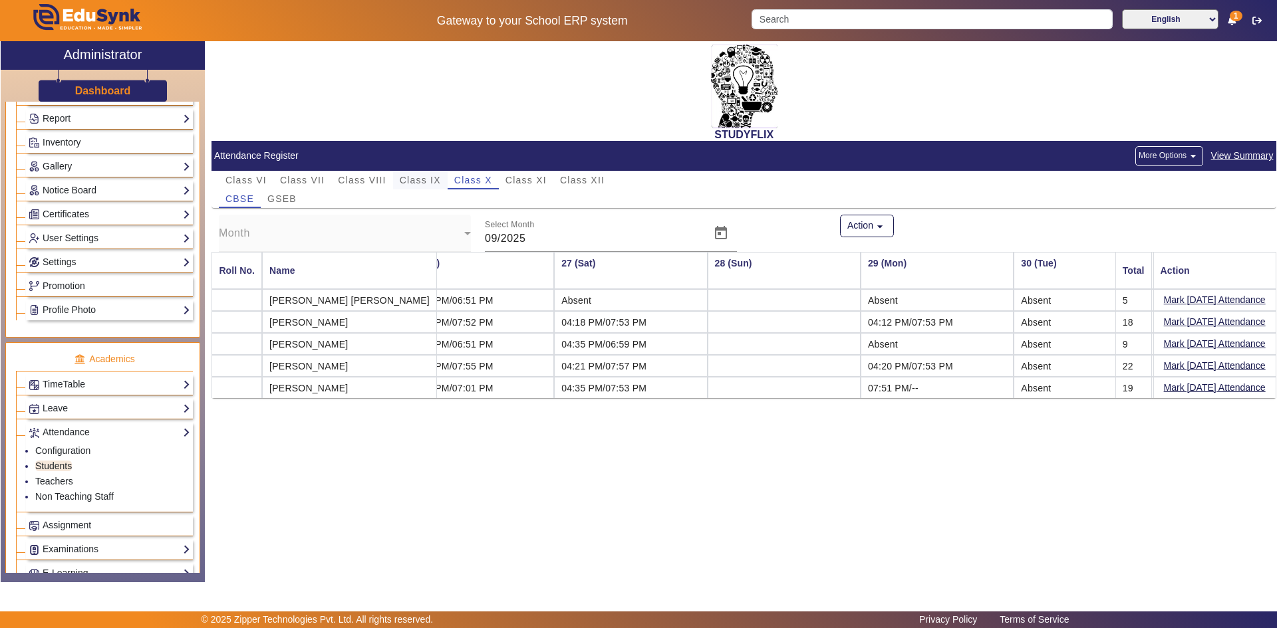
click at [428, 185] on span "Class IX" at bounding box center [420, 180] width 41 height 9
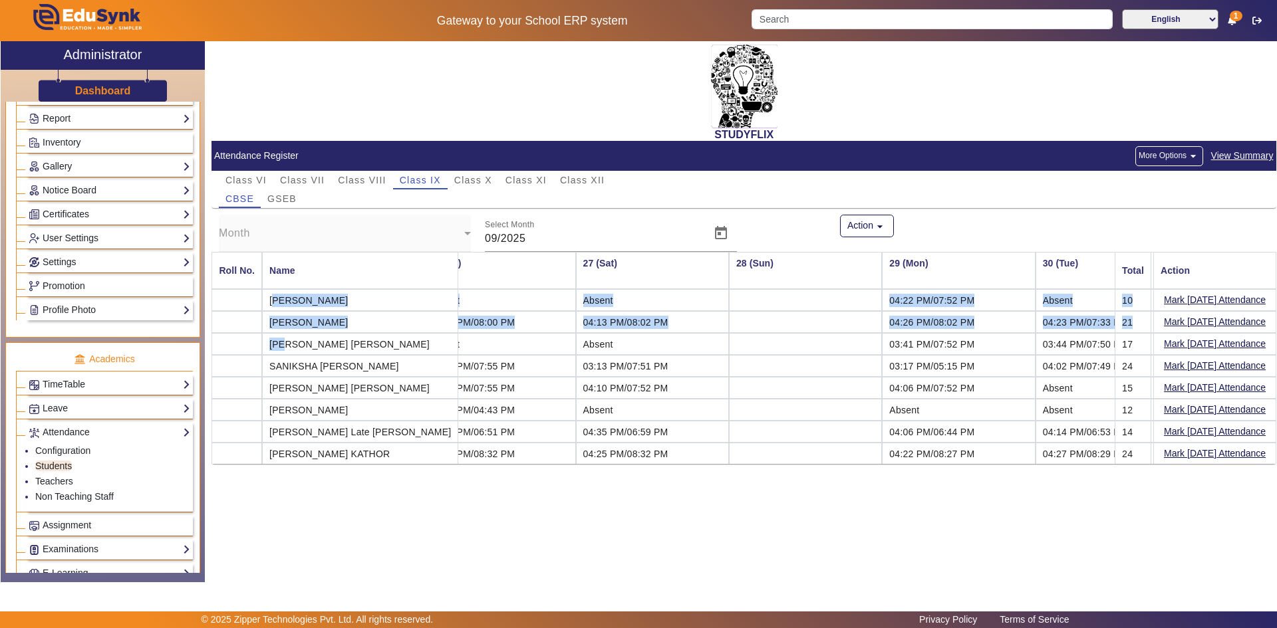
drag, startPoint x: 270, startPoint y: 301, endPoint x: 278, endPoint y: 346, distance: 45.9
click at [278, 346] on mat-table "Roll No. Name 01 (Mon) 02 (Tue) 03 (Wed) 04 (Thu) 05 (Fri) 06 (Sat) 07 (Sun) 08…" at bounding box center [743, 358] width 1065 height 212
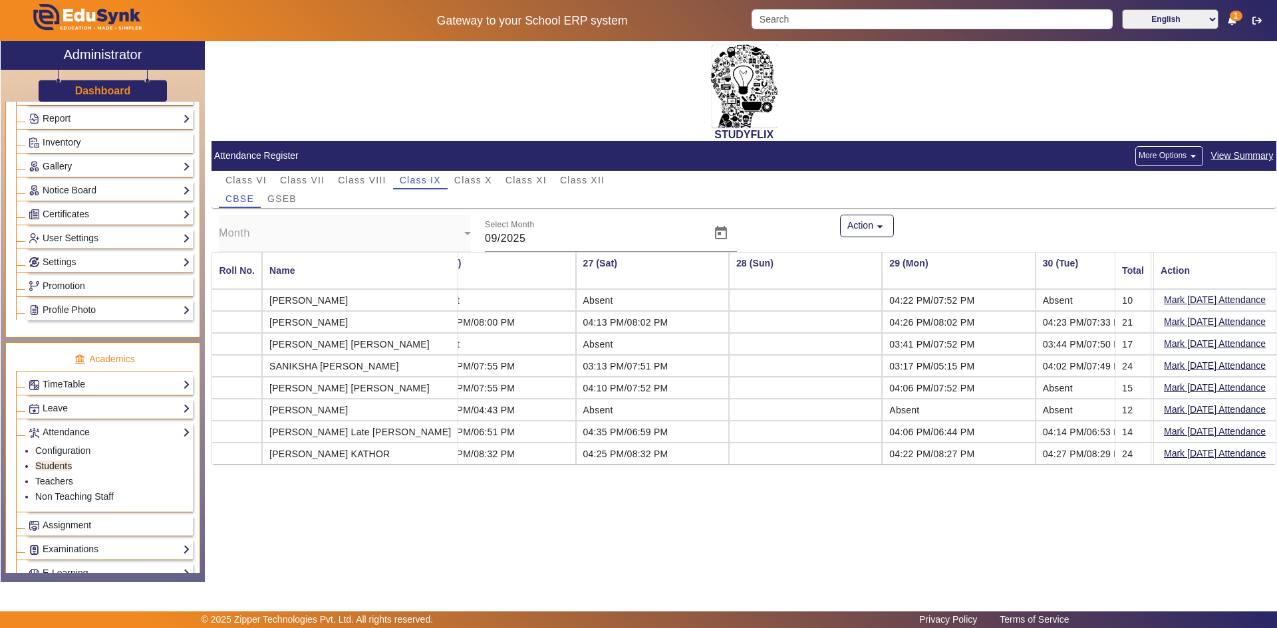
click at [337, 522] on div "STUDYFLIX Attendance Register More Options arrow_drop_down View Summary Class V…" at bounding box center [740, 304] width 1071 height 527
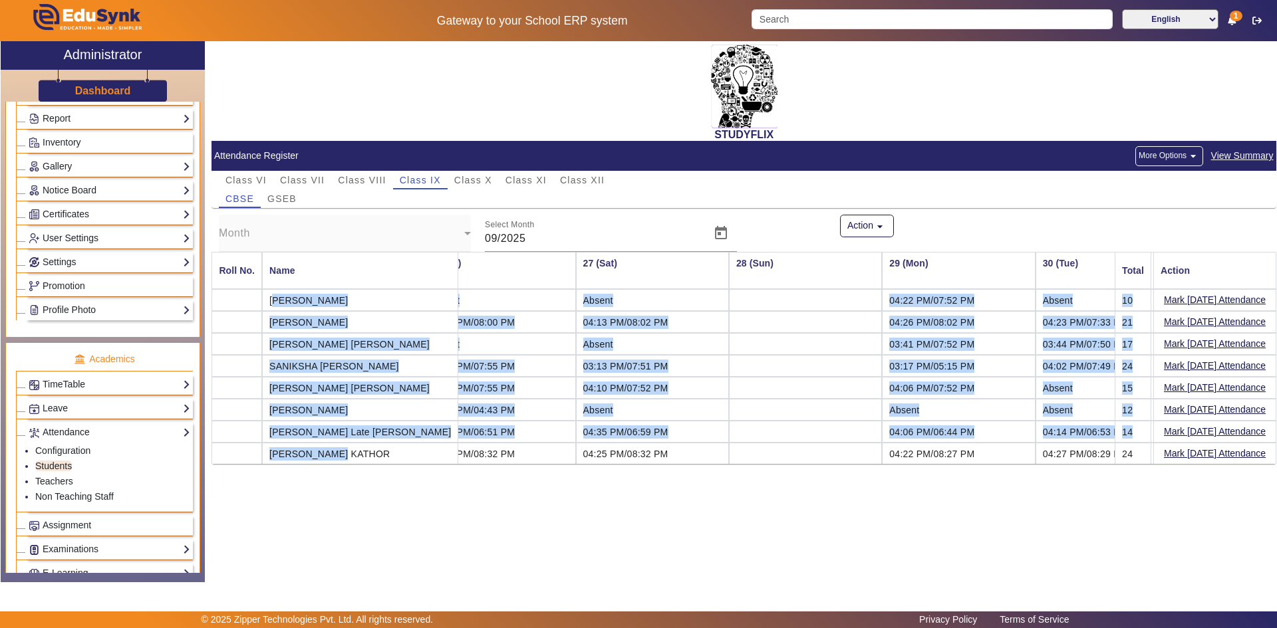
drag, startPoint x: 343, startPoint y: 455, endPoint x: 267, endPoint y: 297, distance: 176.1
click at [267, 297] on mat-table "Roll No. Name 01 (Mon) 02 (Tue) 03 (Wed) 04 (Thu) 05 (Fri) 06 (Sat) 07 (Sun) 08…" at bounding box center [743, 358] width 1065 height 212
copy mat-table "[PERSON_NAME] 04:12 PM/07:53 PM /08:00 PM 04:14 PM/04:14 PM Absent Absent 12:07…"
click at [1179, 154] on button "More Options arrow_drop_down" at bounding box center [1169, 156] width 68 height 20
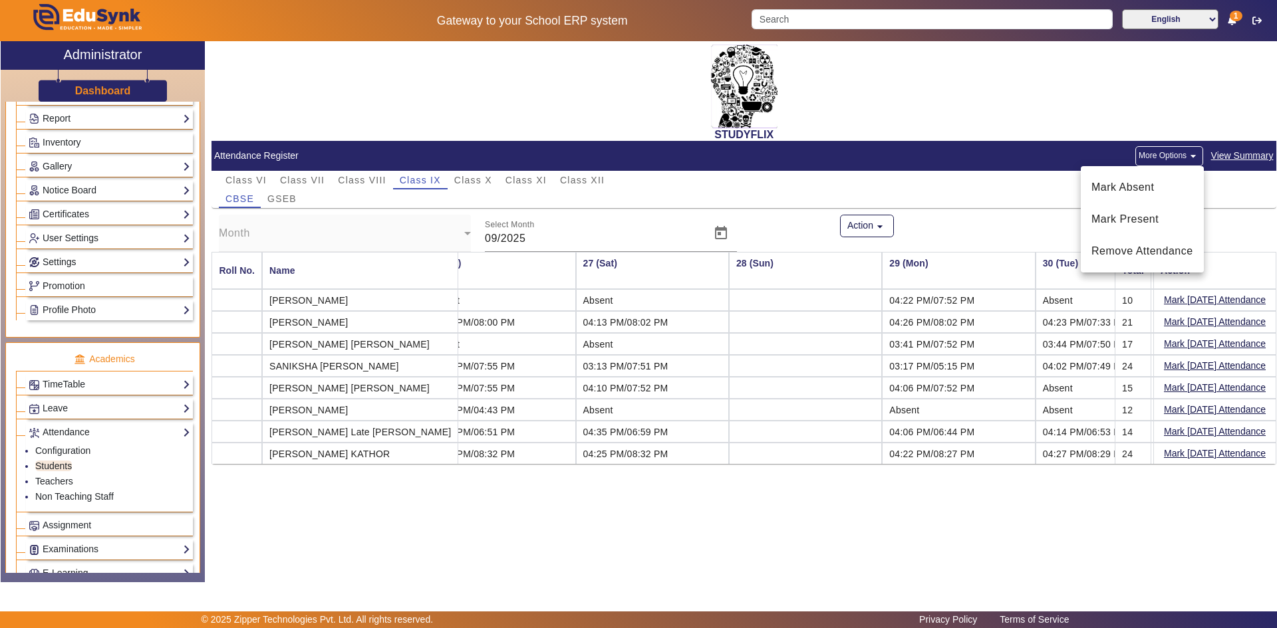
click at [1225, 152] on div at bounding box center [638, 314] width 1277 height 628
click at [1225, 152] on span "View Summary" at bounding box center [1242, 155] width 64 height 15
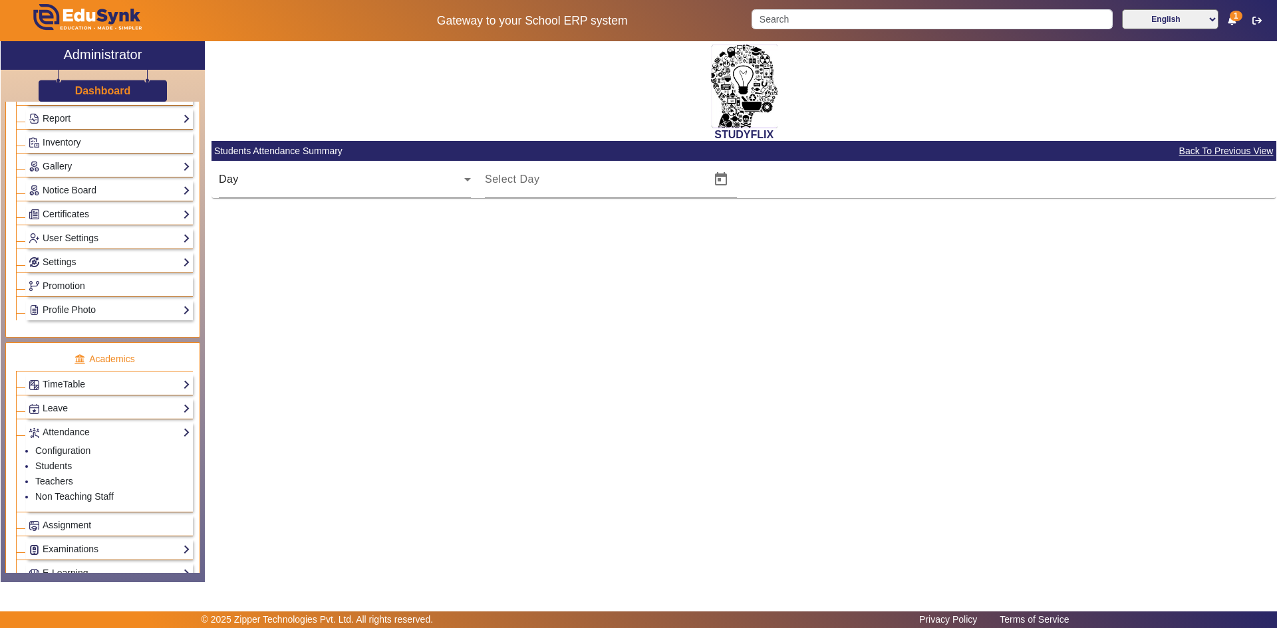
type input "[DATE]"
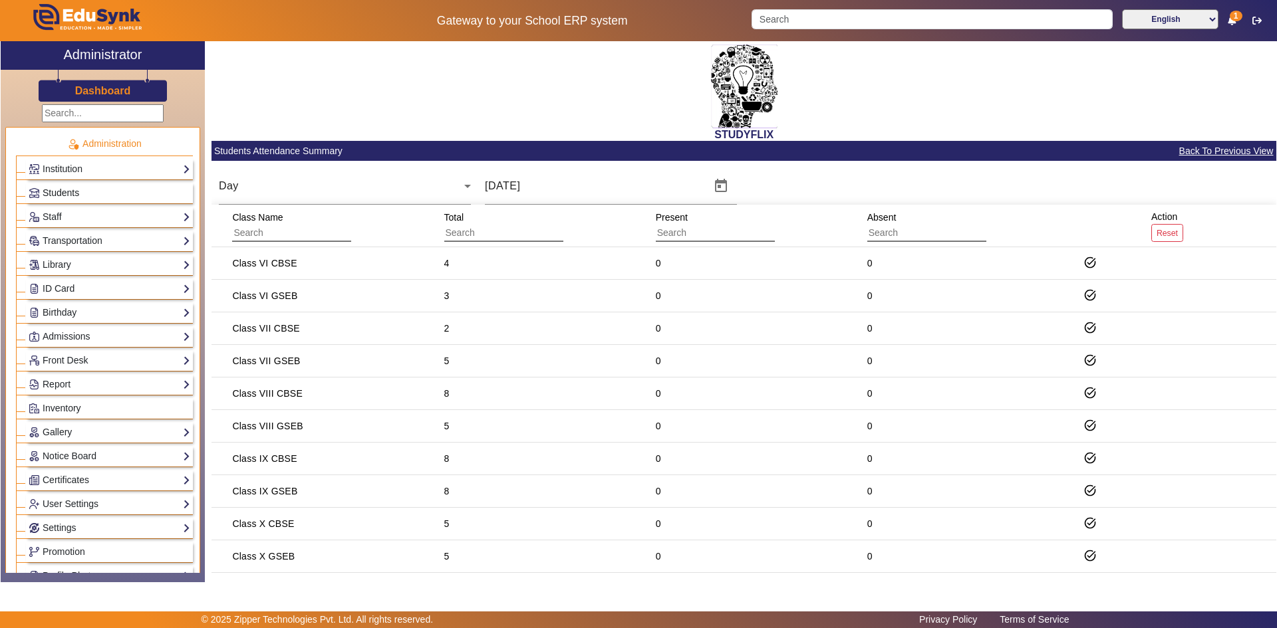
click at [78, 192] on span "Students" at bounding box center [61, 193] width 37 height 11
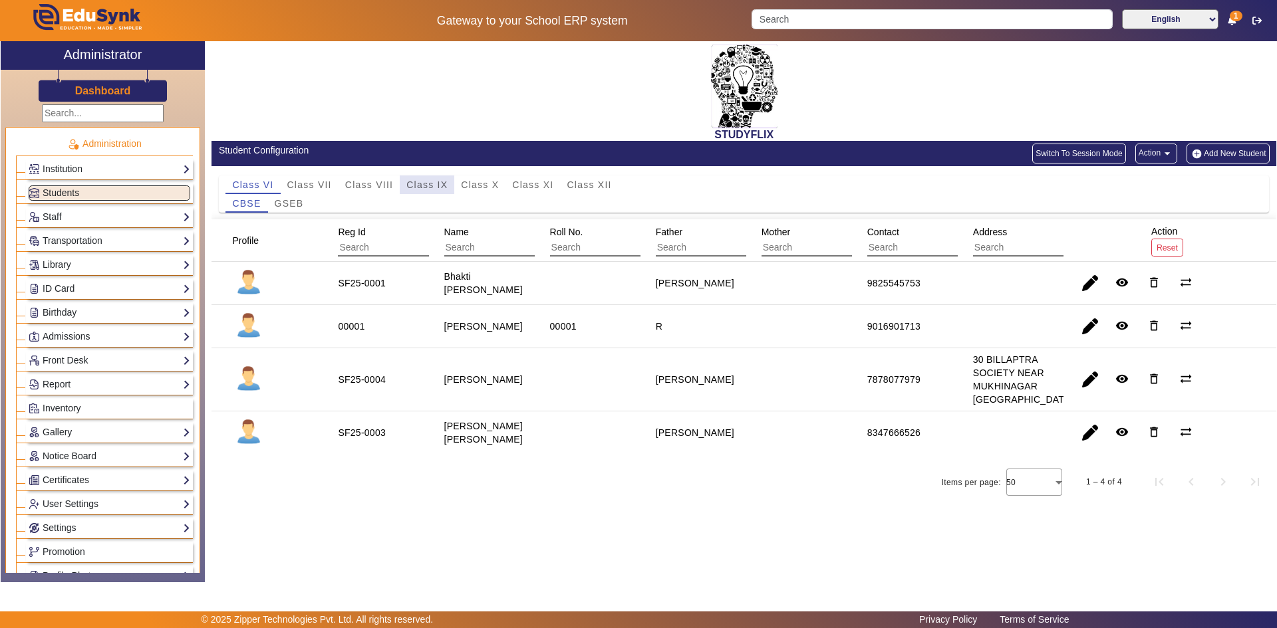
click at [425, 187] on span "Class IX" at bounding box center [426, 184] width 41 height 9
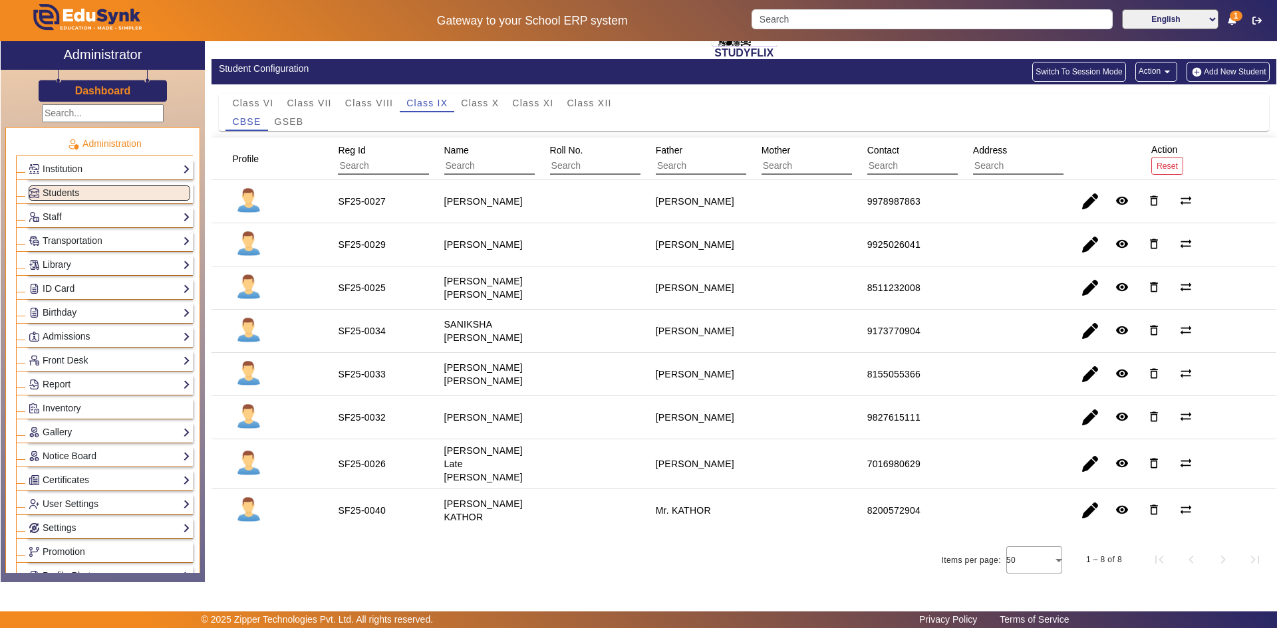
scroll to position [85, 0]
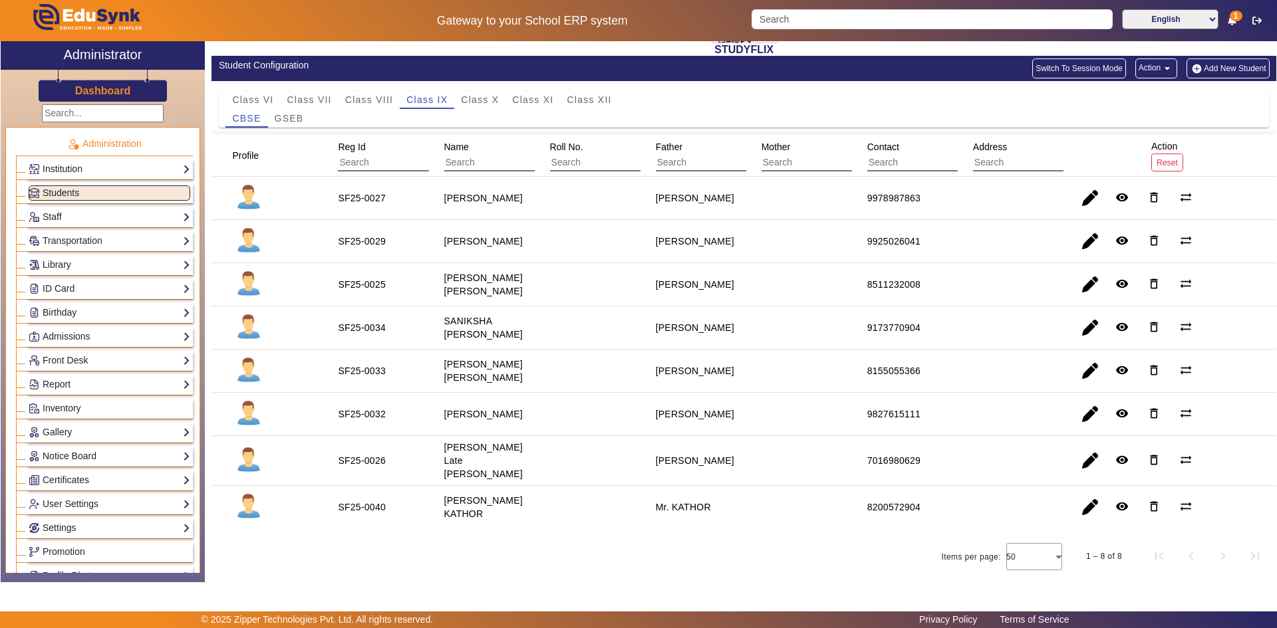
click at [1160, 61] on button "Action arrow_drop_down" at bounding box center [1156, 69] width 42 height 20
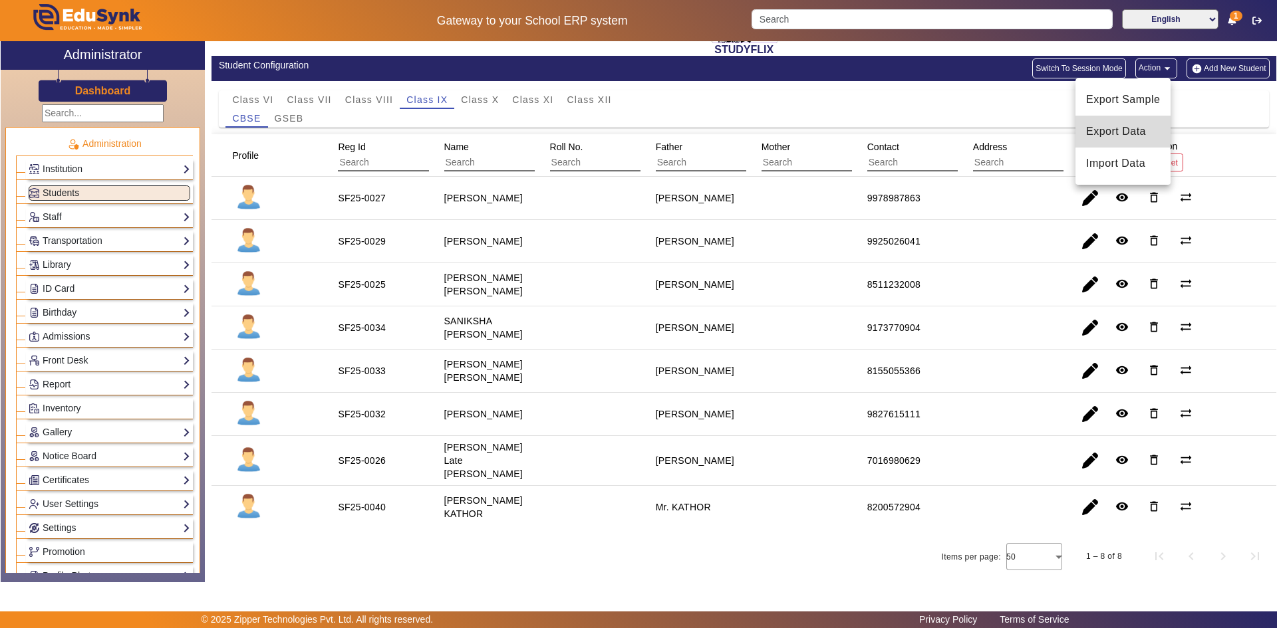
click at [1114, 132] on span "Export Data" at bounding box center [1123, 132] width 74 height 16
